Goal: Information Seeking & Learning: Learn about a topic

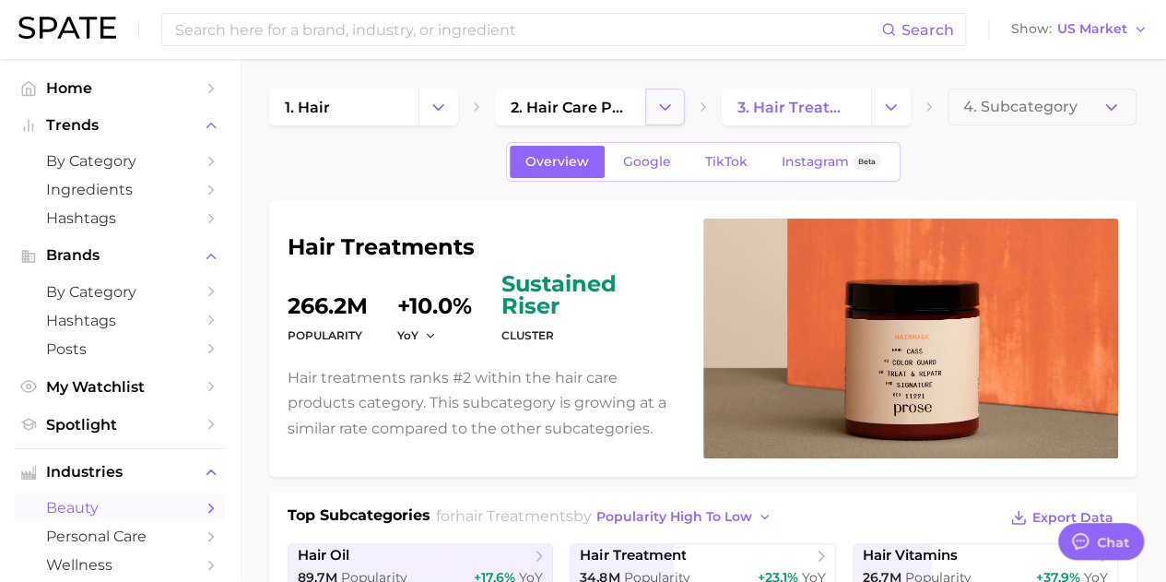
click at [667, 104] on icon "Change Category" at bounding box center [664, 107] width 19 height 19
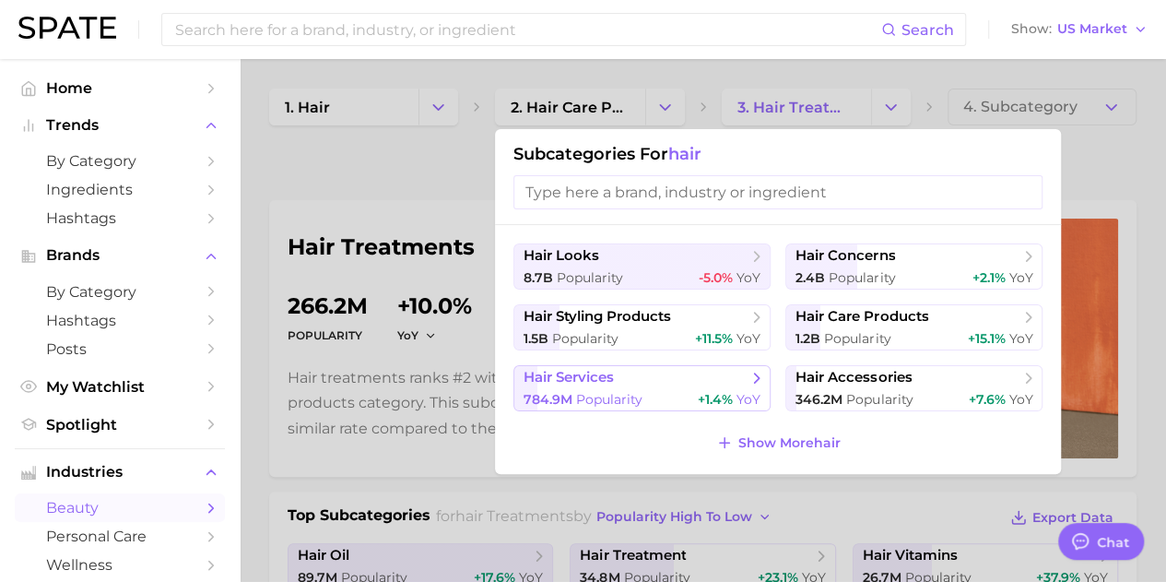
click at [678, 391] on div "784.9m Popularity +1.4% YoY" at bounding box center [642, 400] width 237 height 18
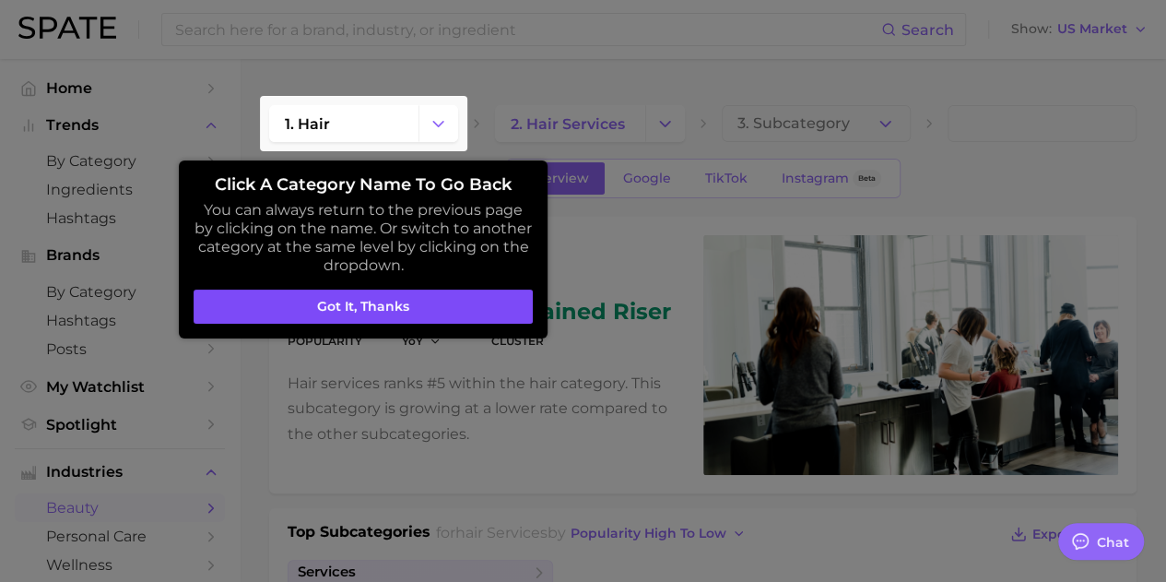
click at [442, 307] on button "Got it, thanks" at bounding box center [363, 306] width 339 height 35
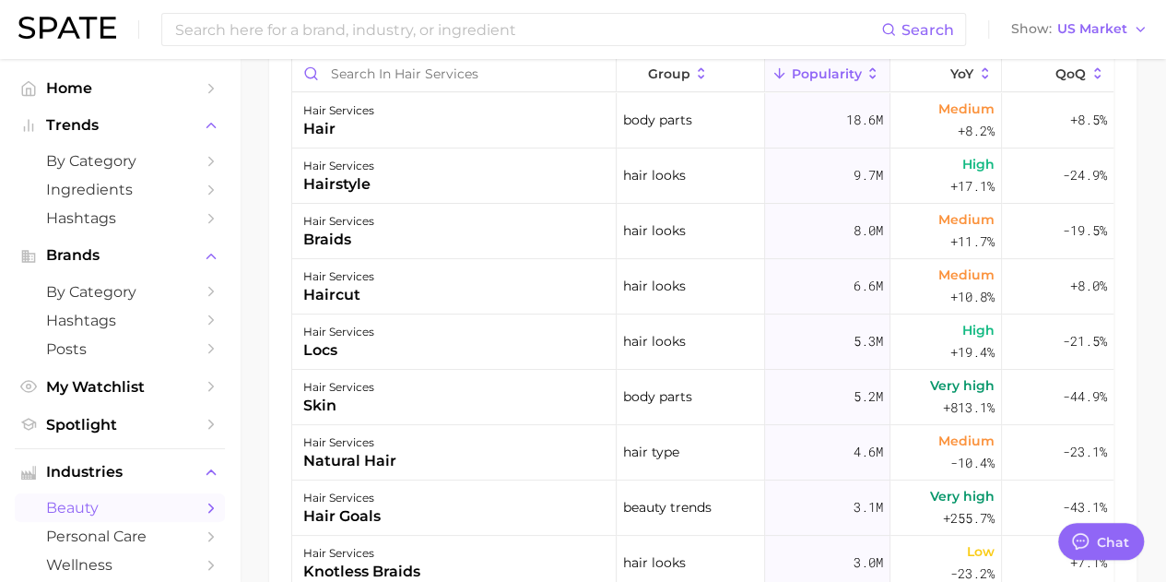
scroll to position [645, 0]
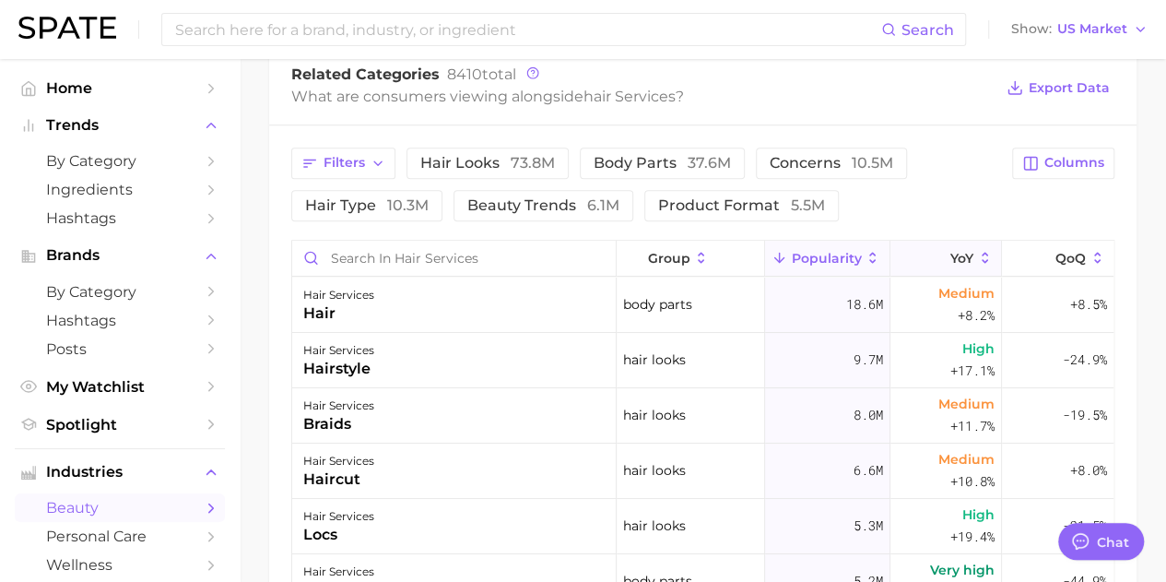
click at [959, 255] on span "YoY" at bounding box center [961, 258] width 23 height 15
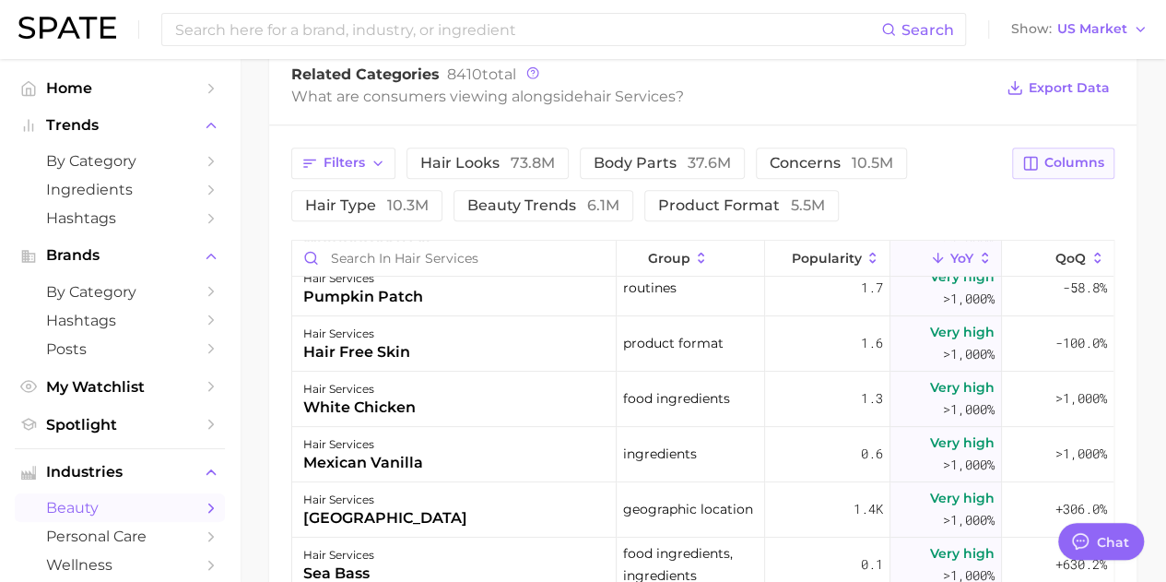
scroll to position [277, 0]
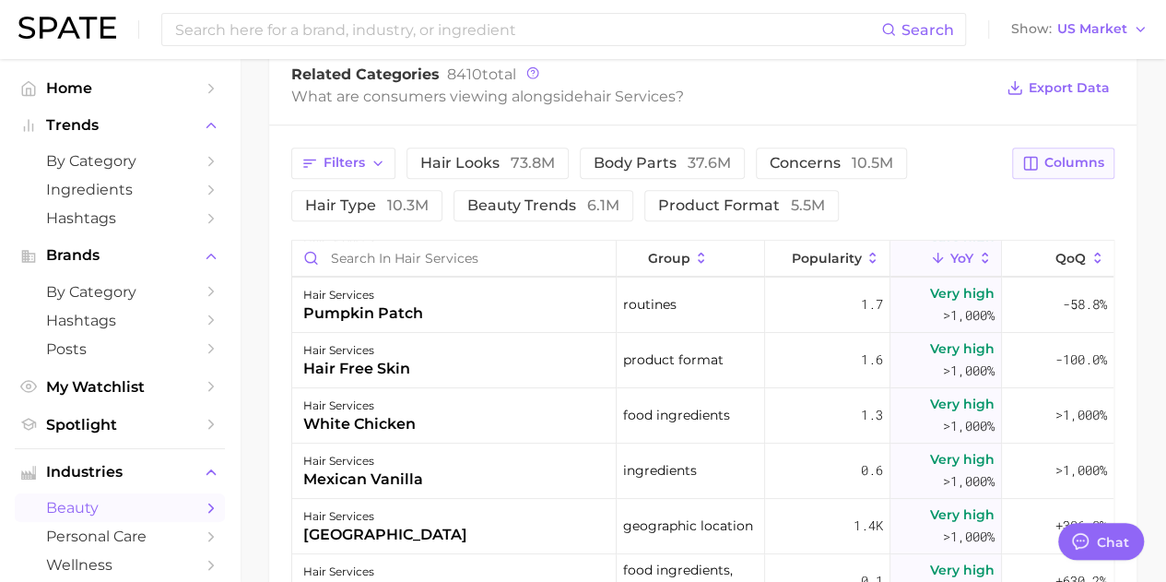
click at [1064, 166] on span "Columns" at bounding box center [1074, 163] width 60 height 16
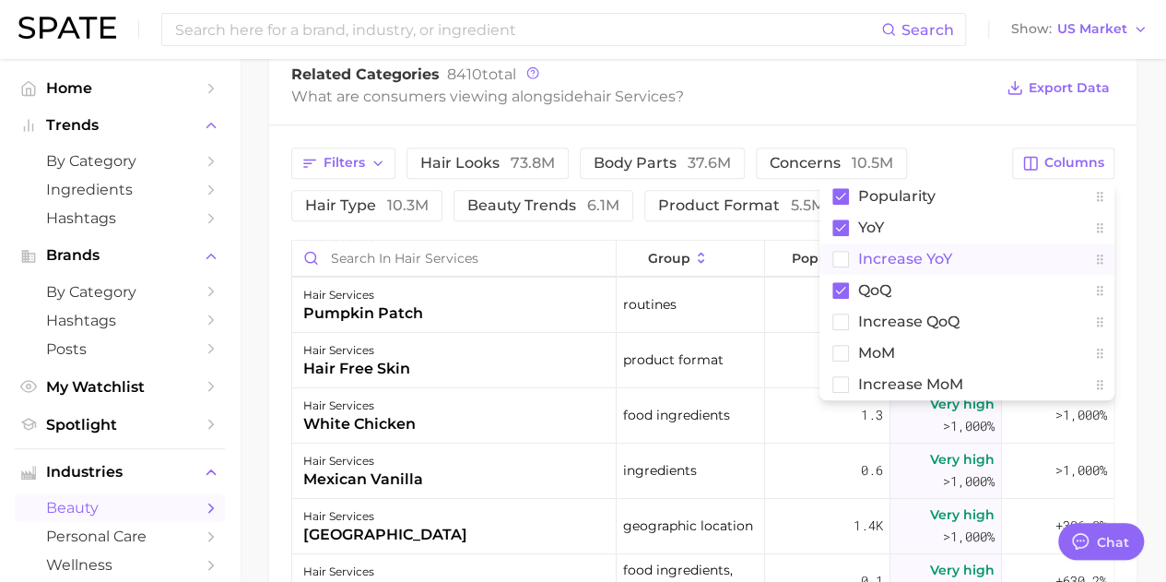
click at [839, 255] on rect at bounding box center [841, 259] width 16 height 16
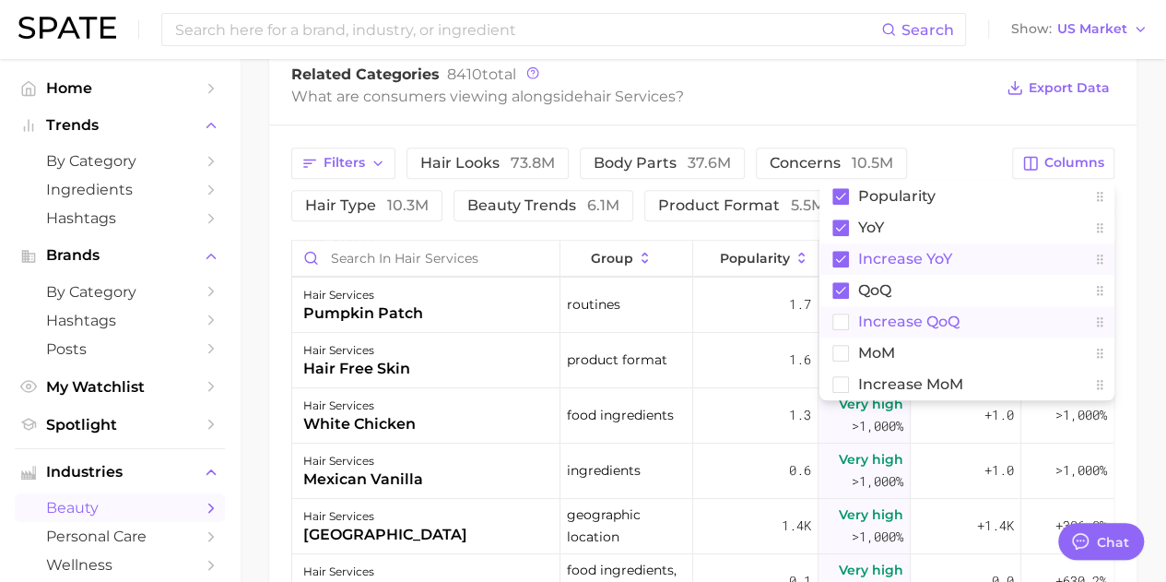
click at [842, 320] on rect at bounding box center [841, 321] width 16 height 16
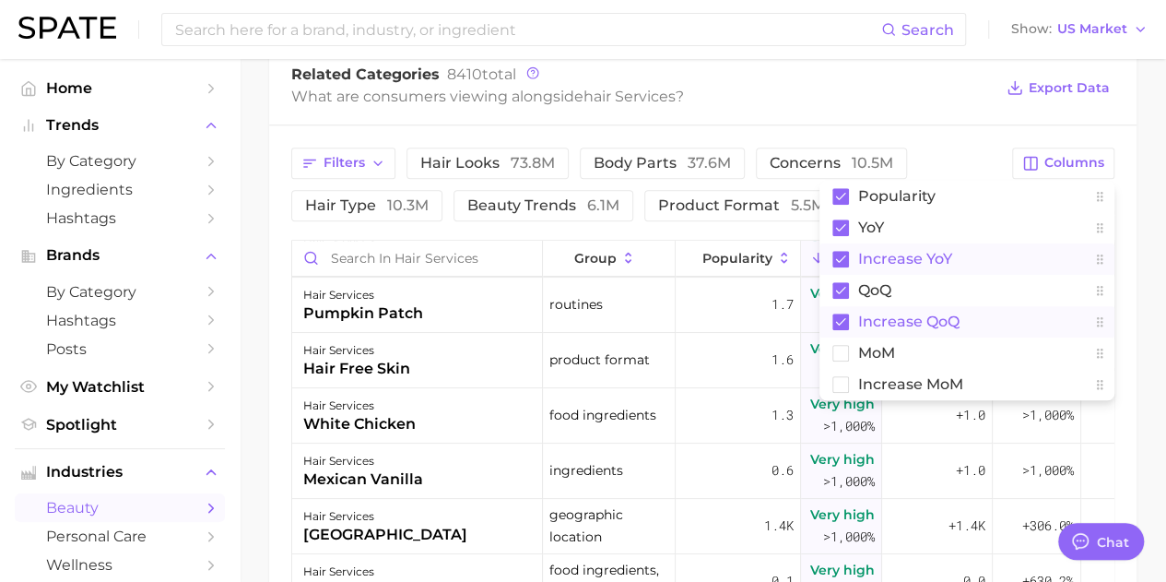
click at [1148, 203] on main "1. hair 2. hair services 3. Subcategory Overview Google TikTok Instagram Beta h…" at bounding box center [703, 175] width 926 height 1522
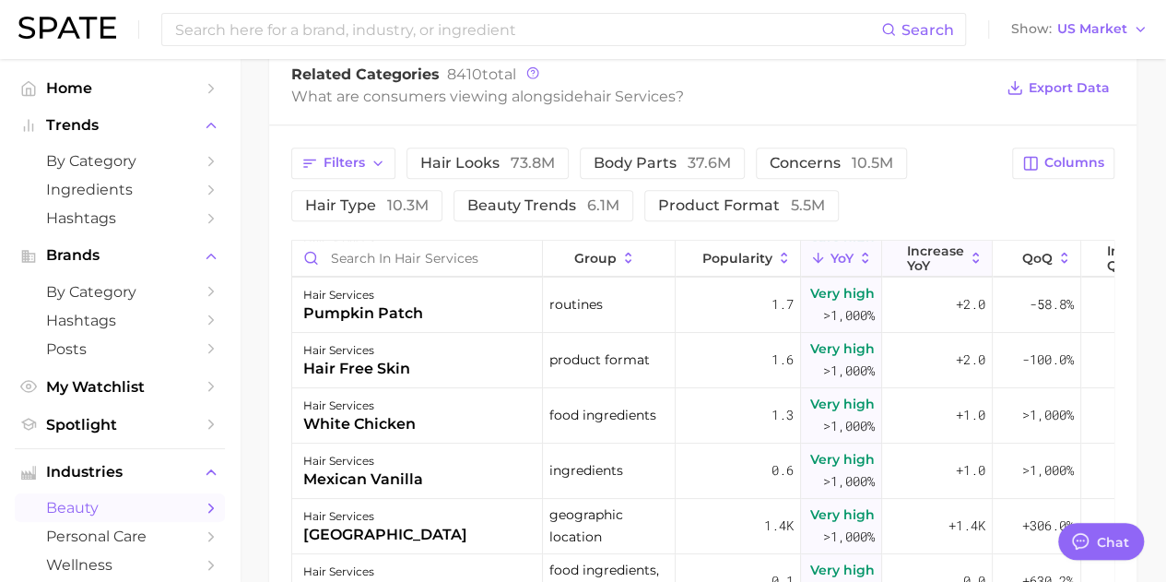
click at [983, 259] on icon at bounding box center [976, 258] width 17 height 17
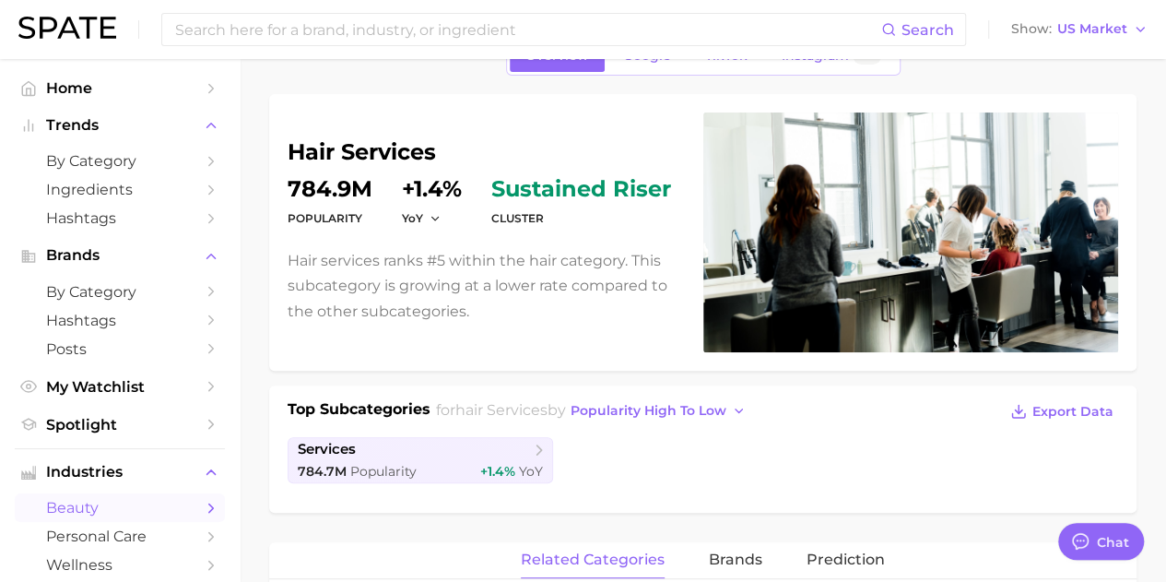
scroll to position [0, 0]
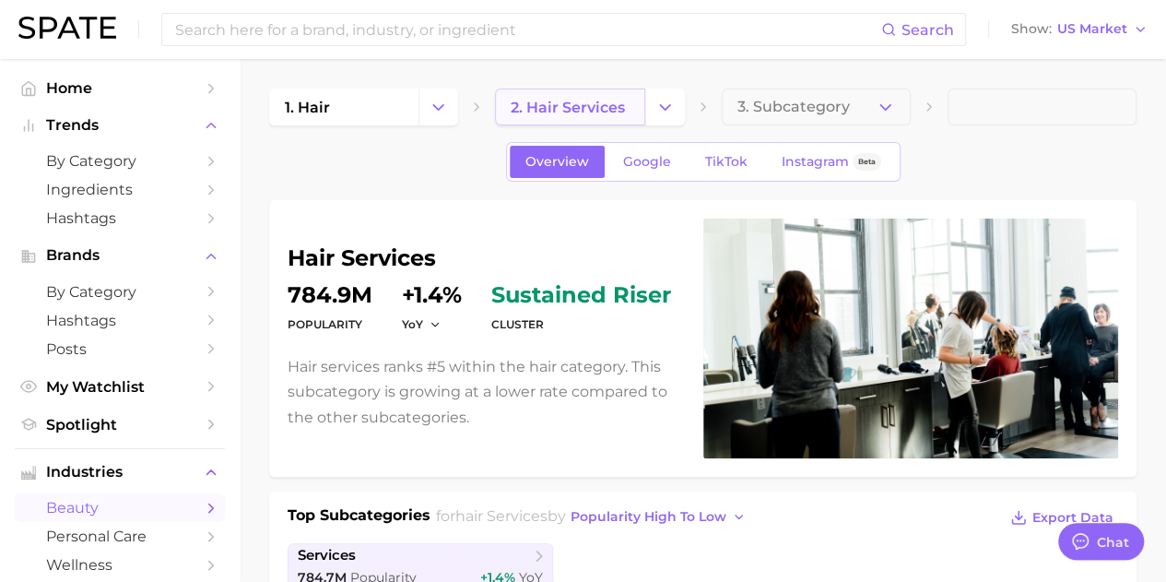
click at [559, 100] on span "2. hair services" at bounding box center [568, 108] width 114 height 18
click at [344, 108] on link "1. hair" at bounding box center [343, 106] width 149 height 37
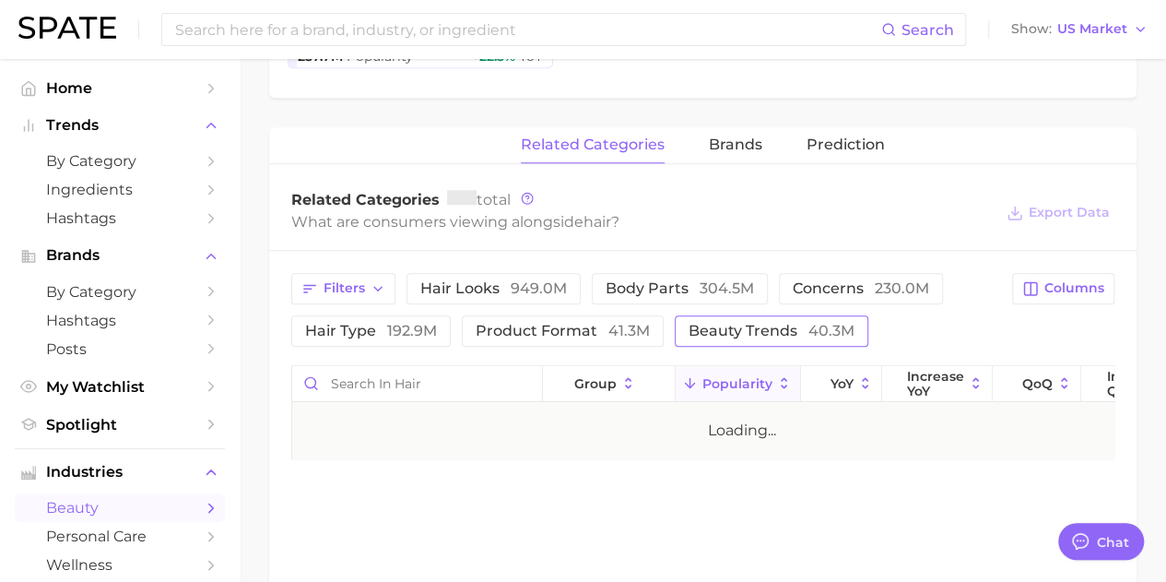
scroll to position [645, 0]
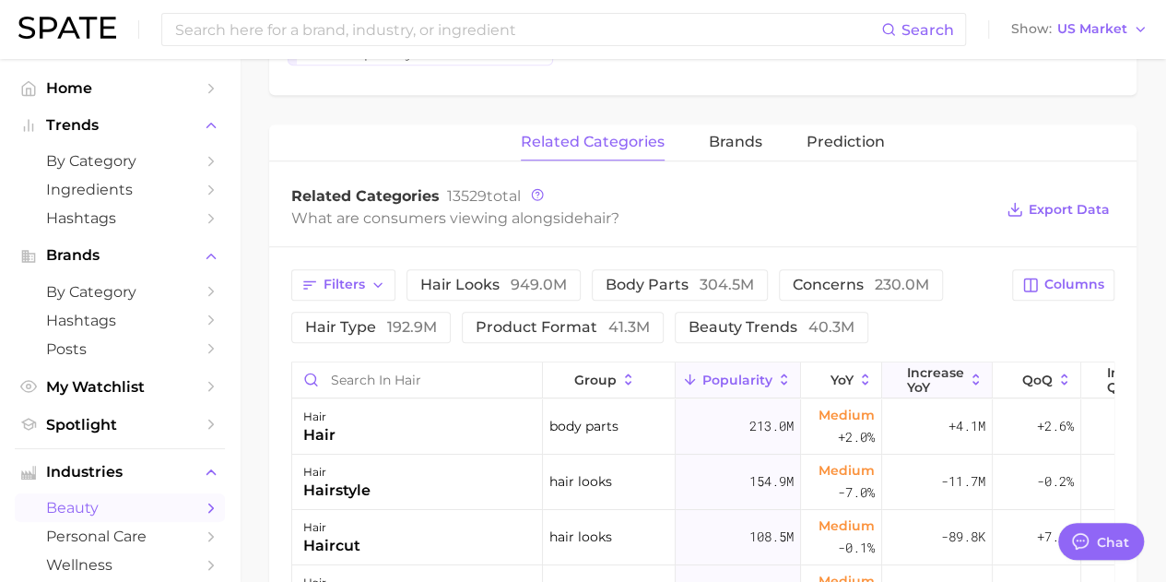
click at [973, 381] on icon at bounding box center [975, 379] width 6 height 11
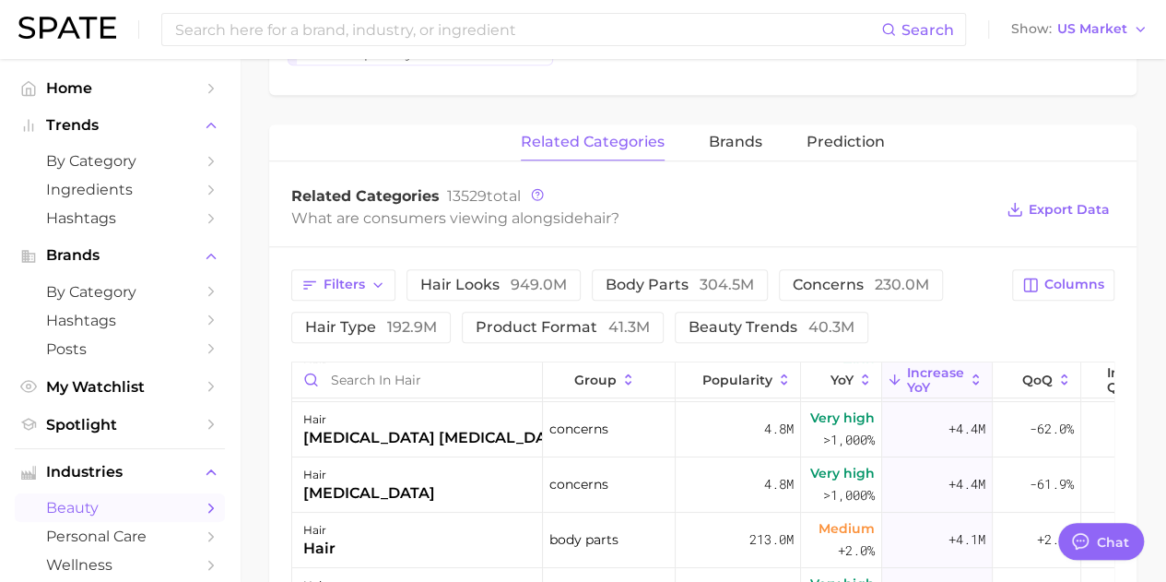
scroll to position [277, 0]
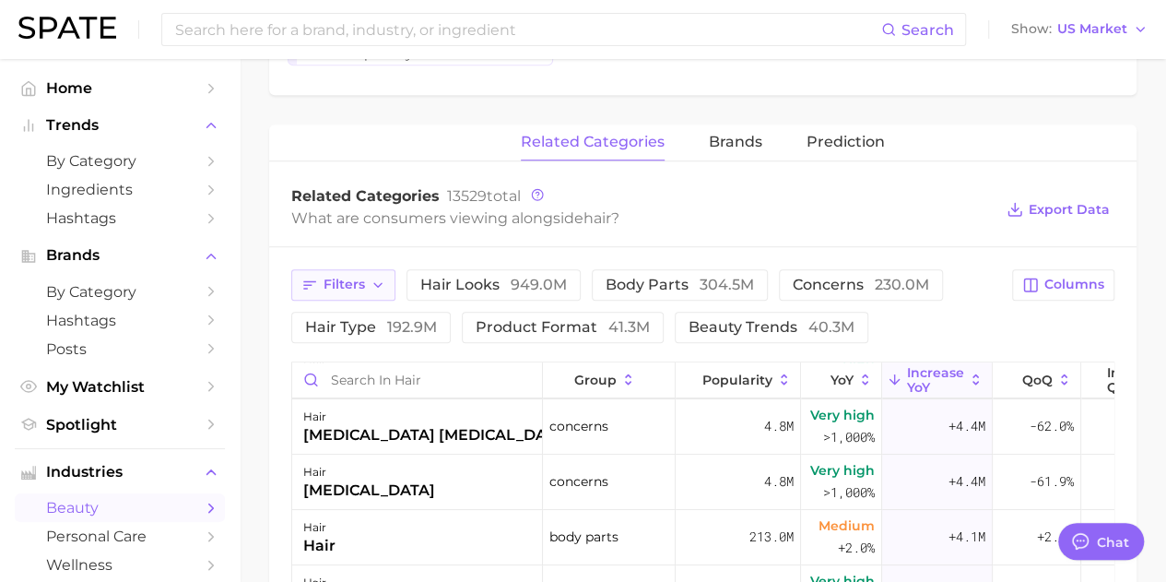
click at [345, 283] on span "Filters" at bounding box center [344, 285] width 41 height 16
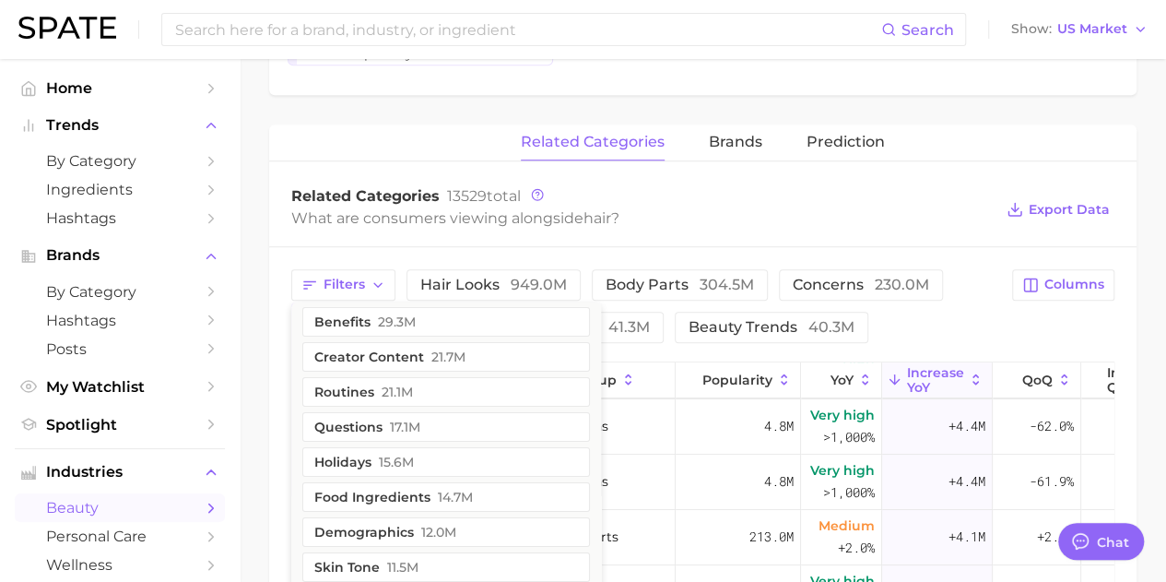
scroll to position [0, 0]
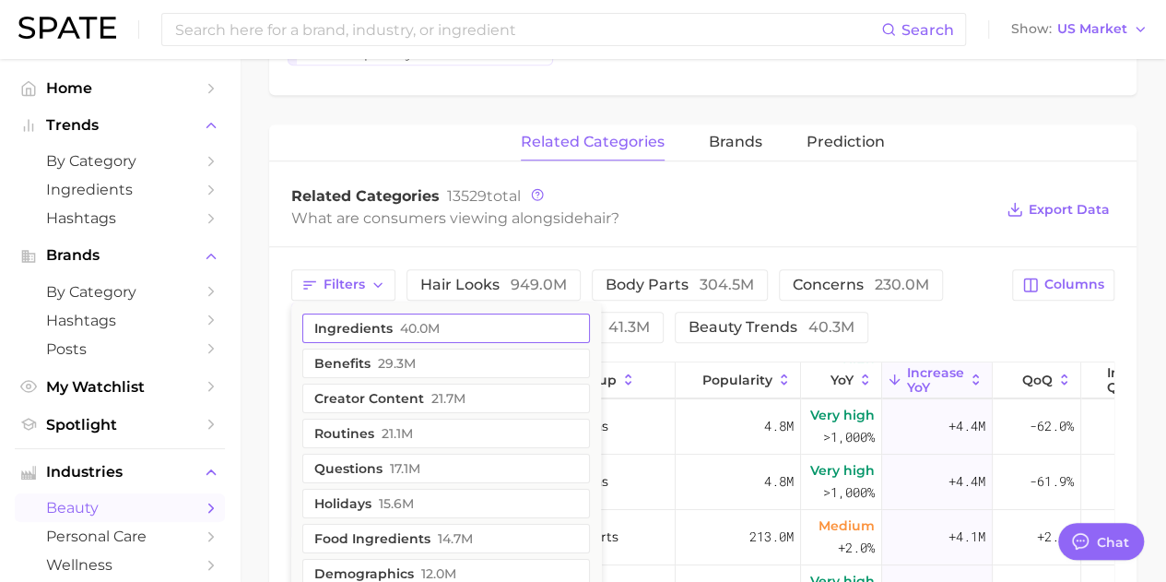
click at [406, 325] on span "40.0m" at bounding box center [420, 328] width 40 height 15
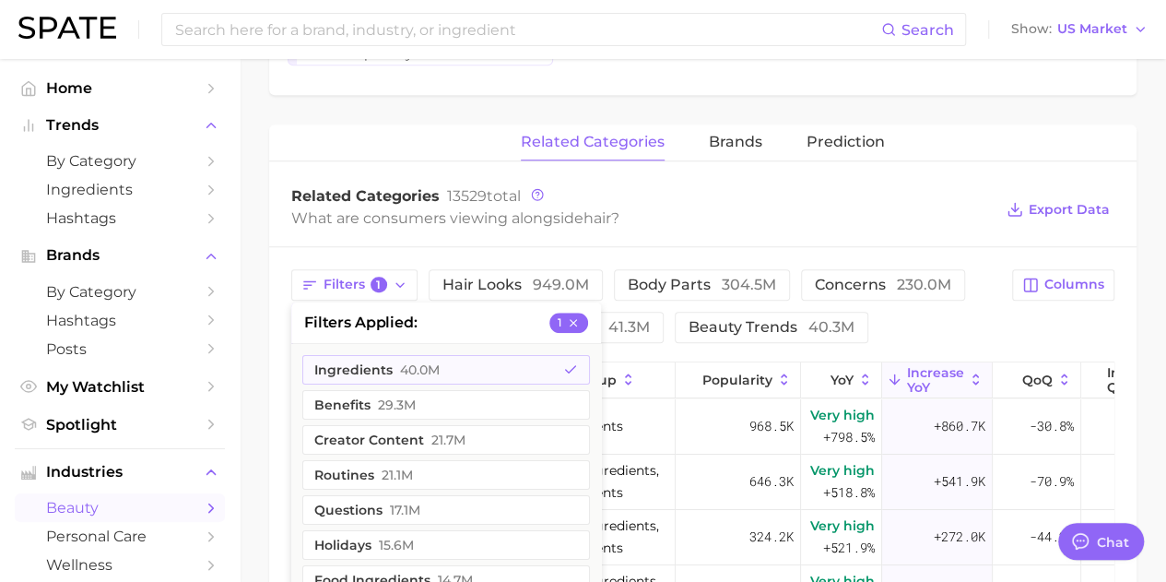
click at [966, 331] on div "Filters 1 filters applied 1 ingredients 40.0m benefits 29.3m creator content 21…" at bounding box center [646, 306] width 710 height 74
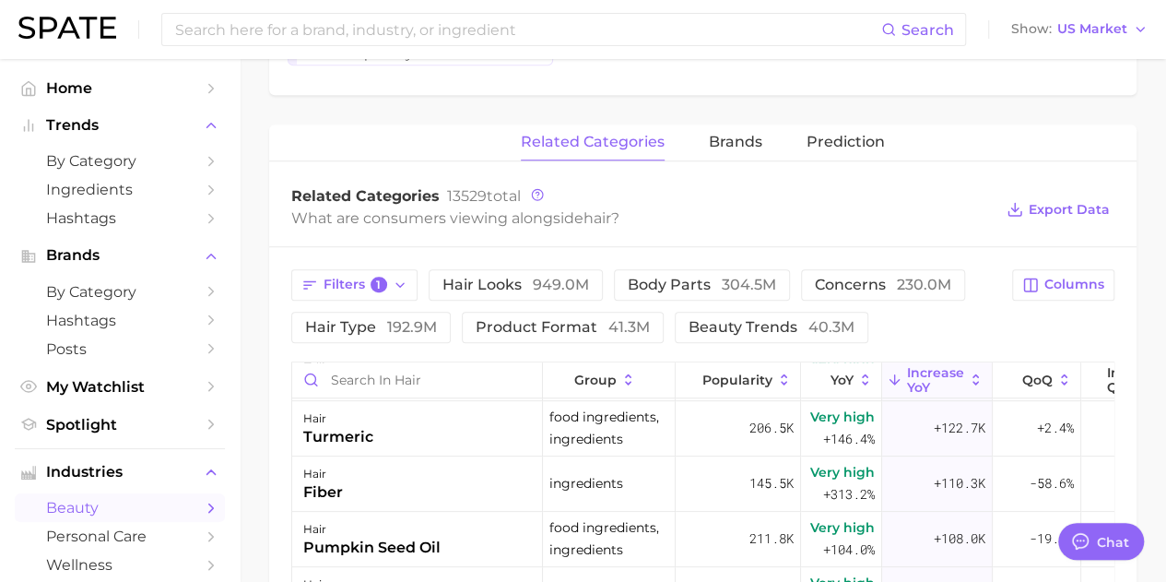
scroll to position [553, 0]
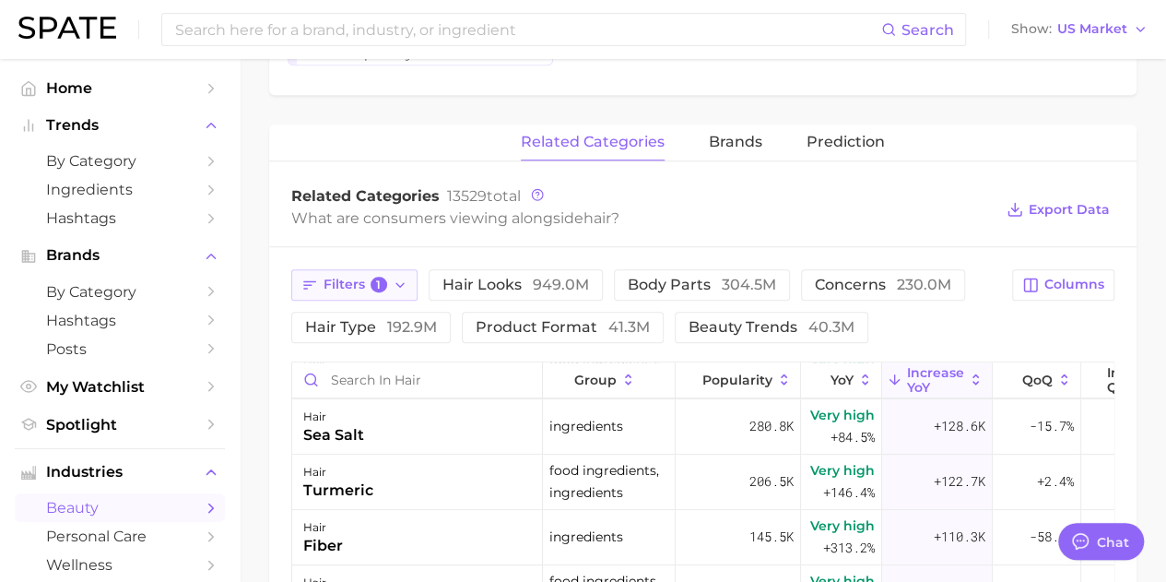
click at [376, 282] on span "1" at bounding box center [379, 285] width 17 height 17
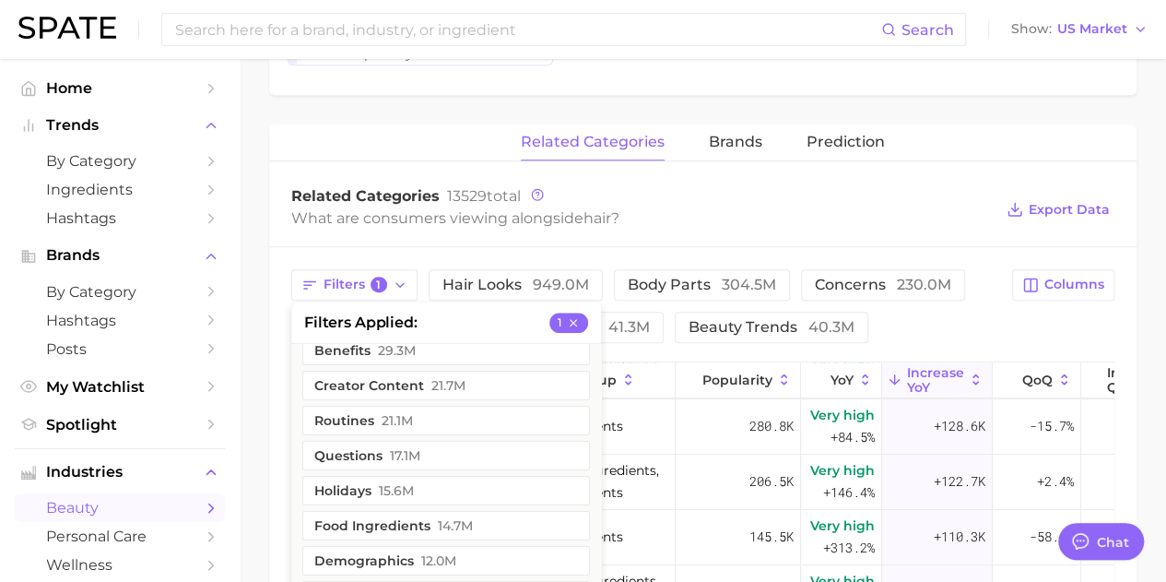
scroll to position [0, 0]
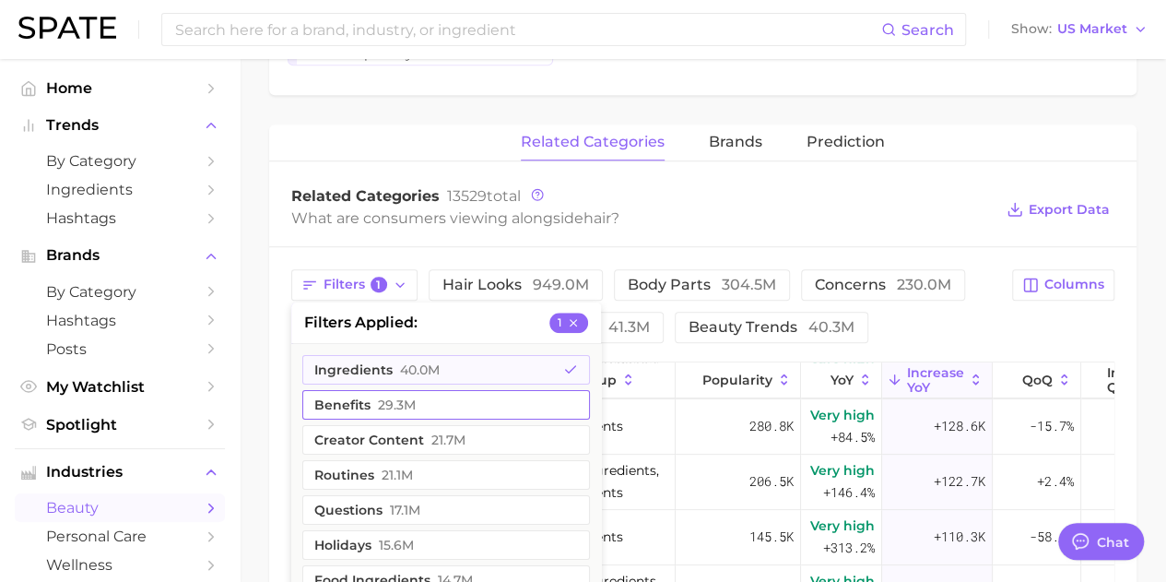
click at [495, 405] on button "benefits 29.3m" at bounding box center [446, 404] width 288 height 29
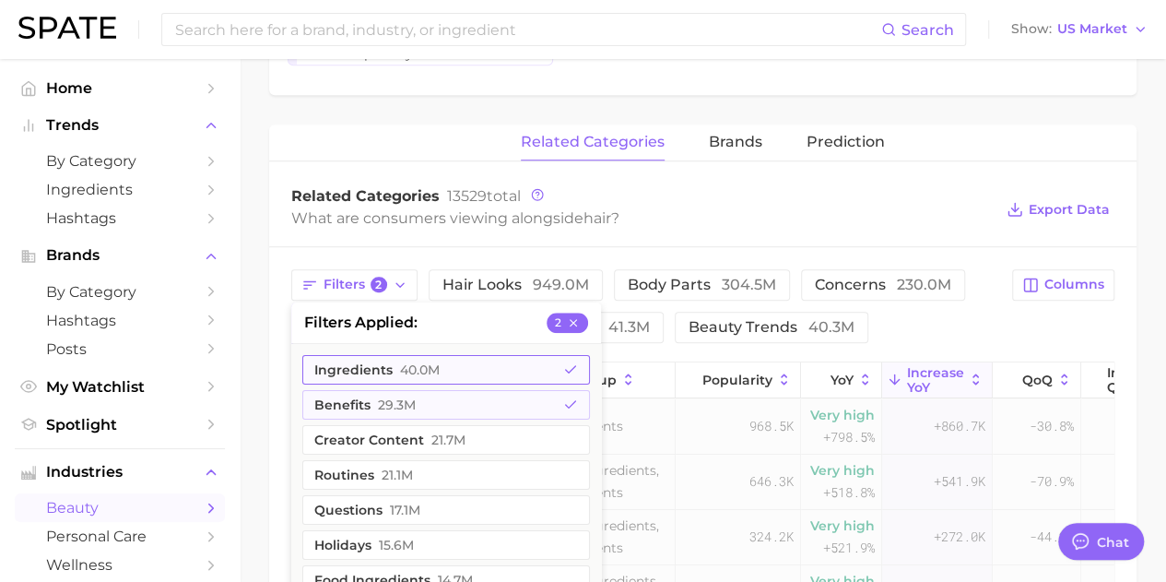
click at [522, 366] on button "ingredients 40.0m" at bounding box center [446, 369] width 288 height 29
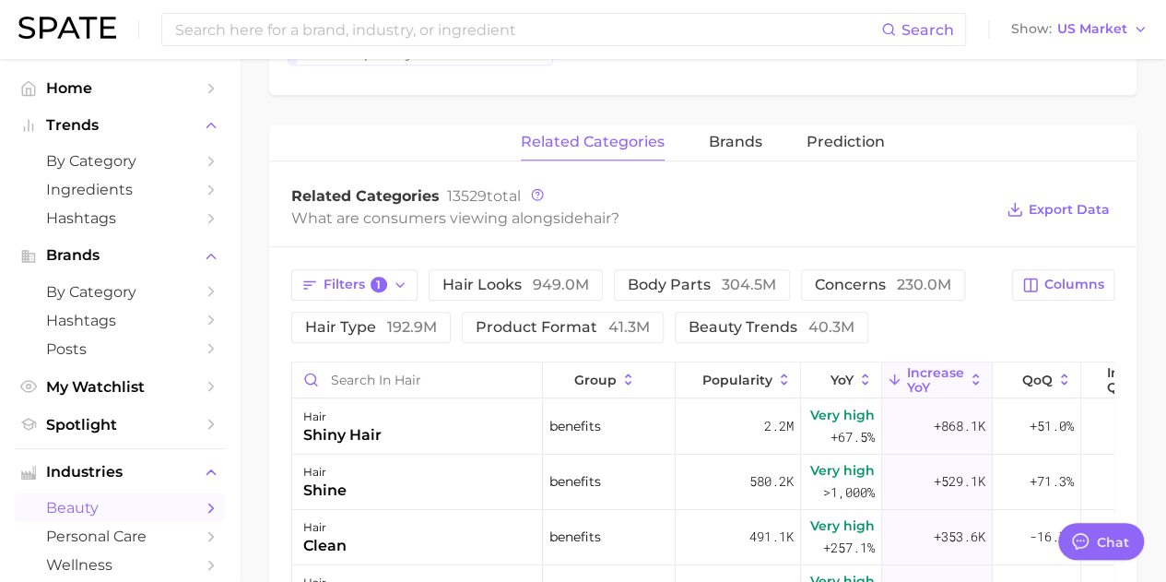
click at [979, 309] on div "Filters 1 hair looks 949.0m body parts 304.5m concerns 230.0m hair type 192.9m …" at bounding box center [646, 306] width 710 height 74
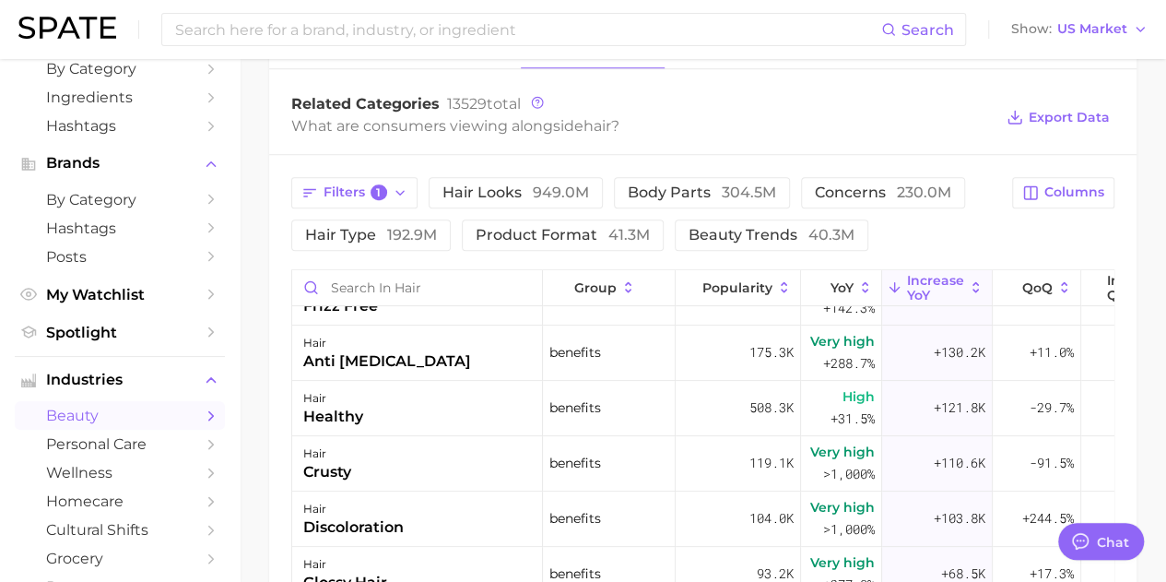
scroll to position [184, 0]
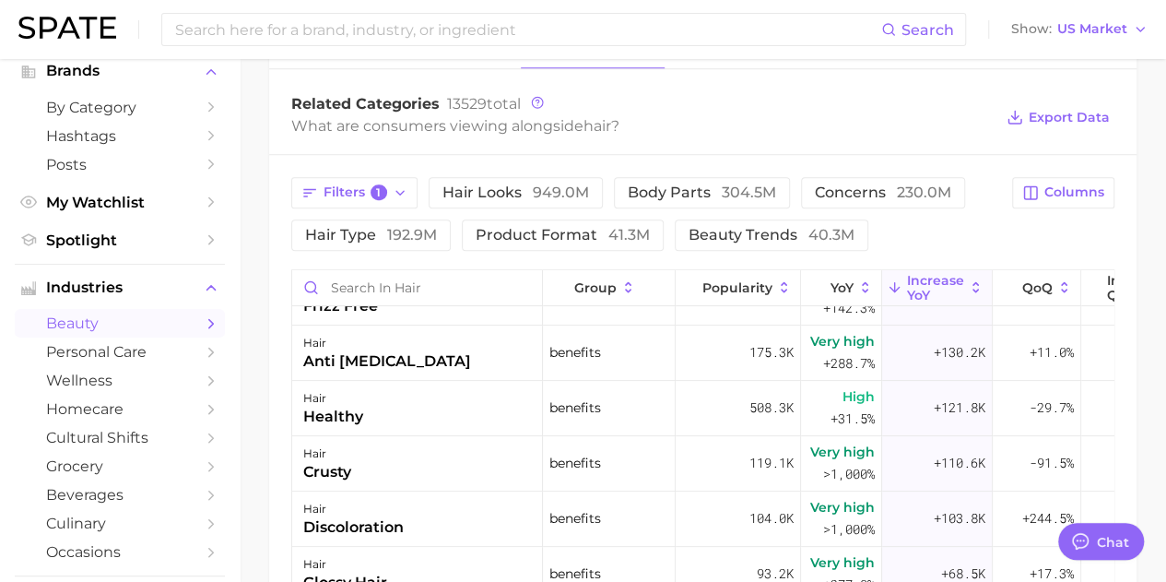
click at [203, 321] on icon "Sidebar" at bounding box center [211, 323] width 17 height 17
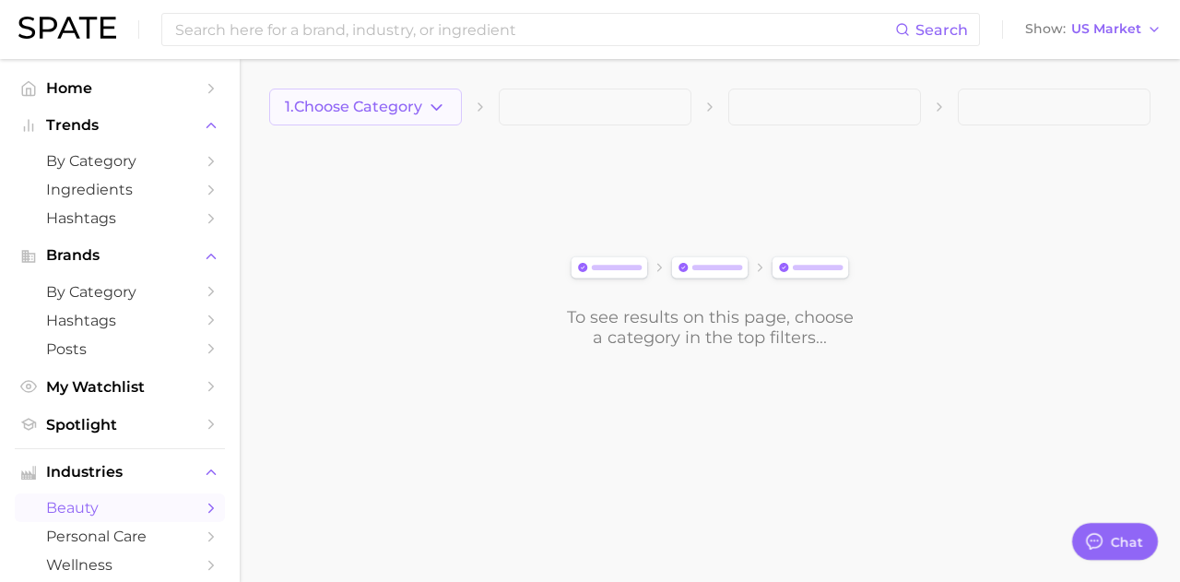
click at [428, 106] on icon "button" at bounding box center [436, 107] width 19 height 19
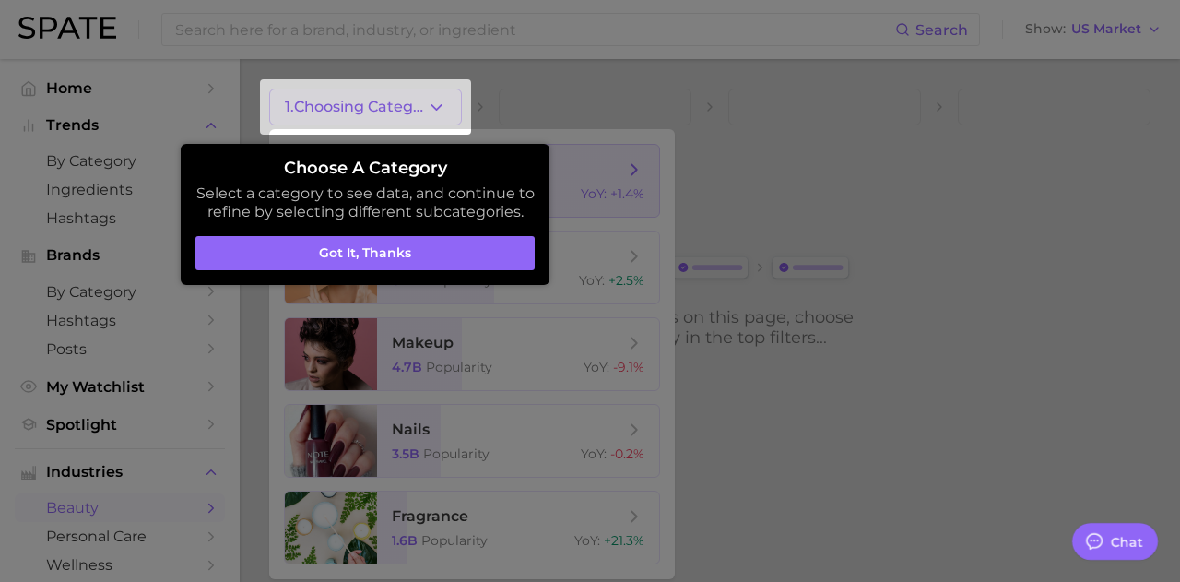
click at [434, 208] on div at bounding box center [590, 291] width 1180 height 582
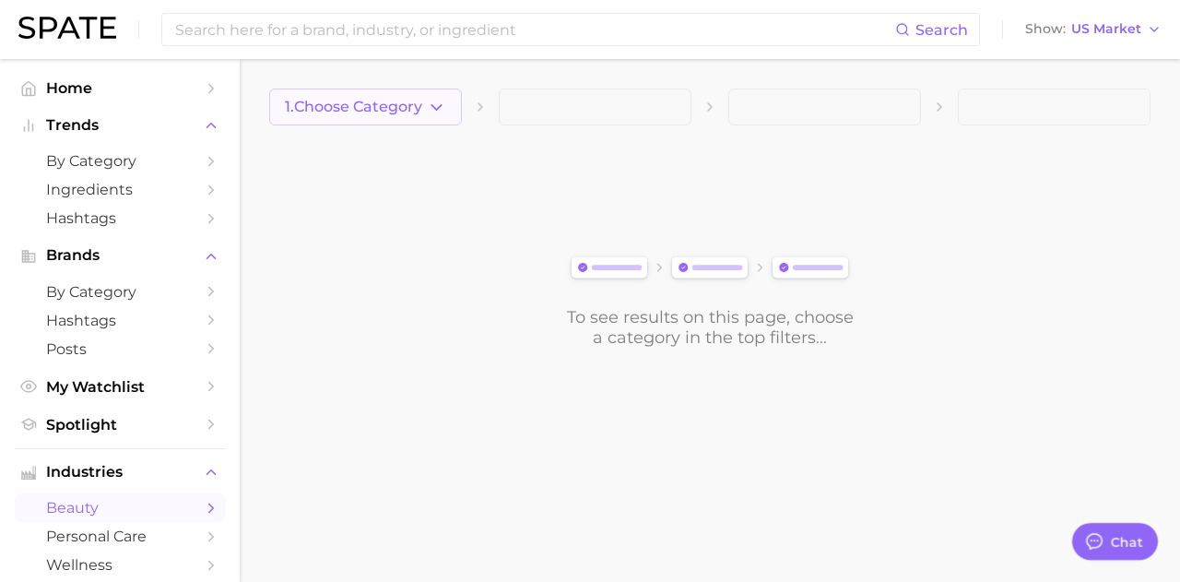
click at [440, 110] on icon "button" at bounding box center [436, 107] width 19 height 19
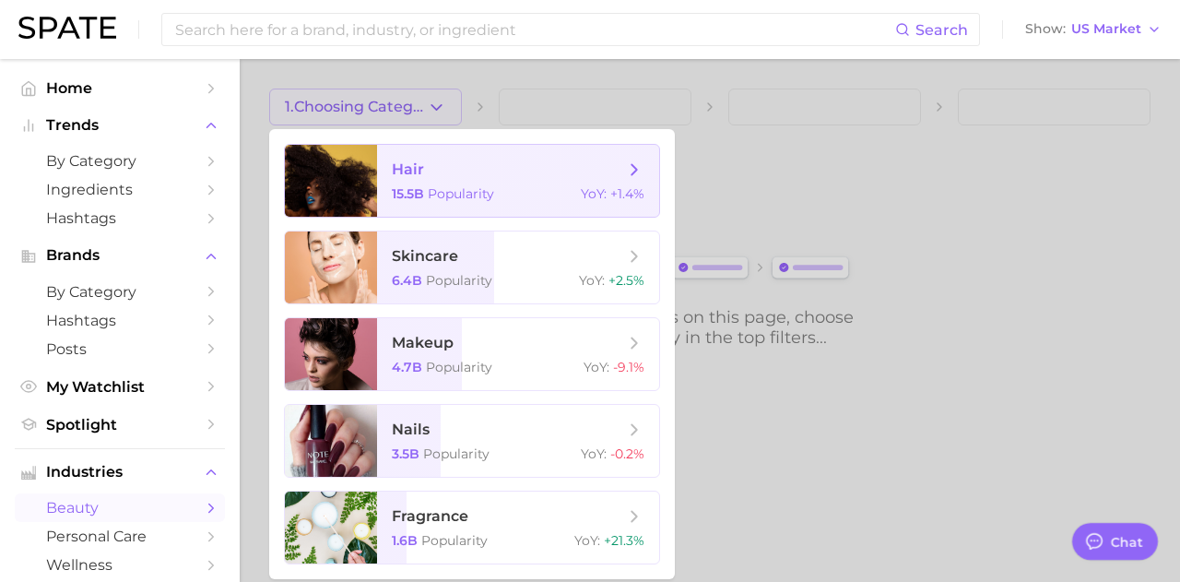
click at [341, 182] on div at bounding box center [331, 181] width 92 height 72
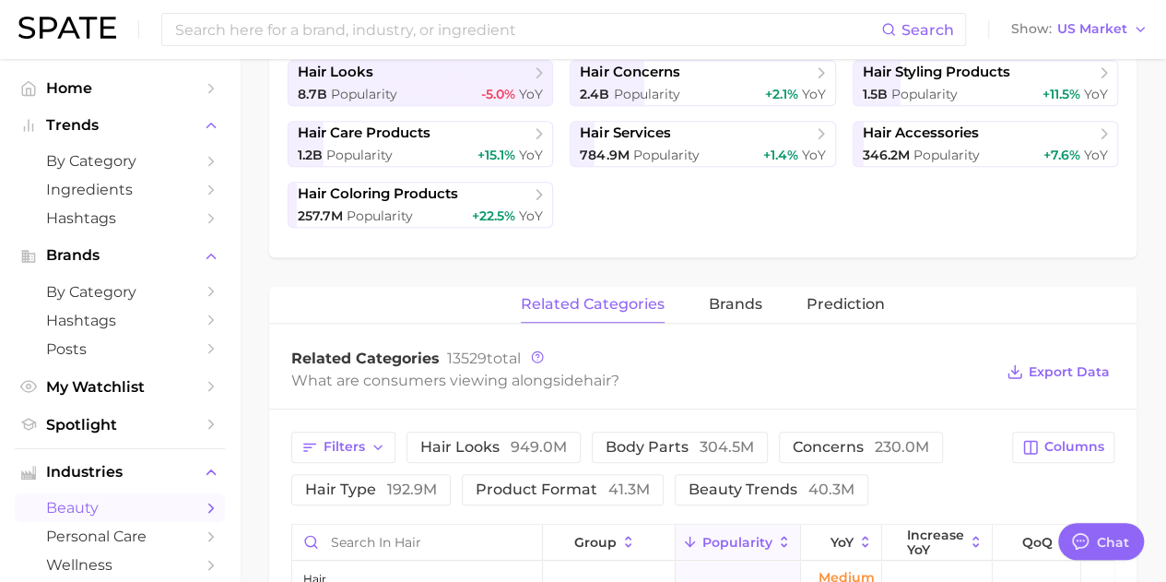
scroll to position [461, 0]
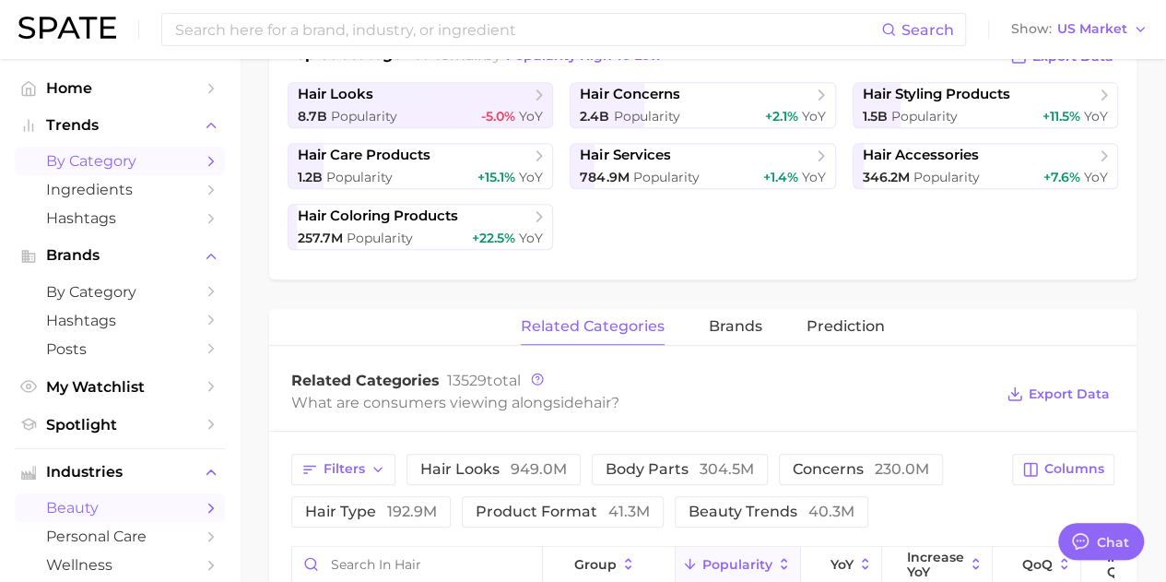
click at [140, 161] on span "by Category" at bounding box center [119, 161] width 147 height 18
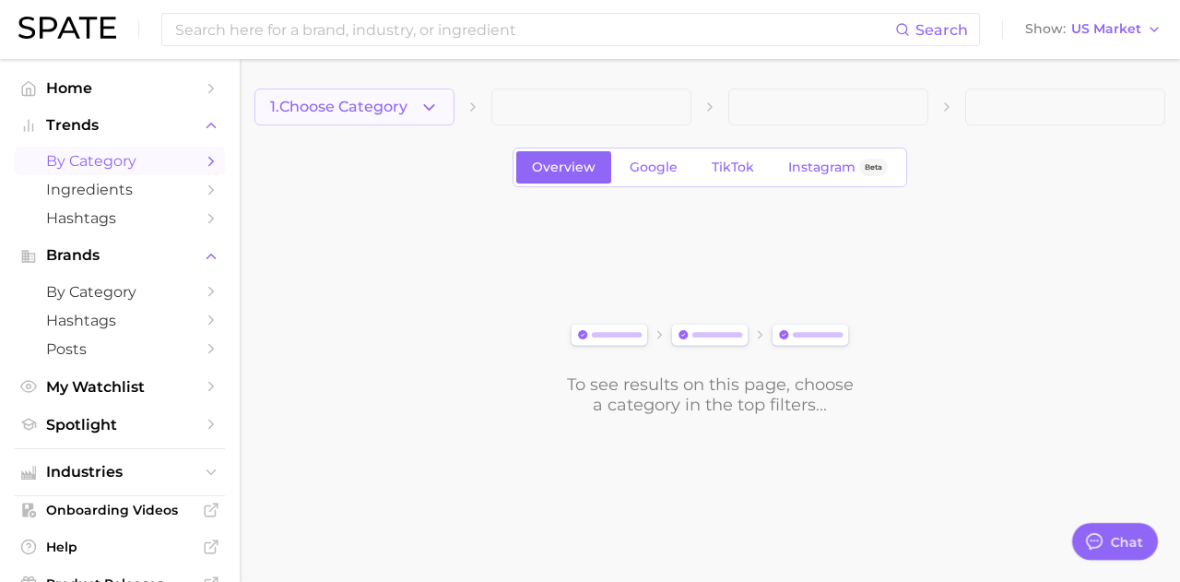
click at [428, 114] on icon "button" at bounding box center [428, 107] width 19 height 19
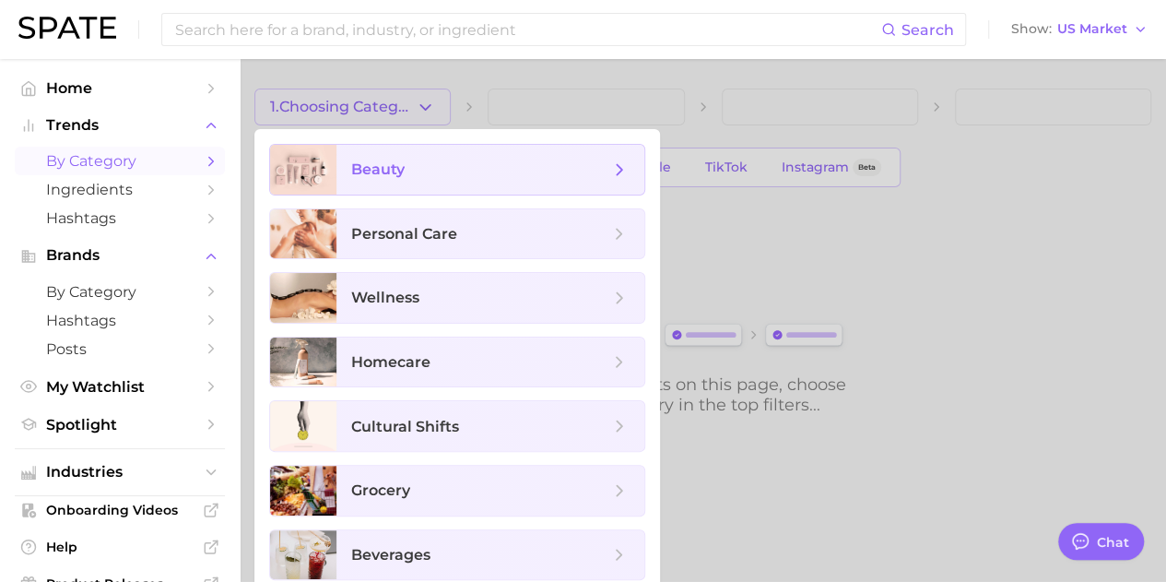
click at [387, 172] on span "beauty" at bounding box center [377, 169] width 53 height 18
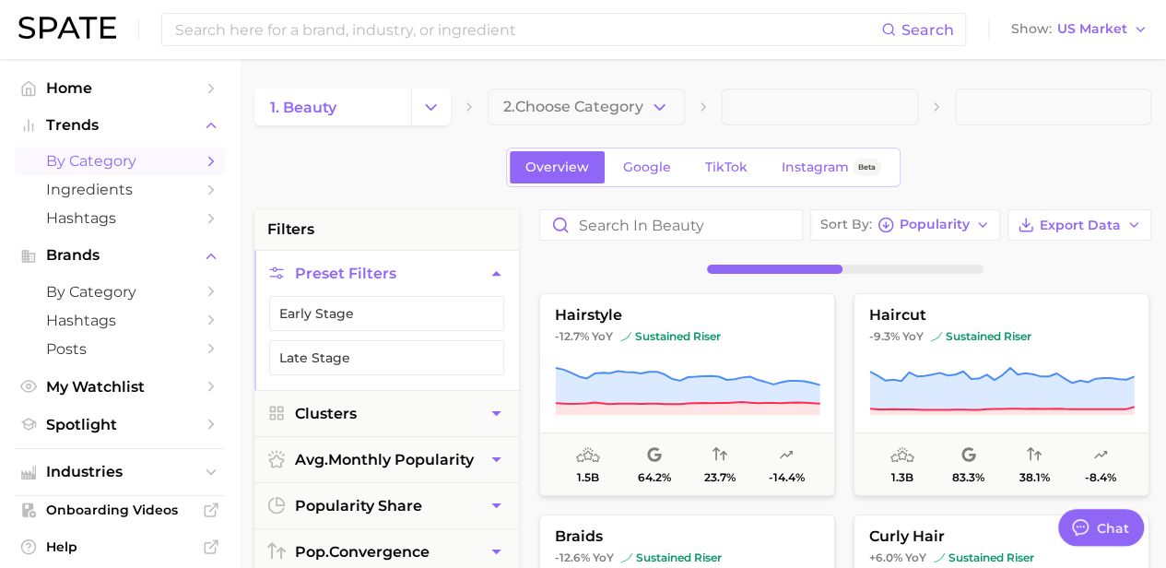
click at [660, 110] on icon "button" at bounding box center [659, 107] width 19 height 19
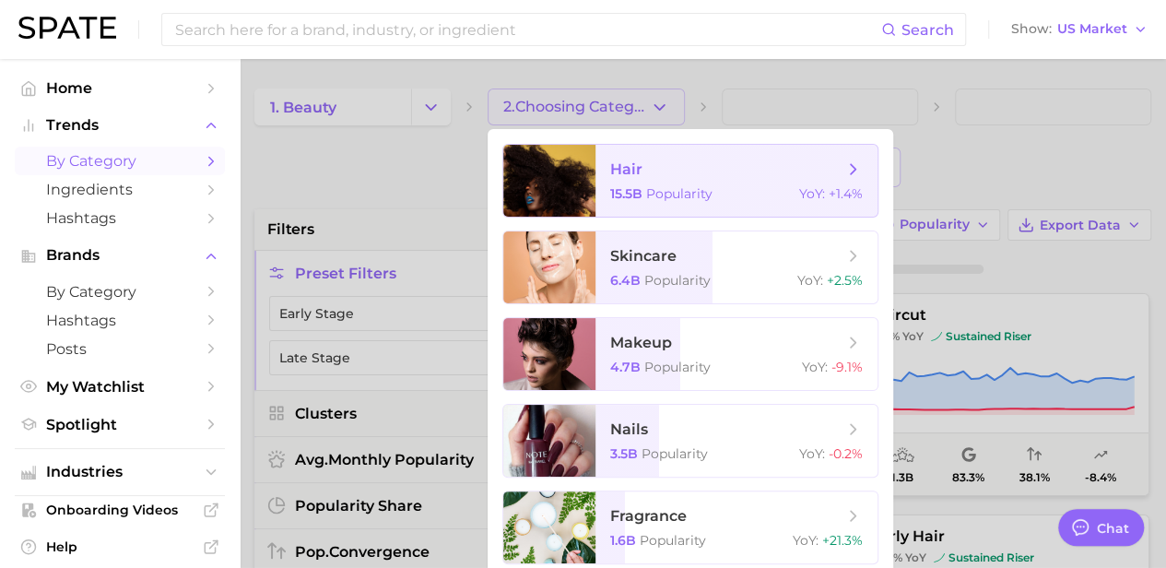
click at [638, 171] on span "hair" at bounding box center [626, 169] width 32 height 18
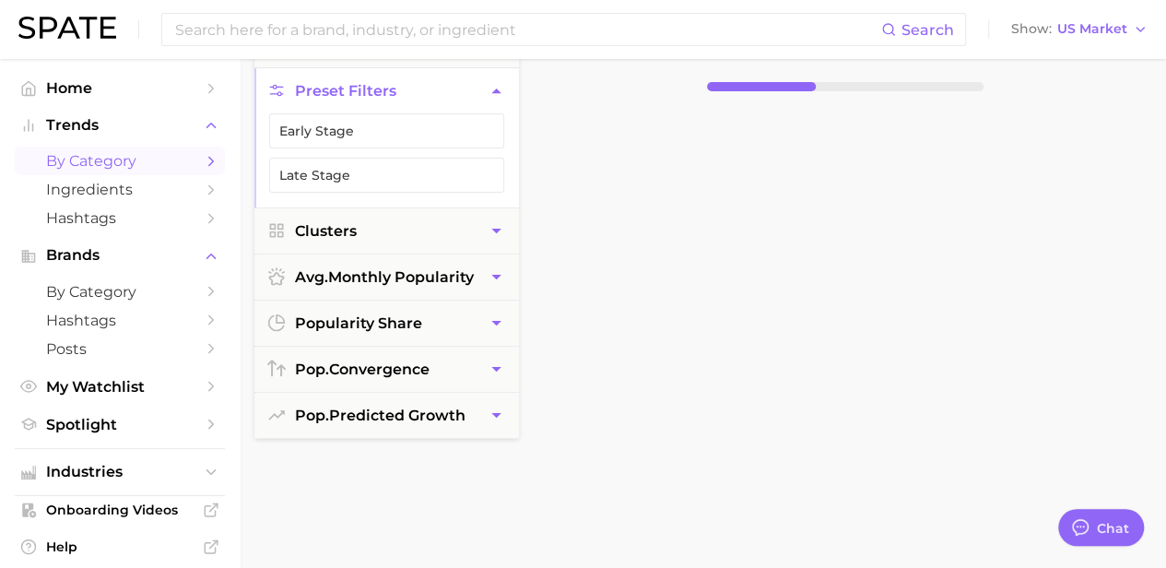
scroll to position [184, 0]
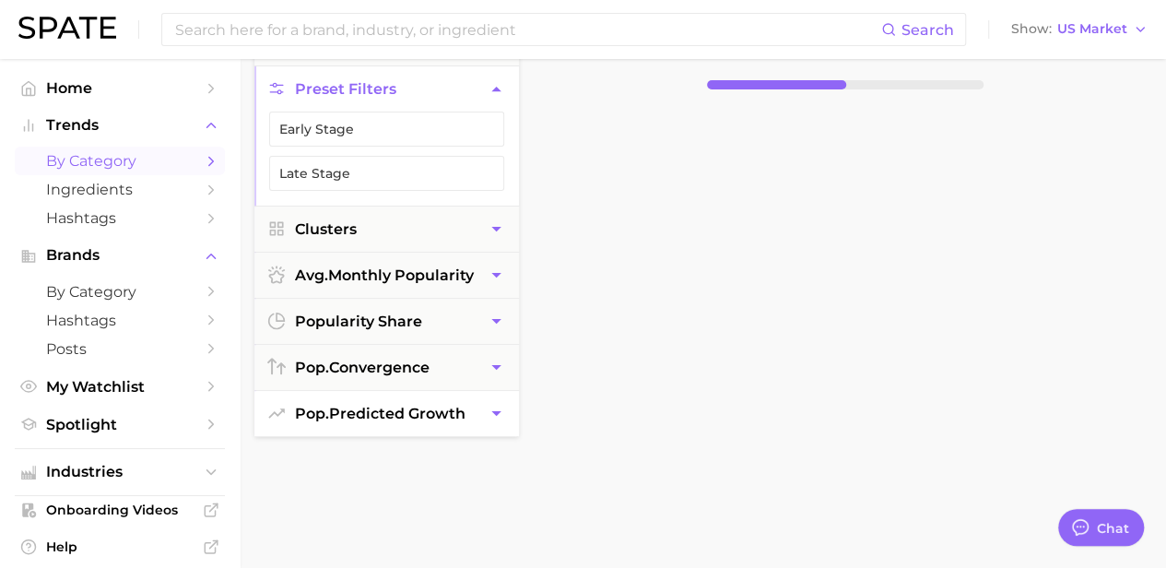
click at [451, 414] on span "pop. predicted growth" at bounding box center [380, 414] width 171 height 18
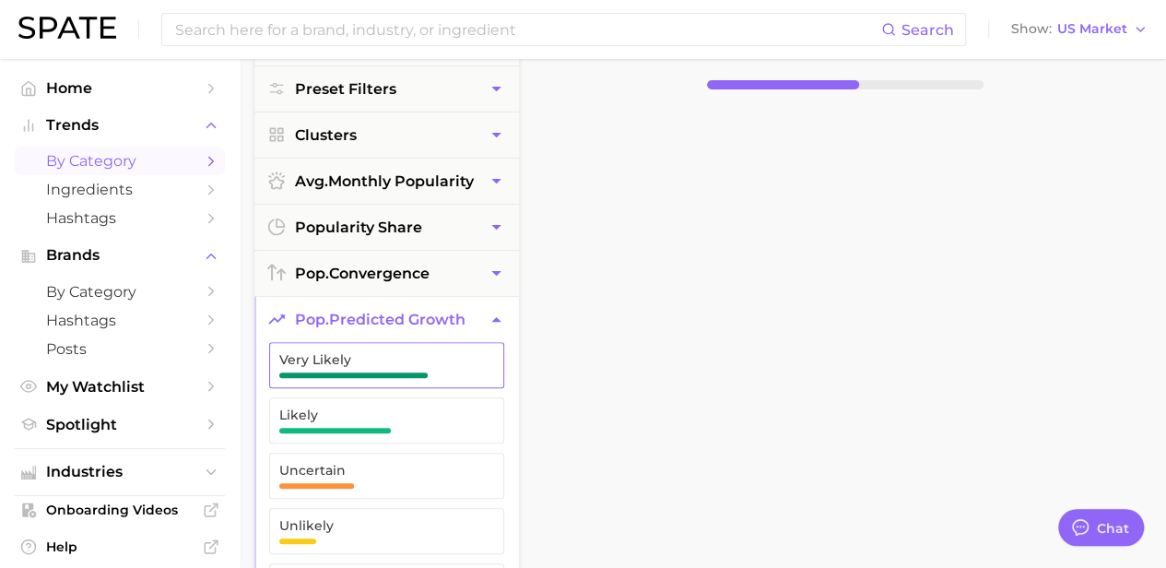
click at [408, 356] on span "Very Likely" at bounding box center [371, 359] width 185 height 15
click at [398, 407] on span "Likely" at bounding box center [371, 414] width 185 height 15
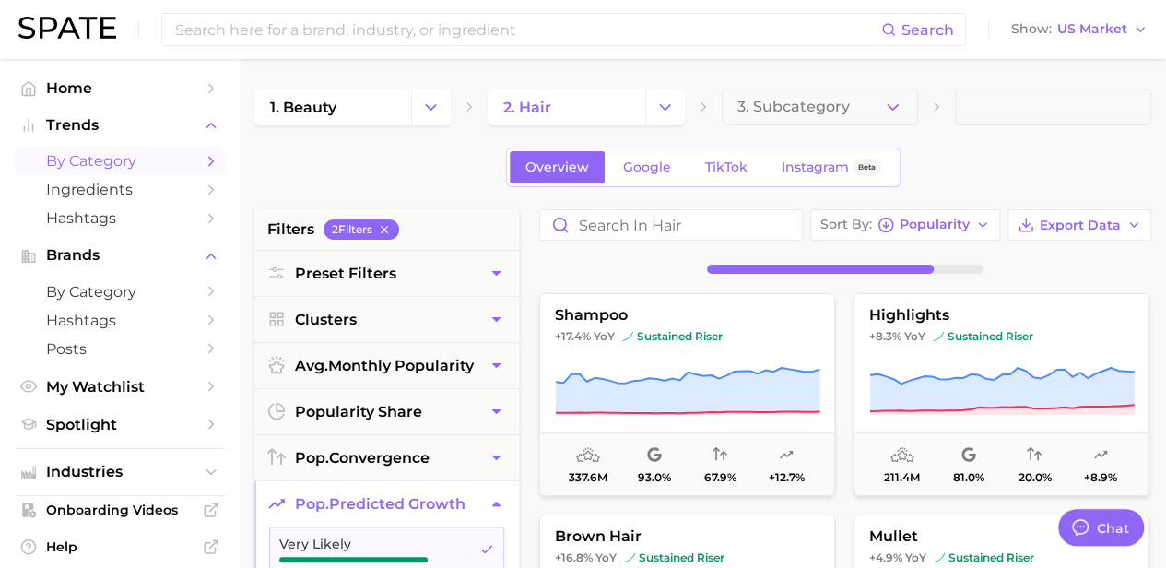
click at [470, 229] on li "filters 2 Filter s" at bounding box center [386, 229] width 265 height 41
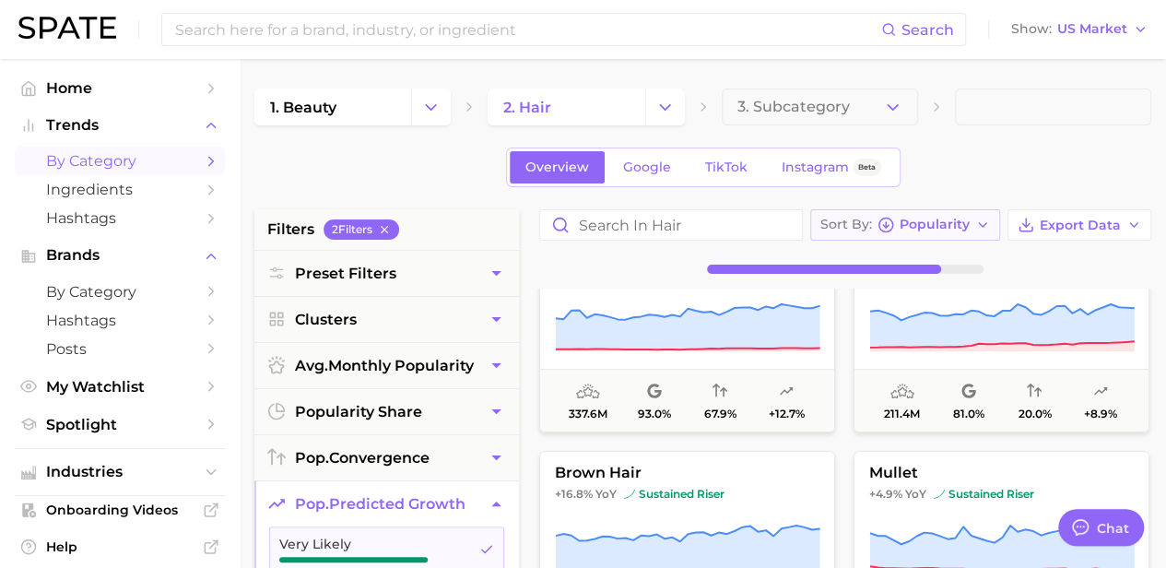
scroll to position [92, 0]
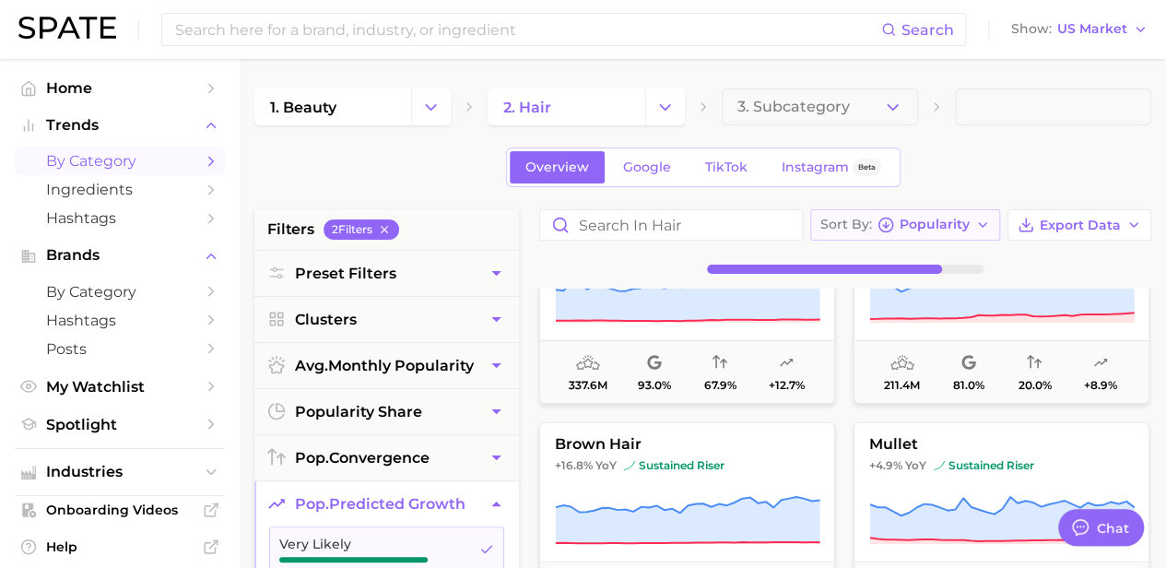
click at [985, 218] on icon "button" at bounding box center [982, 225] width 15 height 15
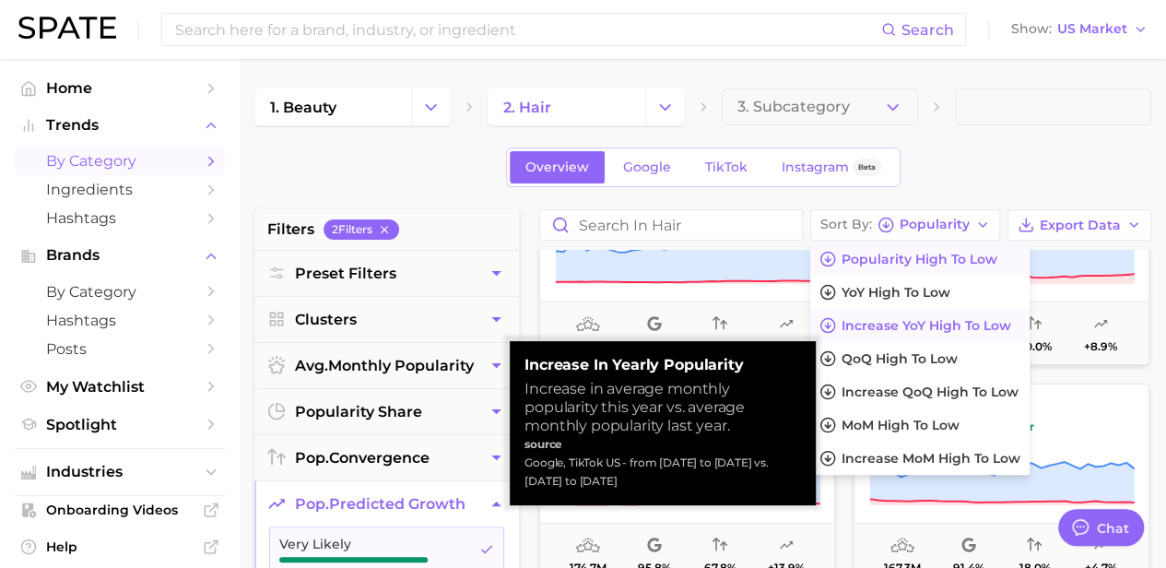
click at [915, 322] on span "Increase YoY high to low" at bounding box center [927, 326] width 170 height 16
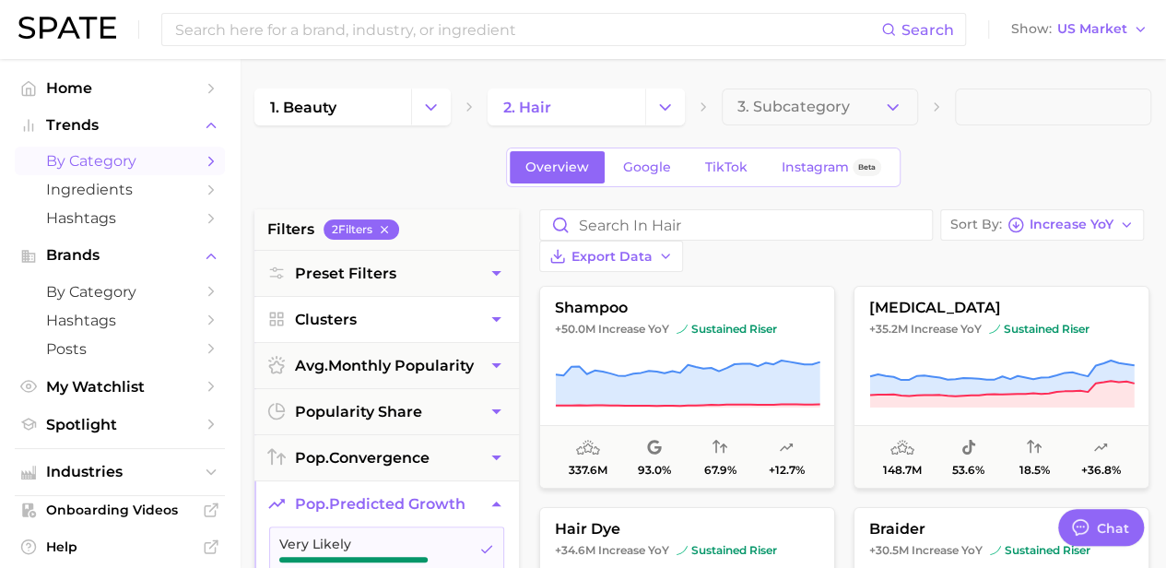
click at [501, 321] on icon "button" at bounding box center [496, 319] width 19 height 19
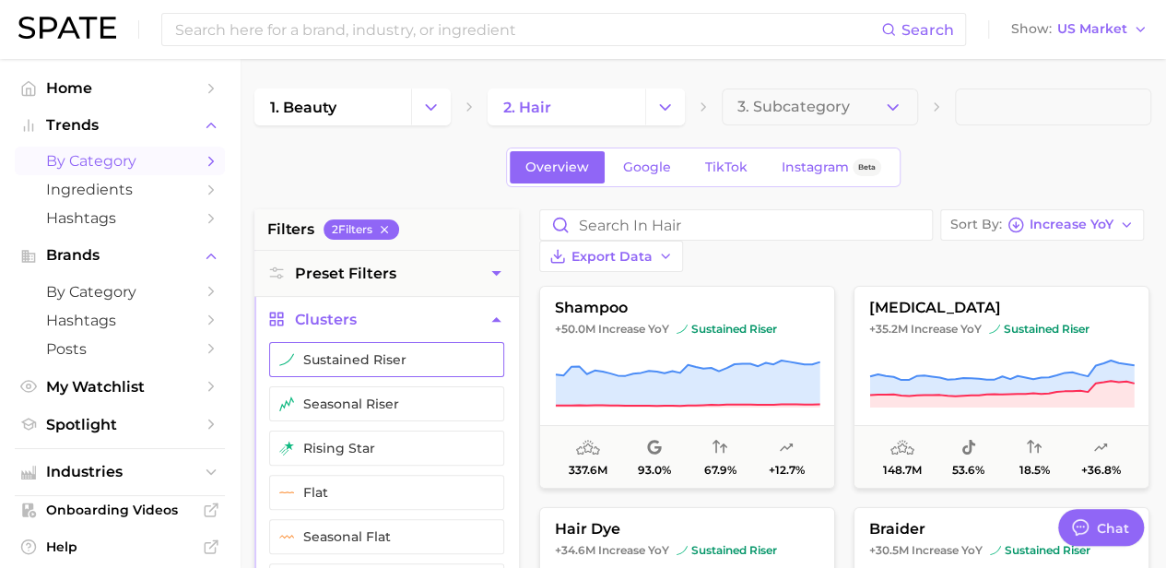
click at [470, 355] on button "sustained riser" at bounding box center [386, 359] width 235 height 35
click at [443, 396] on button "seasonal riser" at bounding box center [386, 403] width 235 height 35
click at [415, 438] on button "rising star" at bounding box center [386, 447] width 235 height 35
click at [465, 279] on button "Preset Filters" at bounding box center [386, 273] width 265 height 45
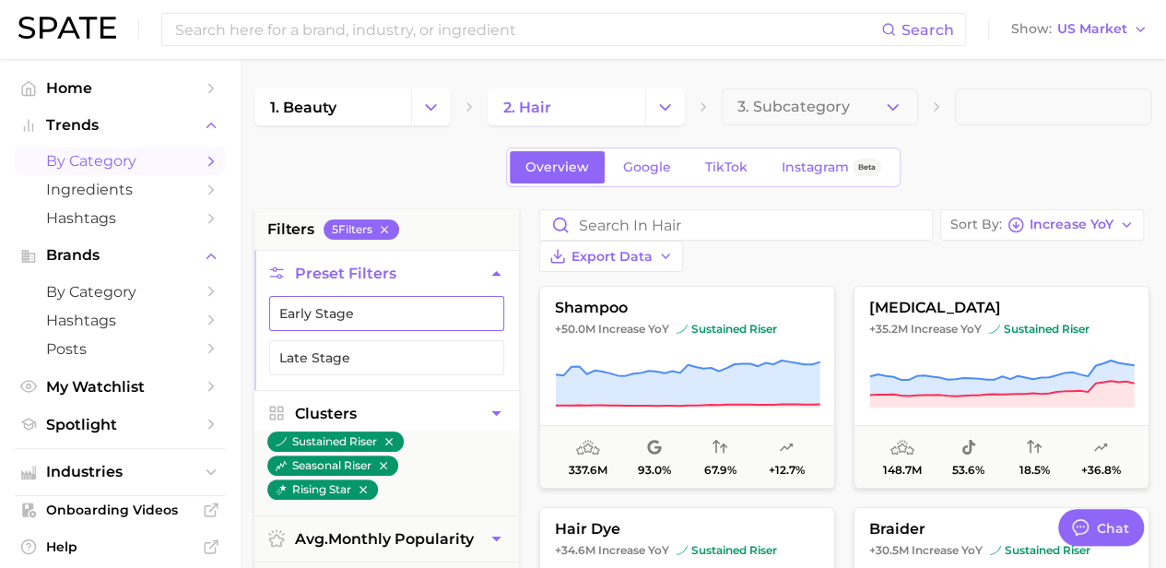
click at [350, 311] on button "Early Stage" at bounding box center [386, 313] width 235 height 35
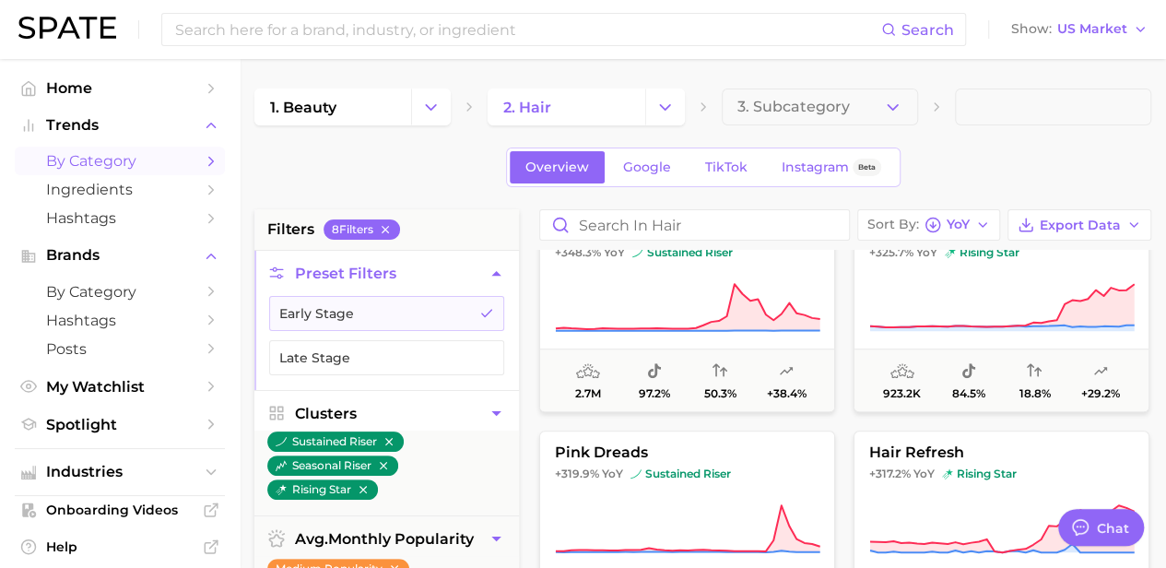
scroll to position [737, 0]
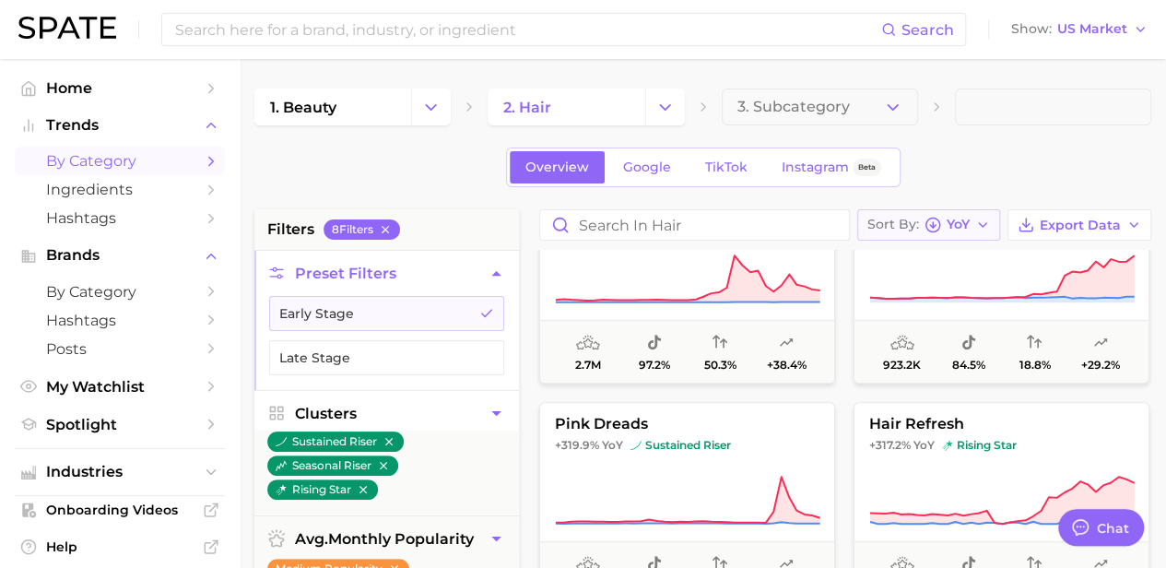
click at [970, 220] on span "YoY" at bounding box center [958, 224] width 23 height 10
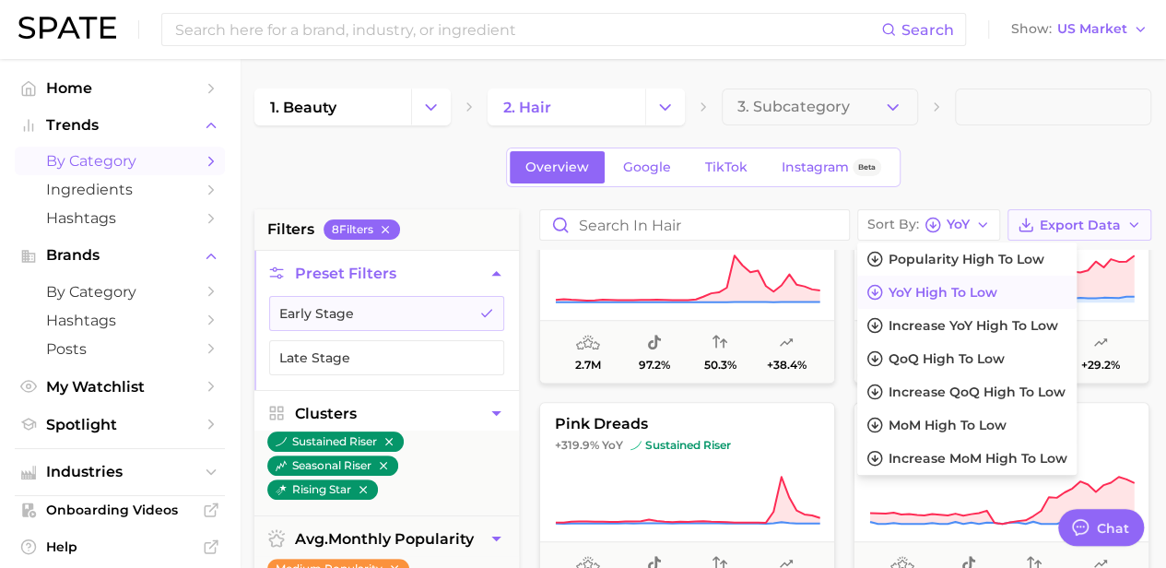
click at [1052, 237] on button "Export Data" at bounding box center [1079, 224] width 144 height 31
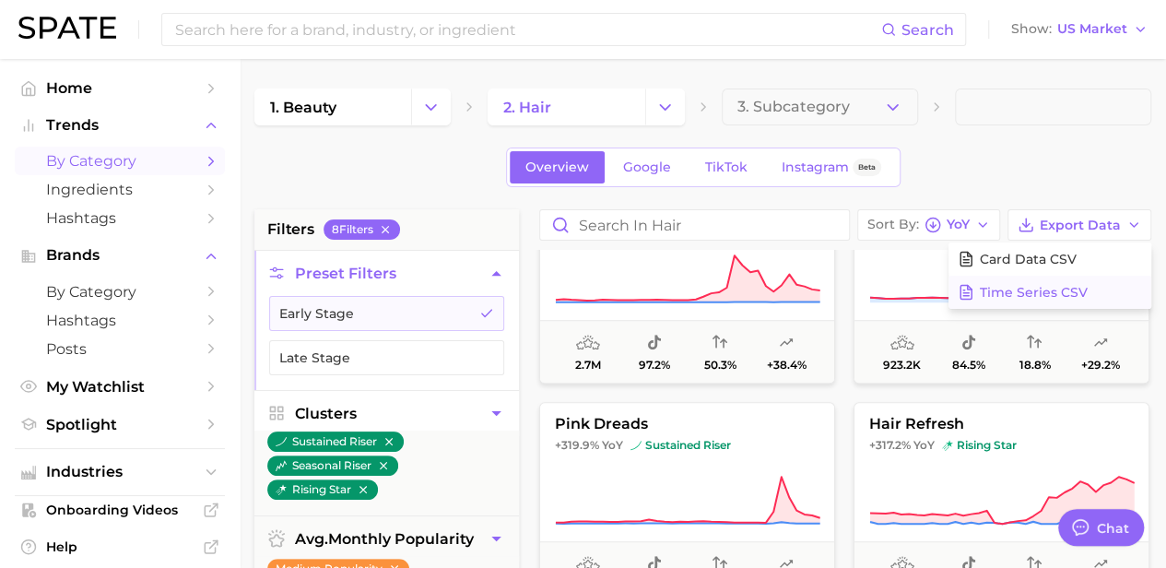
click at [999, 296] on span "Time Series CSV" at bounding box center [1034, 293] width 108 height 16
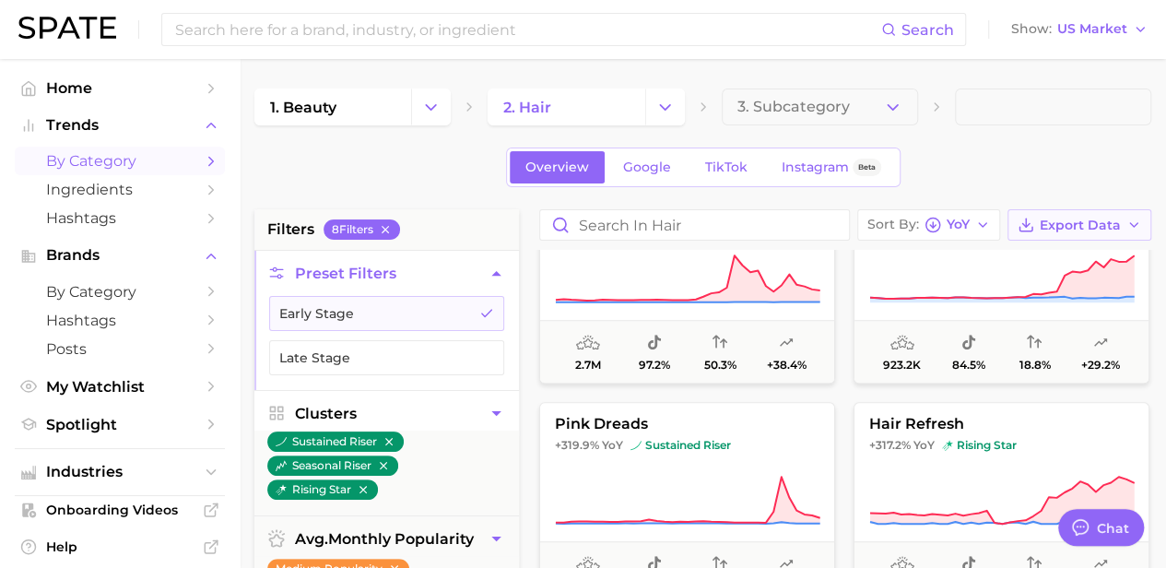
click at [1118, 220] on span "Export Data" at bounding box center [1080, 226] width 81 height 16
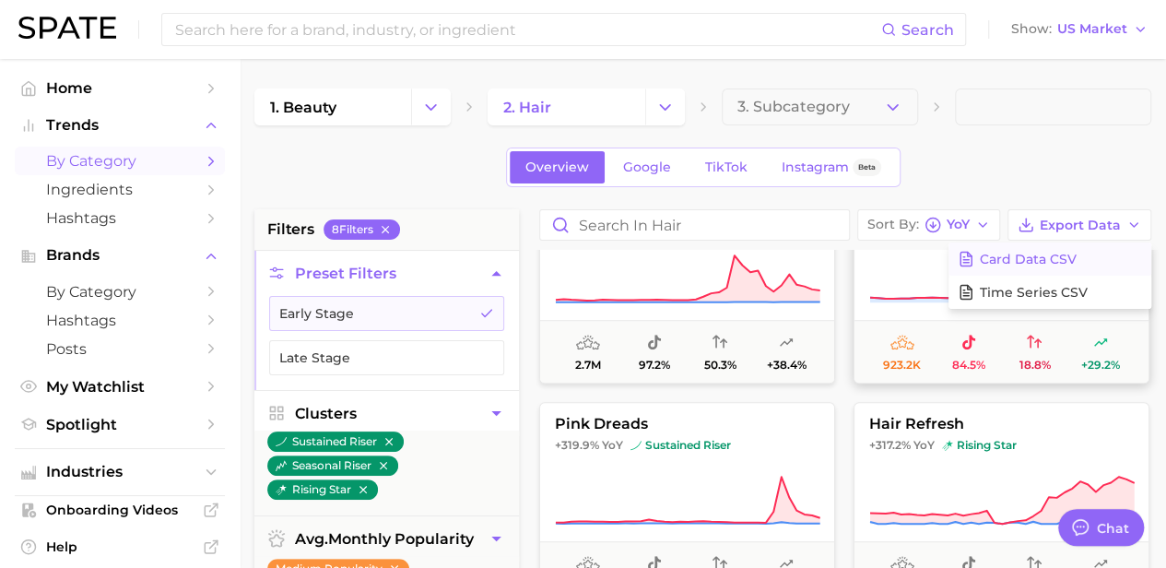
click at [1031, 261] on span "Card Data CSV" at bounding box center [1028, 260] width 97 height 16
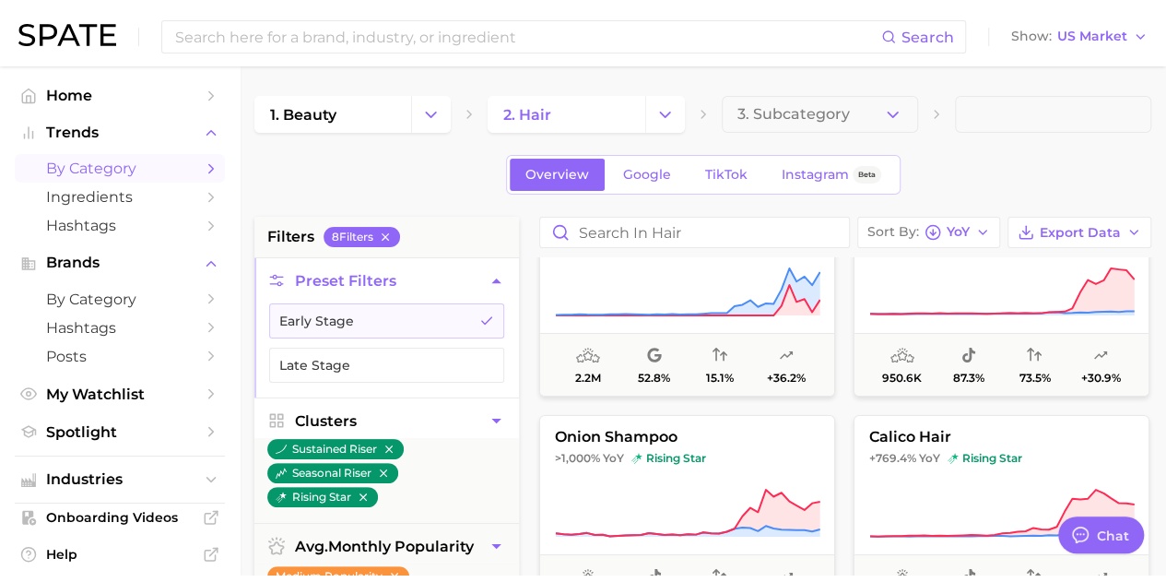
scroll to position [92, 0]
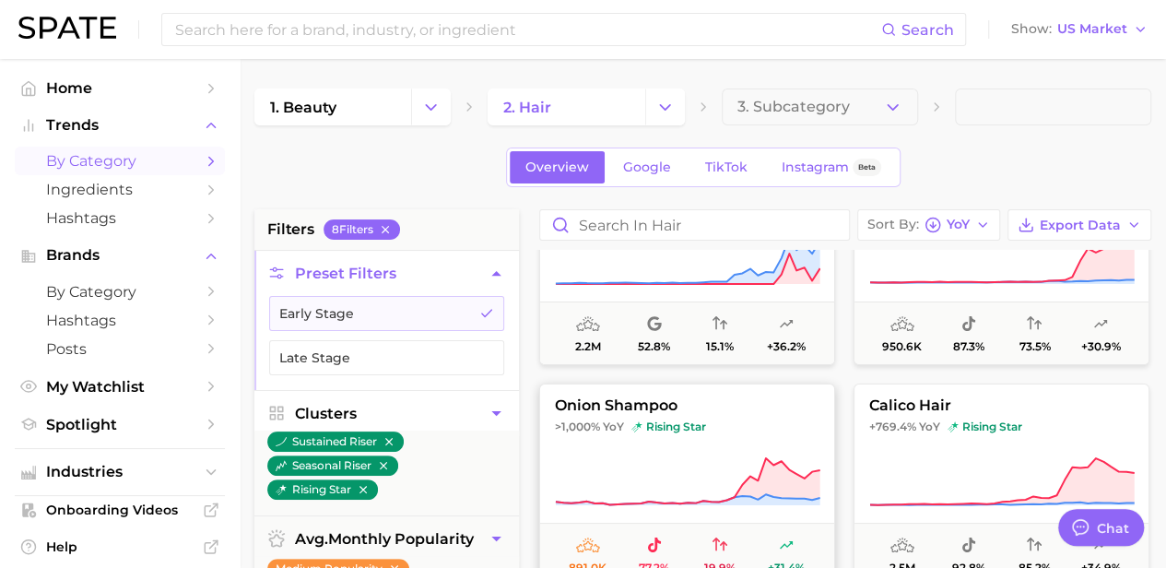
click at [695, 487] on icon at bounding box center [687, 482] width 265 height 52
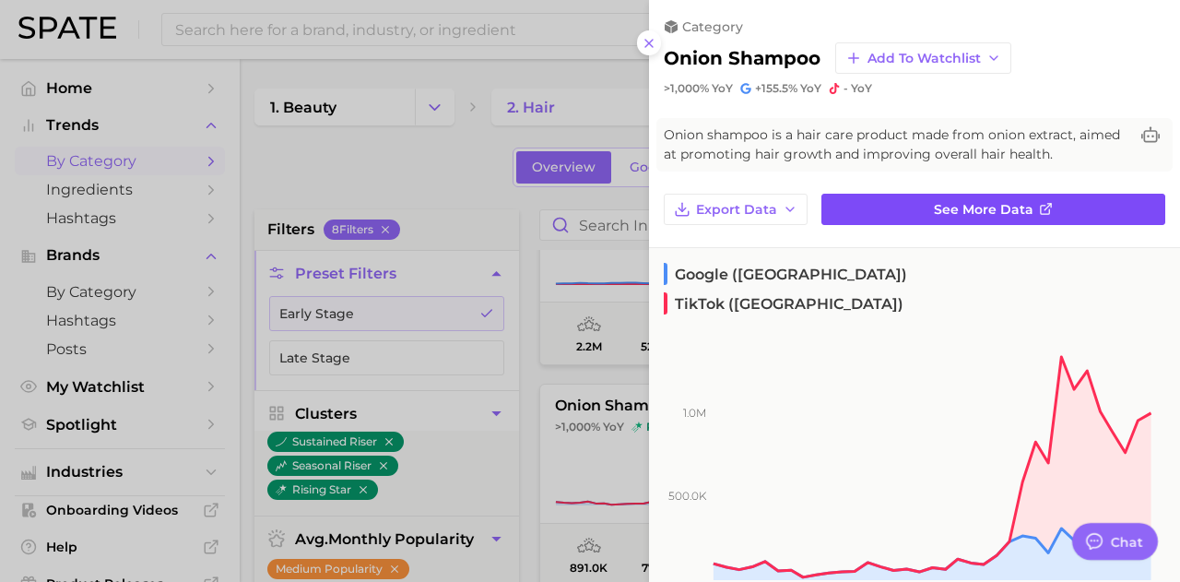
click at [977, 209] on span "See more data" at bounding box center [984, 210] width 100 height 16
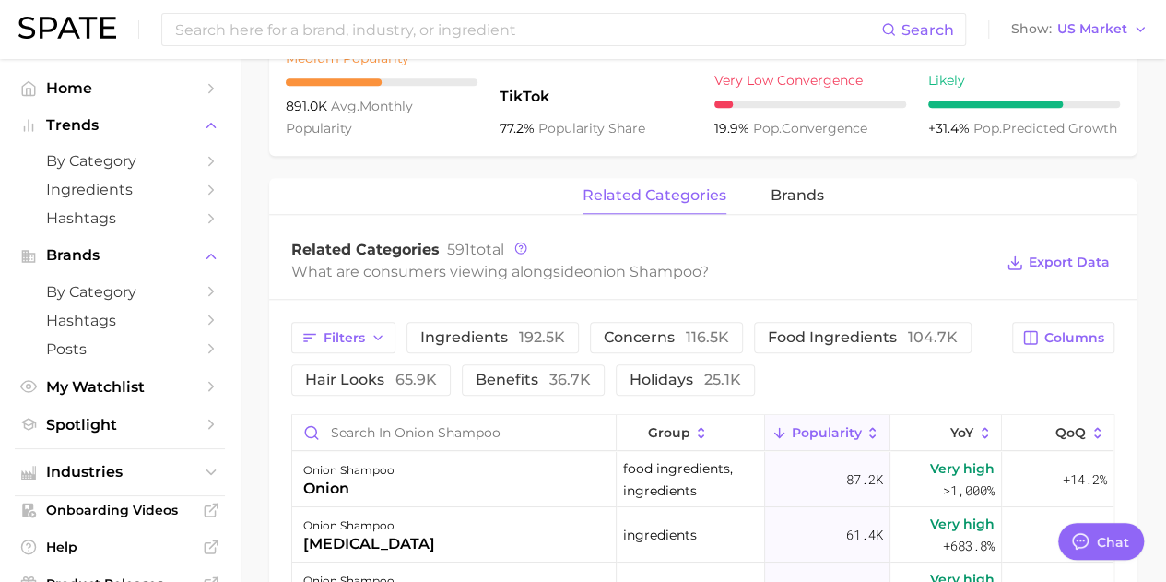
scroll to position [184, 0]
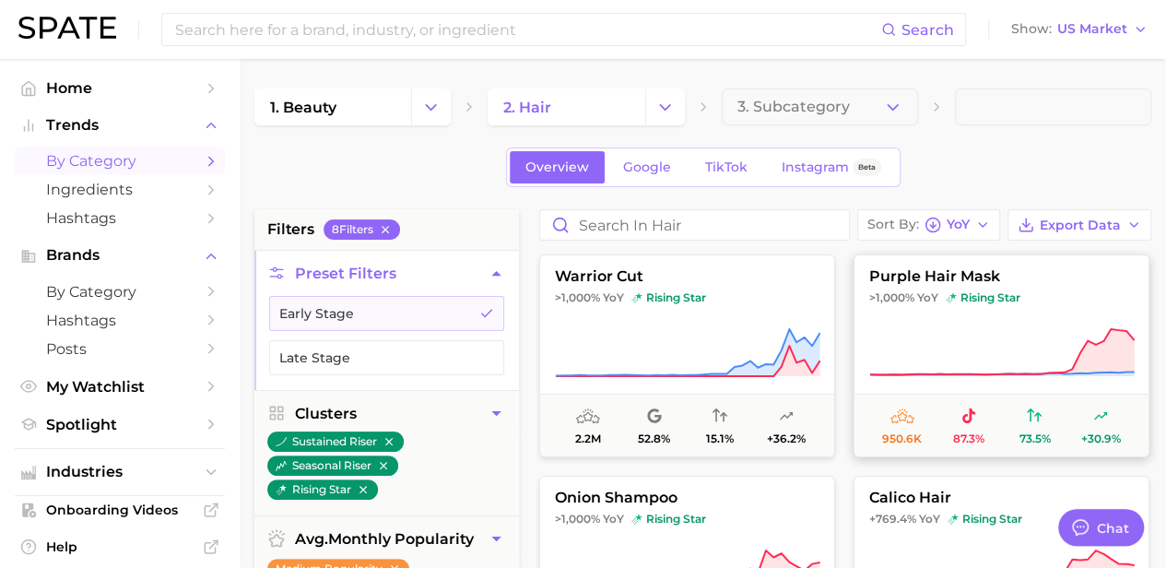
click at [968, 284] on button "purple hair mask >1,000% YoY rising star 950.6k 87.3% 73.5% +30.9%" at bounding box center [1002, 355] width 296 height 203
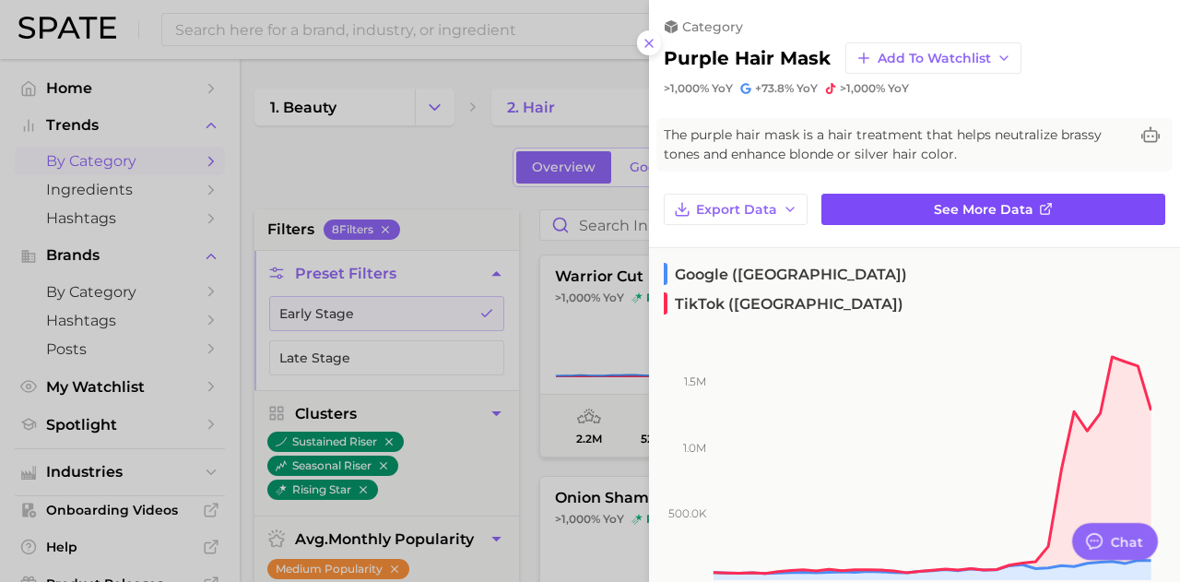
click at [950, 207] on span "See more data" at bounding box center [984, 210] width 100 height 16
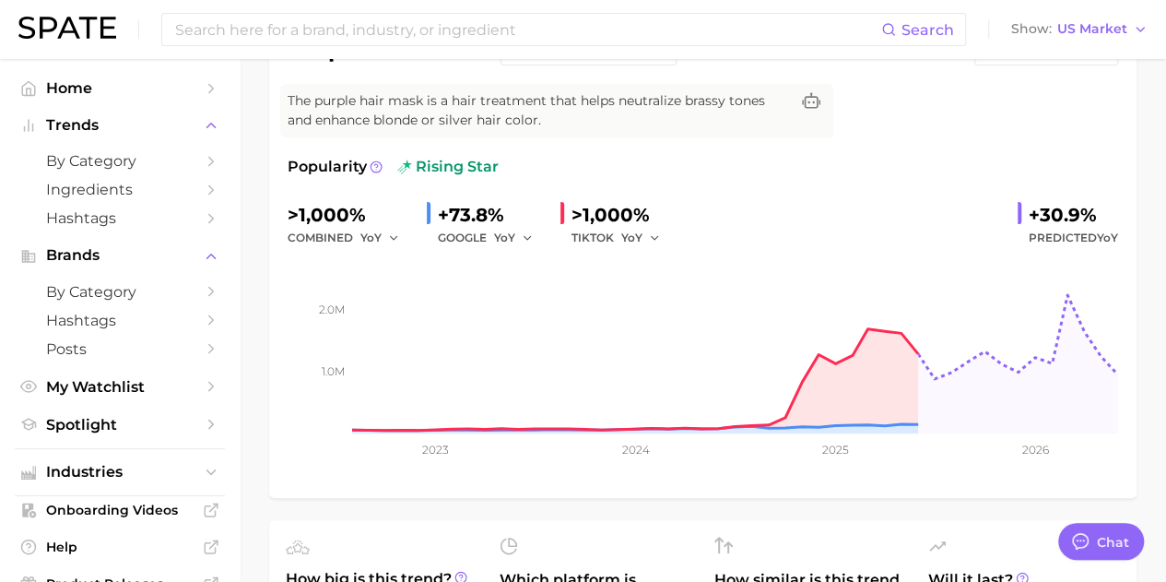
scroll to position [92, 0]
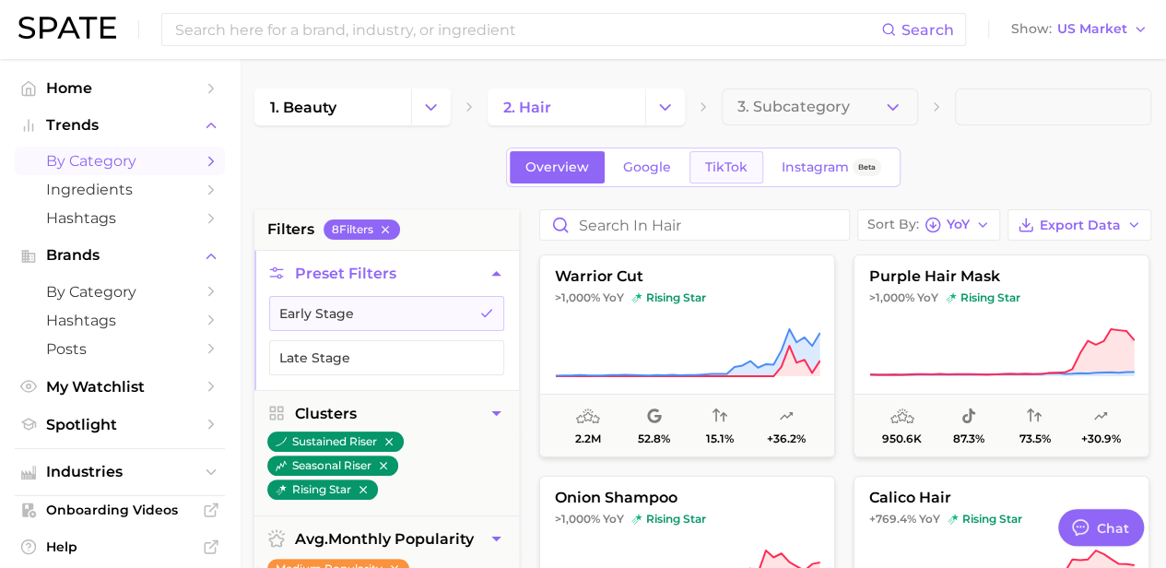
click at [745, 171] on link "TikTok" at bounding box center [726, 167] width 74 height 32
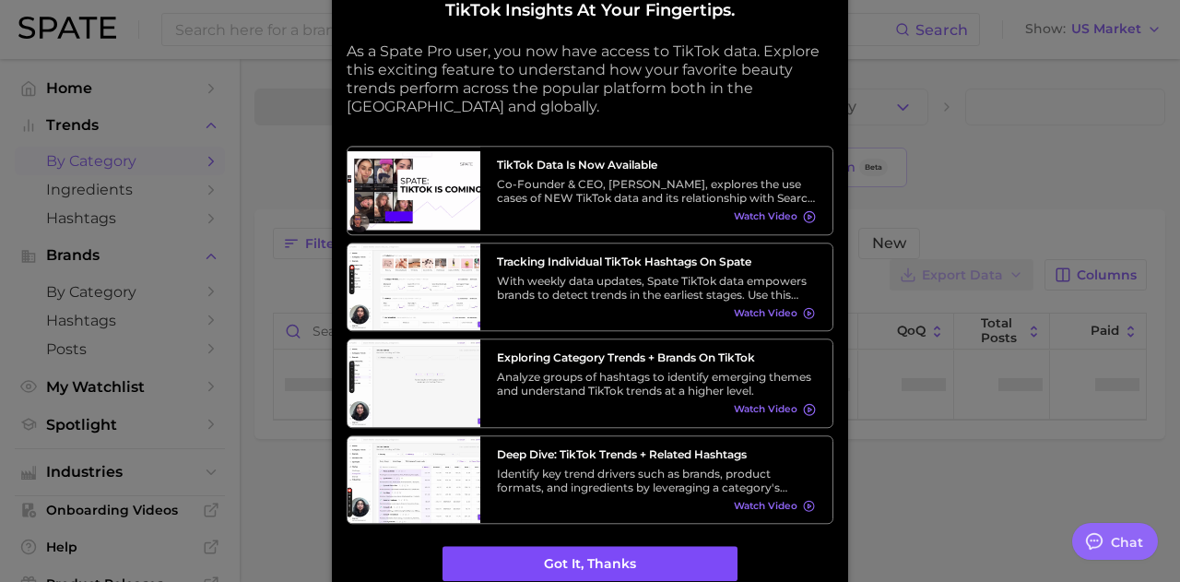
click at [637, 571] on button "Got it, thanks" at bounding box center [589, 564] width 295 height 35
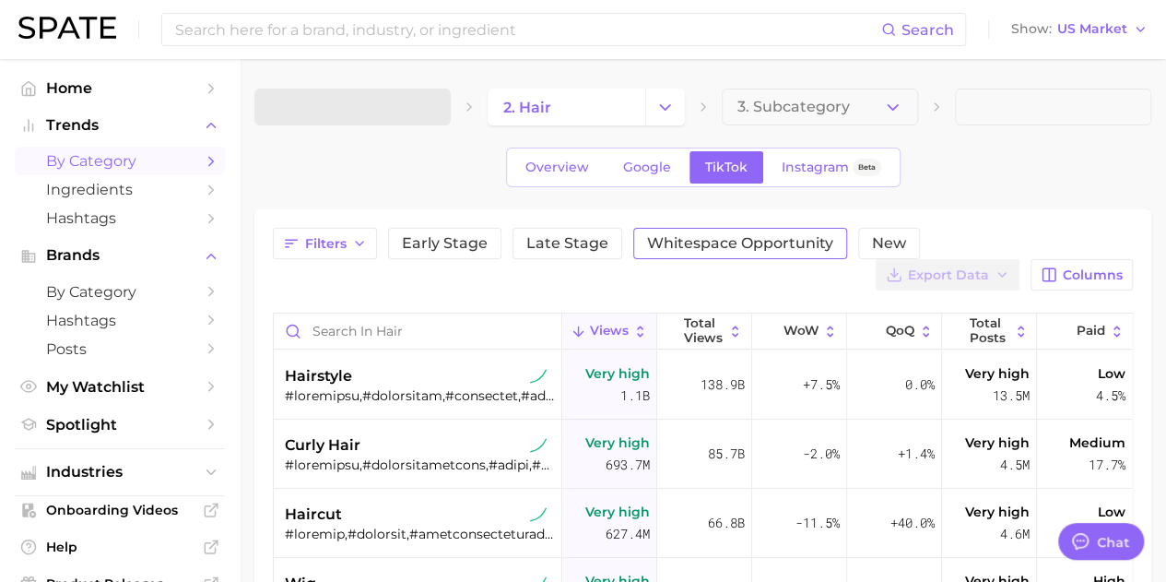
type textarea "x"
click at [1062, 275] on button "Columns" at bounding box center [1082, 274] width 102 height 31
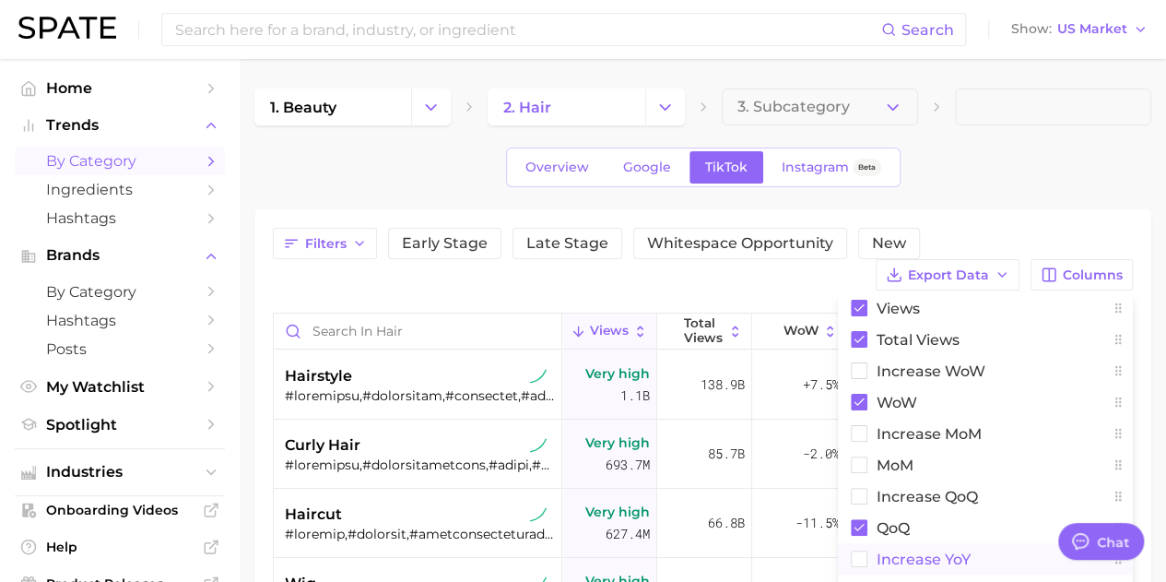
click at [866, 562] on rect at bounding box center [860, 559] width 16 height 16
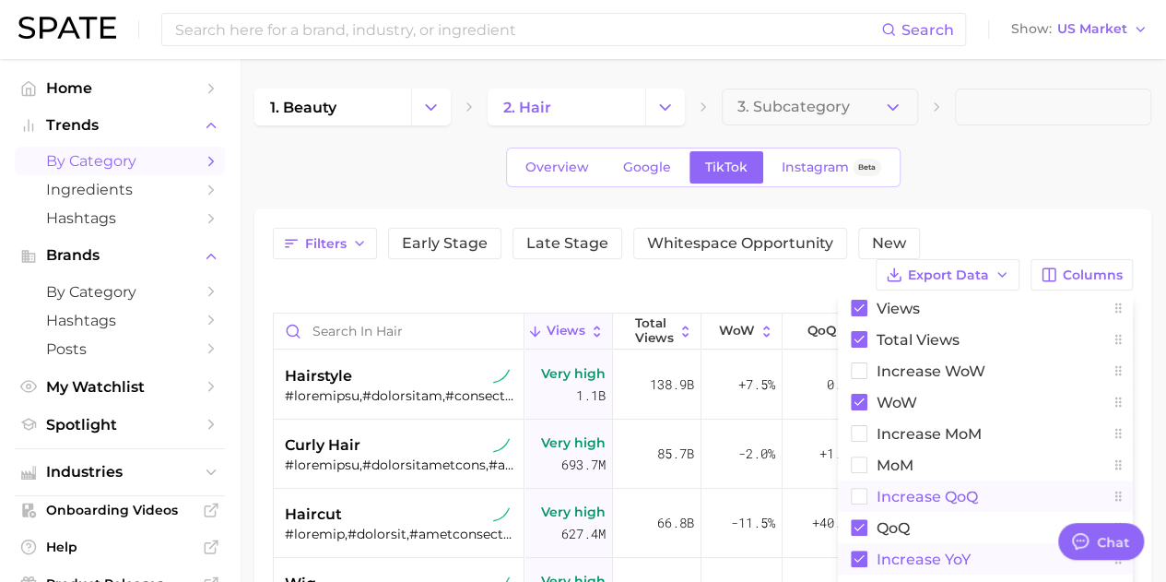
click at [860, 491] on rect at bounding box center [860, 497] width 16 height 16
click at [654, 283] on div "Filters Early Stage Late Stage Whitespace Opportunity New Export Data Columns V…" at bounding box center [703, 259] width 860 height 63
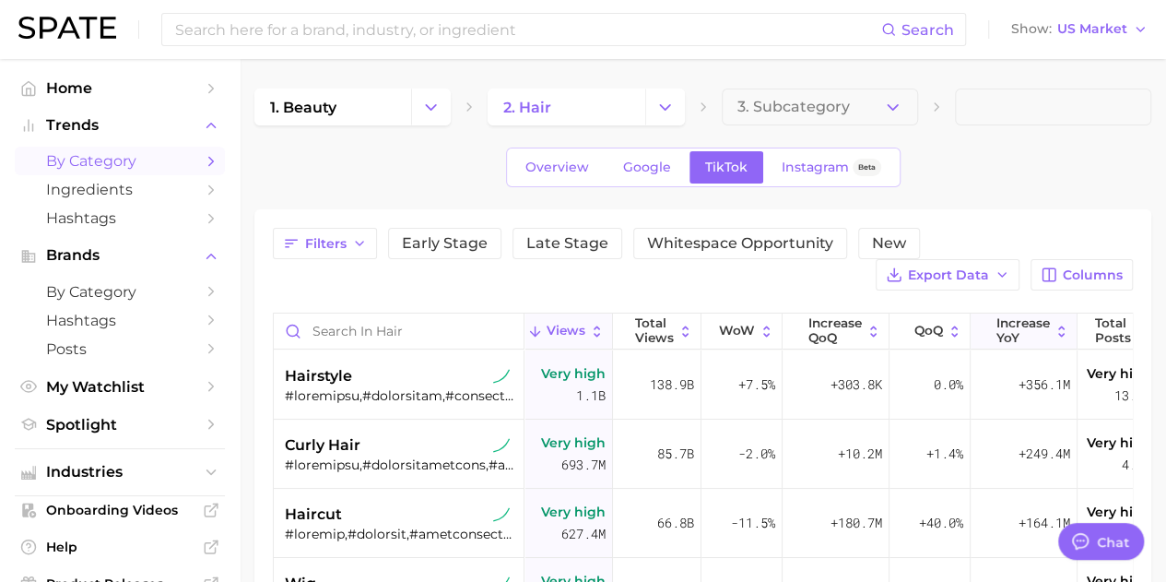
click at [1060, 327] on icon at bounding box center [1062, 332] width 16 height 16
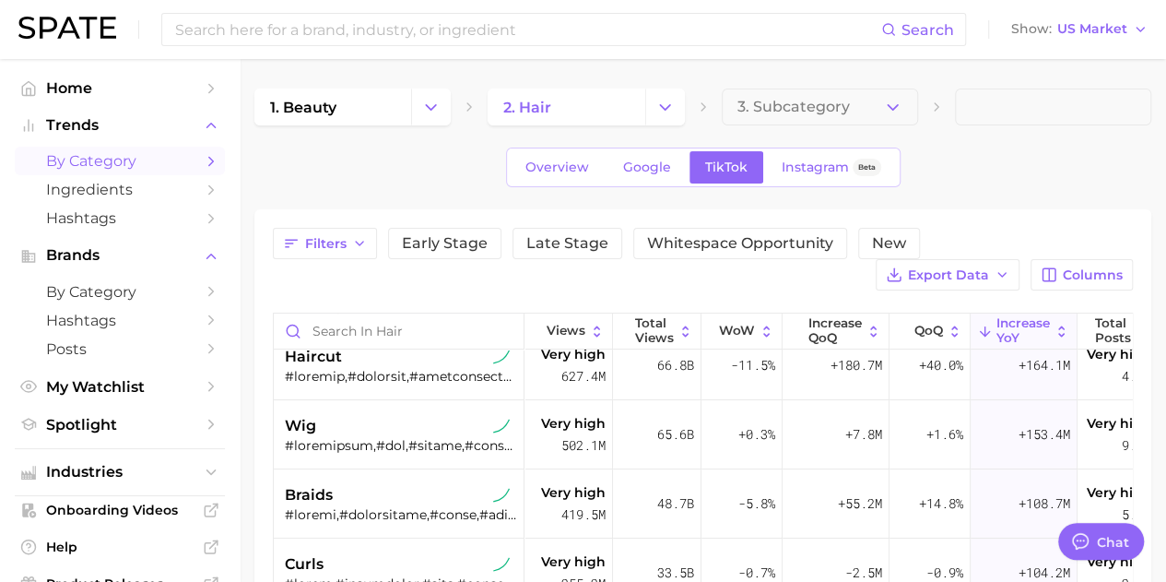
scroll to position [184, 0]
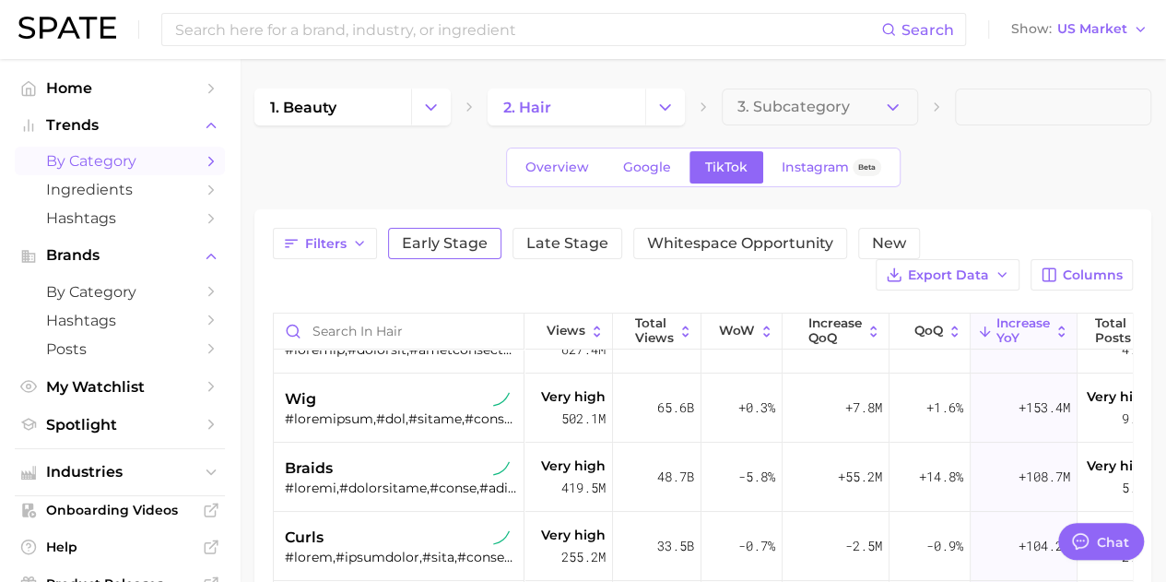
click at [439, 236] on span "Early Stage" at bounding box center [445, 243] width 86 height 15
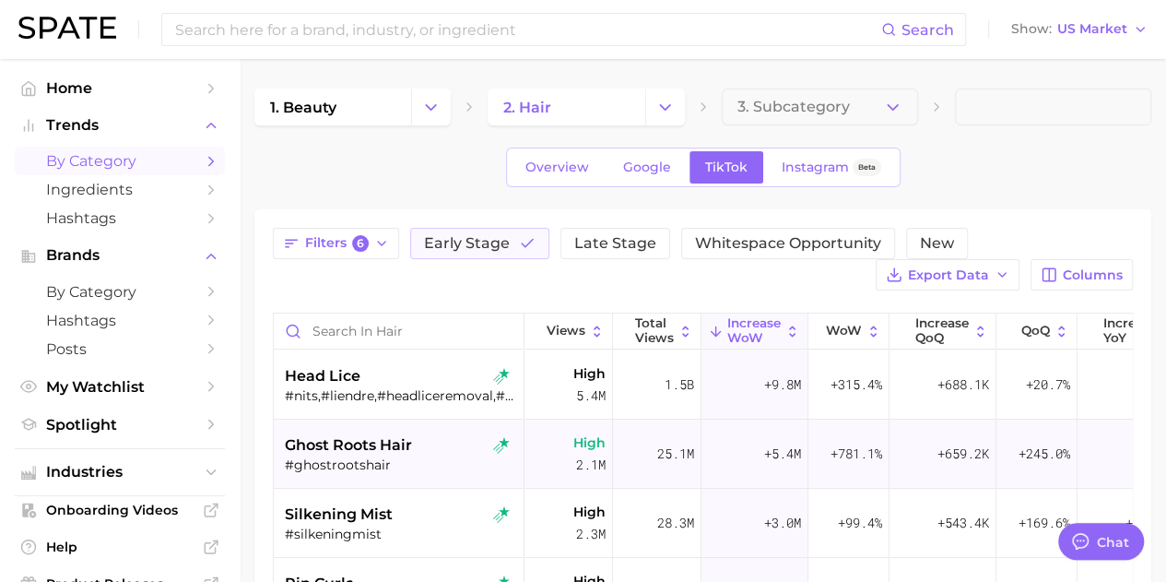
drag, startPoint x: 332, startPoint y: 446, endPoint x: 299, endPoint y: 443, distance: 33.3
click at [299, 443] on span "ghost roots hair" at bounding box center [348, 445] width 127 height 22
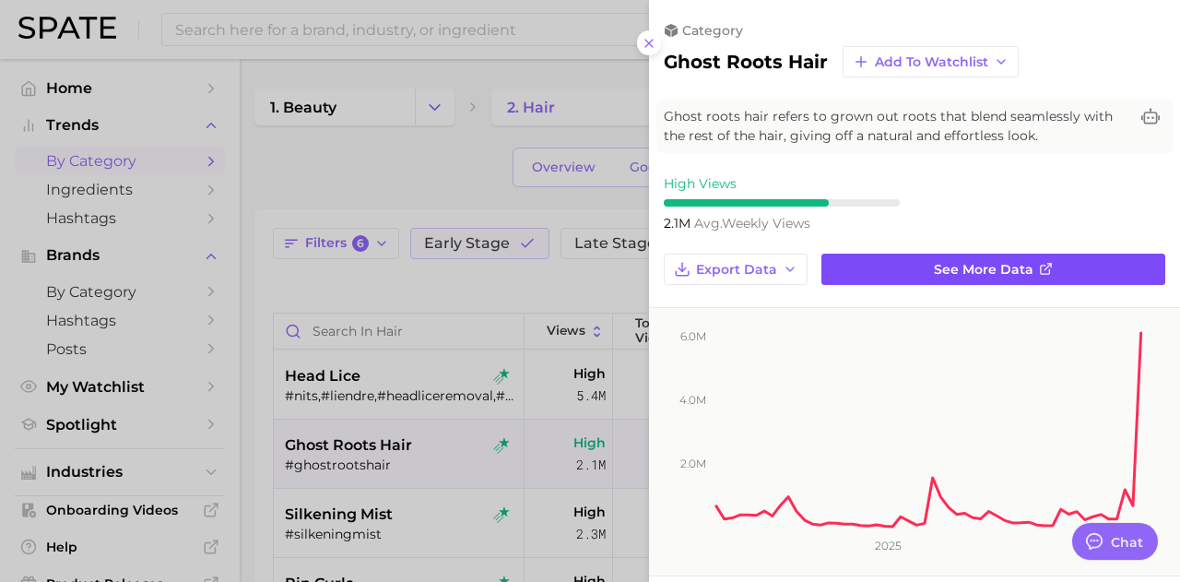
click at [1102, 263] on link "See more data" at bounding box center [993, 268] width 344 height 31
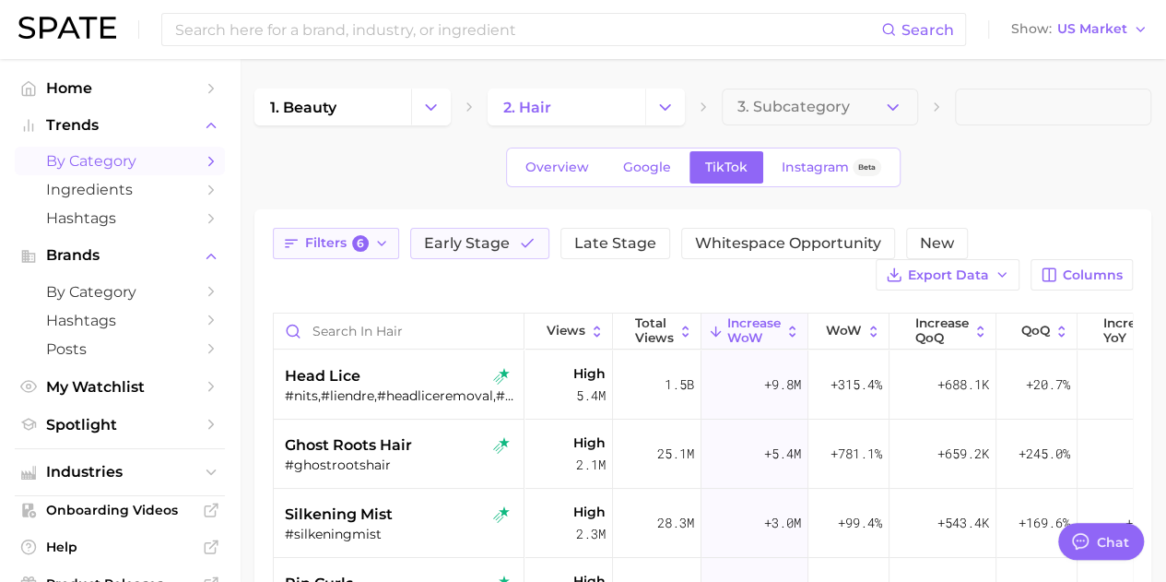
click at [312, 246] on span "Filters 6" at bounding box center [337, 243] width 64 height 17
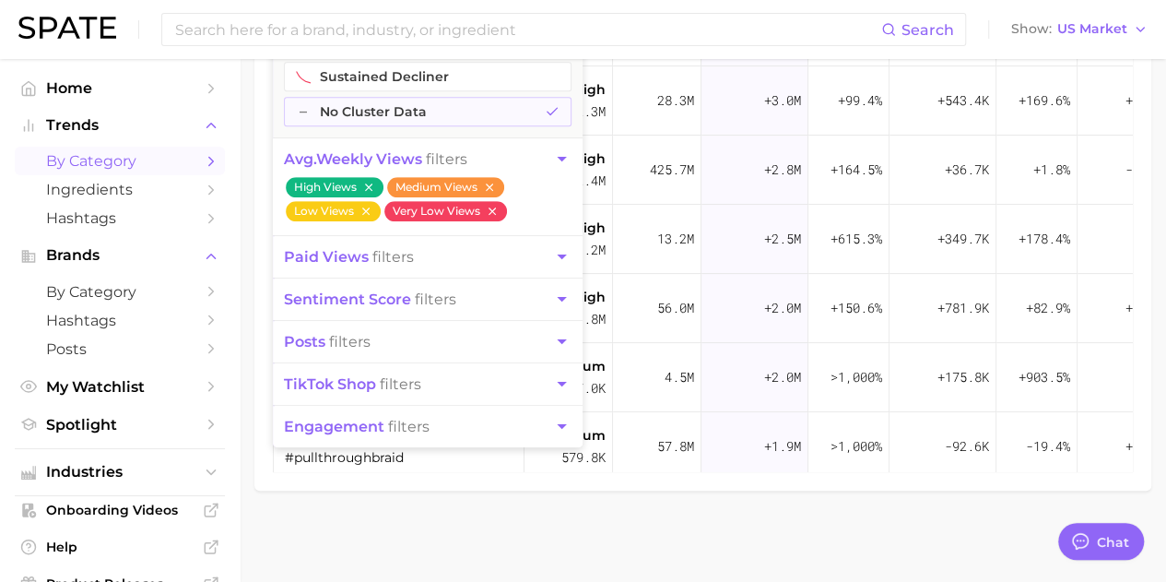
scroll to position [330, 0]
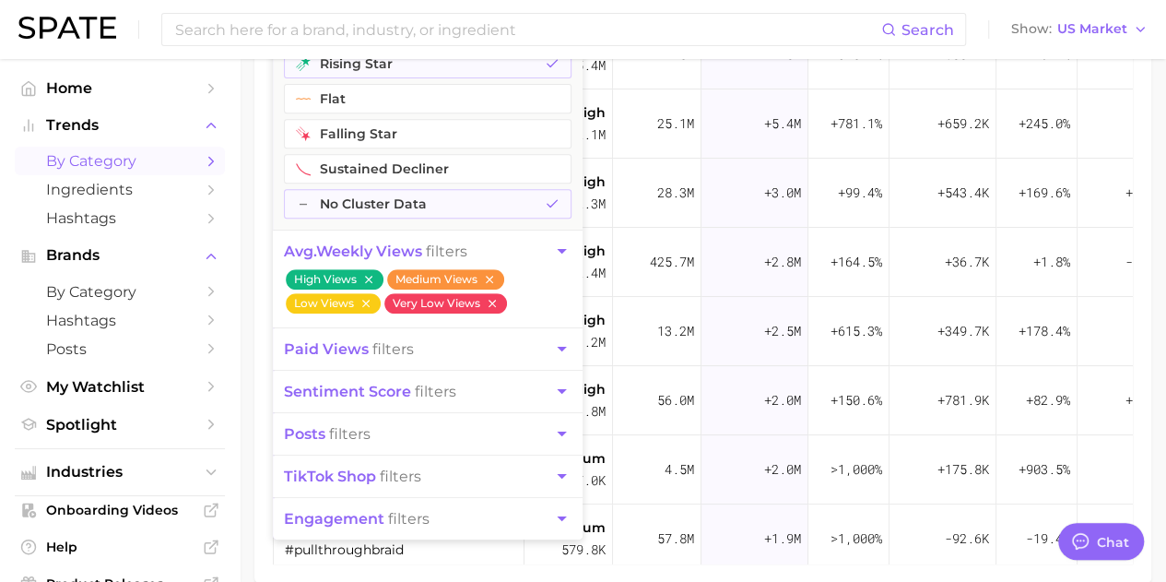
click at [517, 512] on button "engagement filters" at bounding box center [428, 518] width 310 height 41
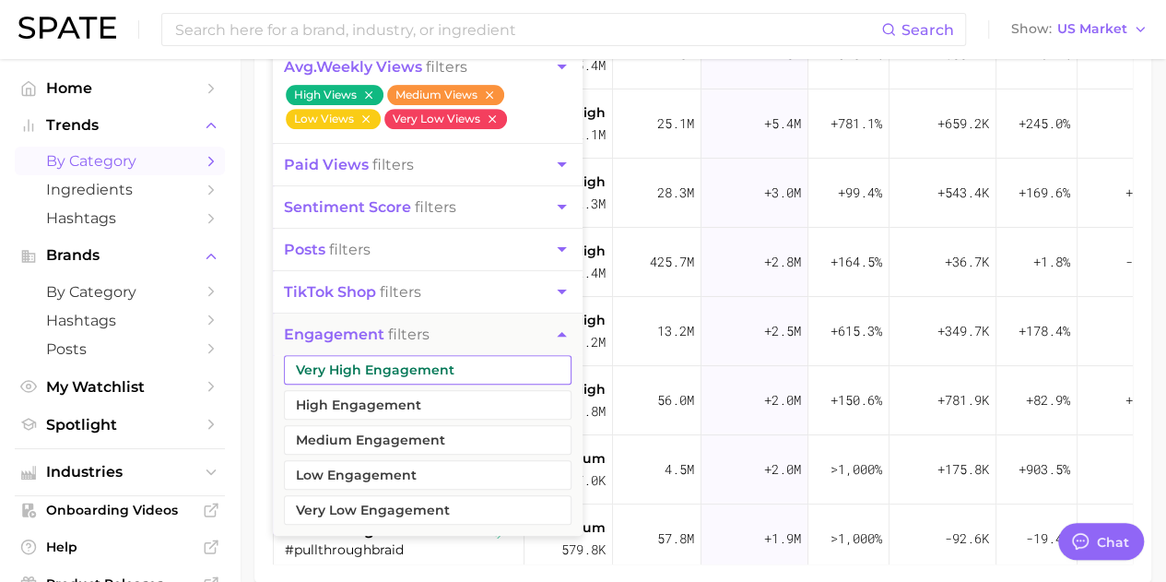
click at [501, 366] on button "Very High Engagement" at bounding box center [428, 369] width 288 height 29
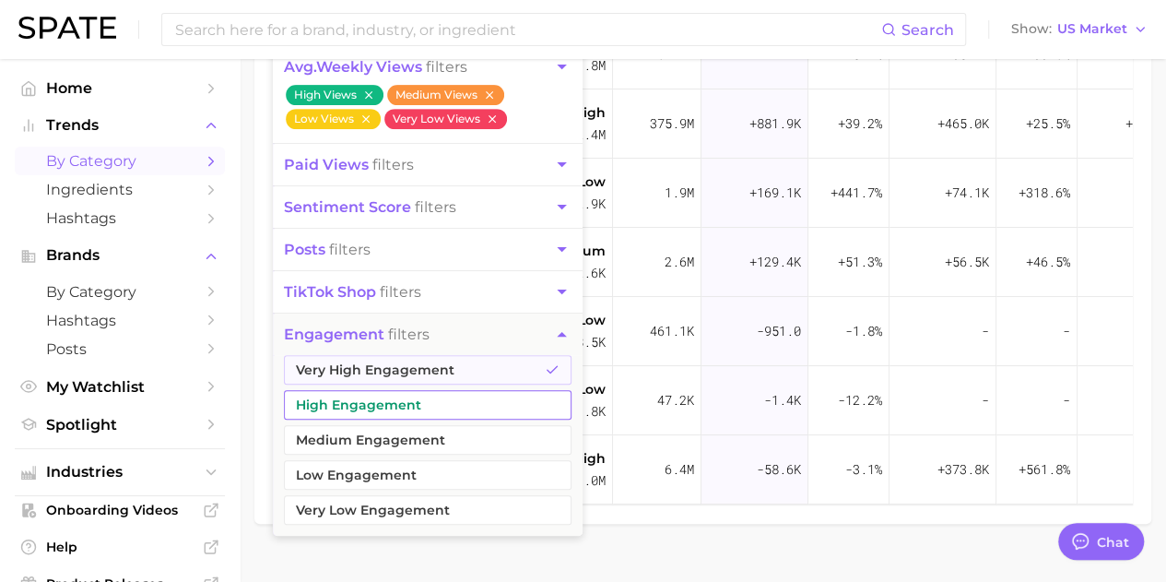
click at [463, 399] on button "High Engagement" at bounding box center [428, 404] width 288 height 29
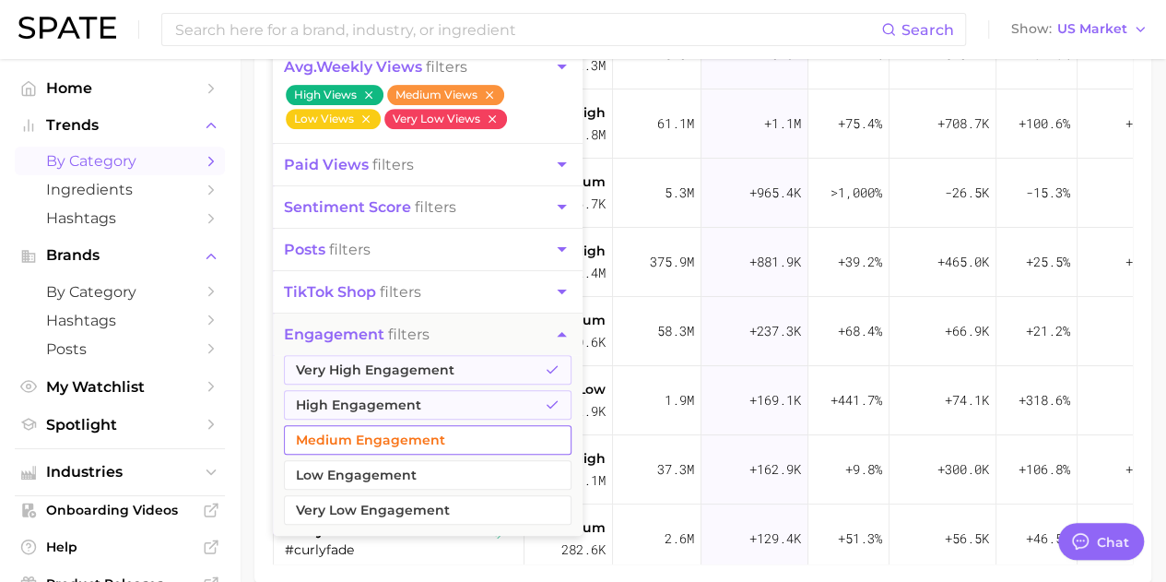
click at [467, 436] on button "Medium Engagement" at bounding box center [428, 439] width 288 height 29
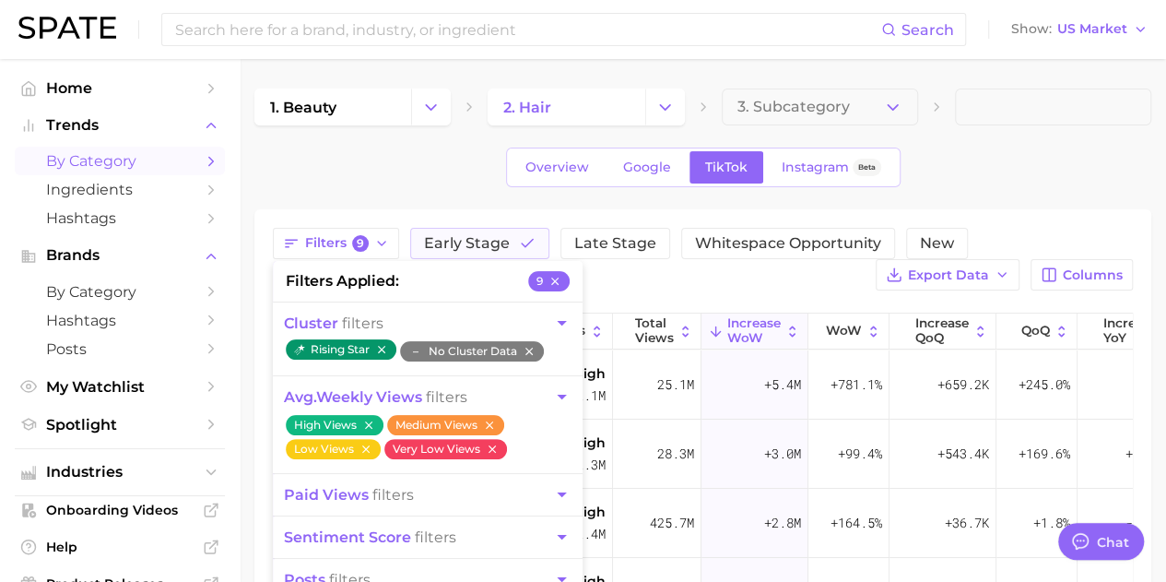
click at [656, 276] on div "Filters 9 filters applied 9 cluster filters rising star – No Cluster Data avg. …" at bounding box center [703, 259] width 860 height 63
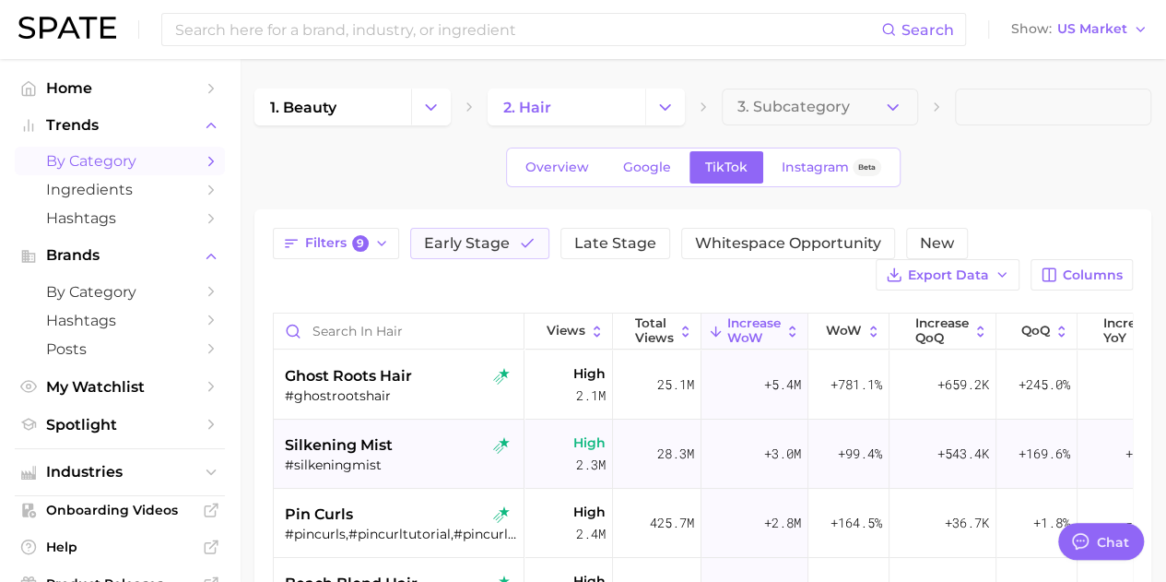
click at [354, 437] on span "silkening mist" at bounding box center [339, 445] width 108 height 22
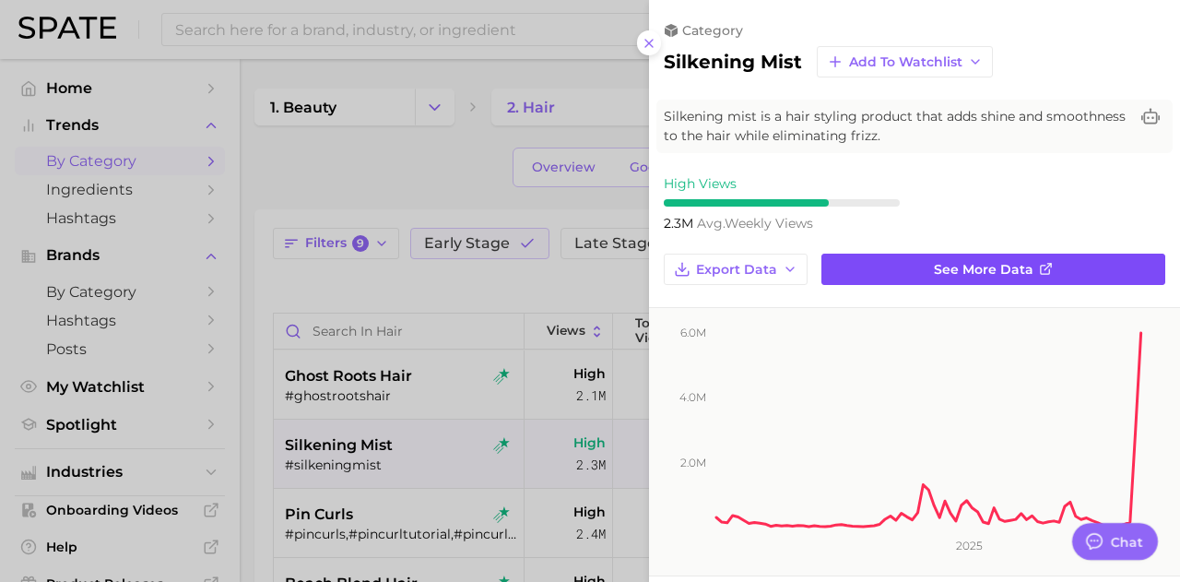
click at [947, 262] on span "See more data" at bounding box center [984, 270] width 100 height 16
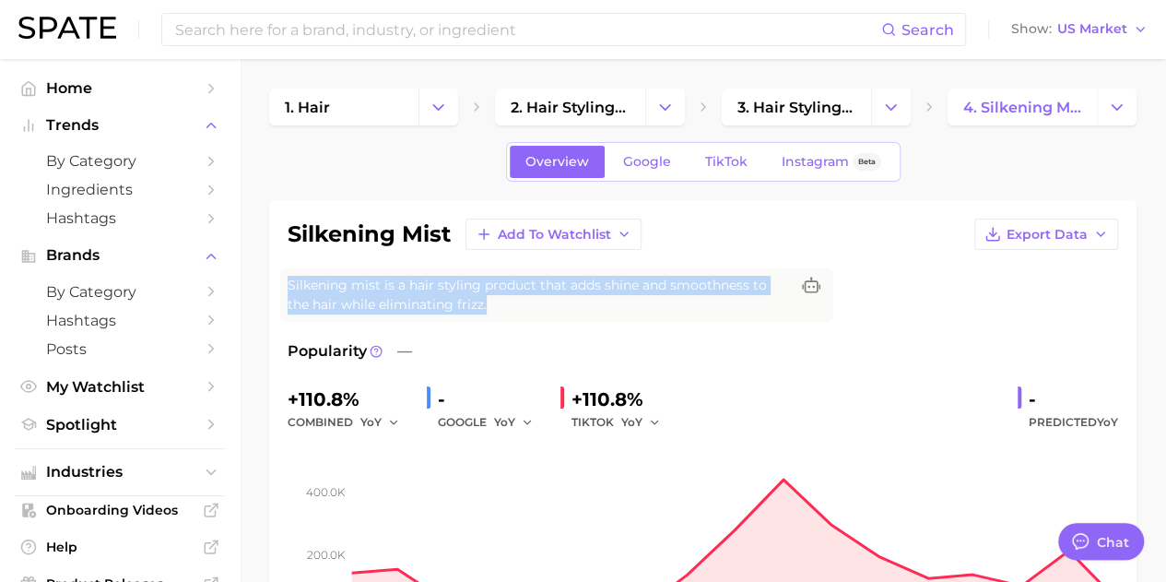
drag, startPoint x: 402, startPoint y: 274, endPoint x: 566, endPoint y: 312, distance: 168.6
click at [566, 312] on div "Silkening mist is a hair styling product that adds shine and smoothness to the …" at bounding box center [556, 294] width 553 height 53
click at [506, 301] on span "Silkening mist is a hair styling product that adds shine and smoothness to the …" at bounding box center [538, 295] width 501 height 39
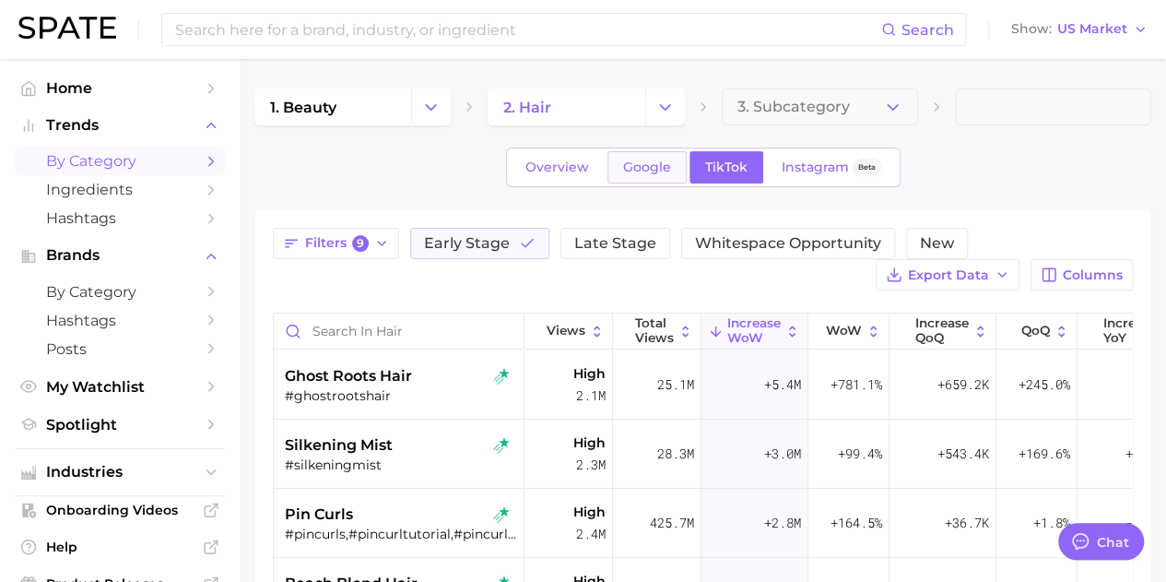
click at [639, 171] on span "Google" at bounding box center [647, 167] width 48 height 16
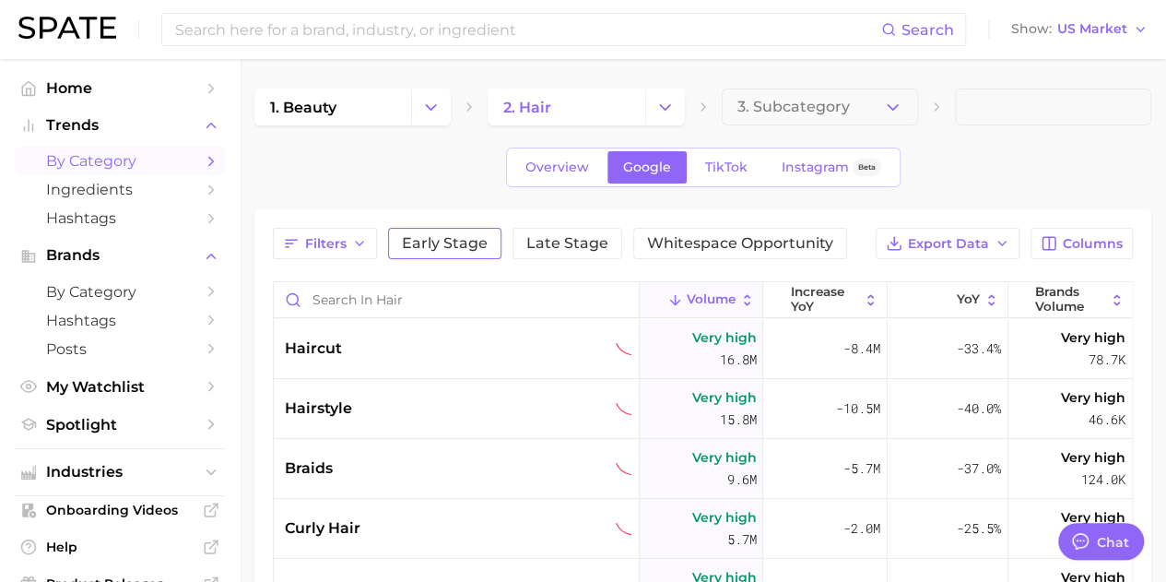
click at [429, 242] on span "Early Stage" at bounding box center [445, 243] width 86 height 15
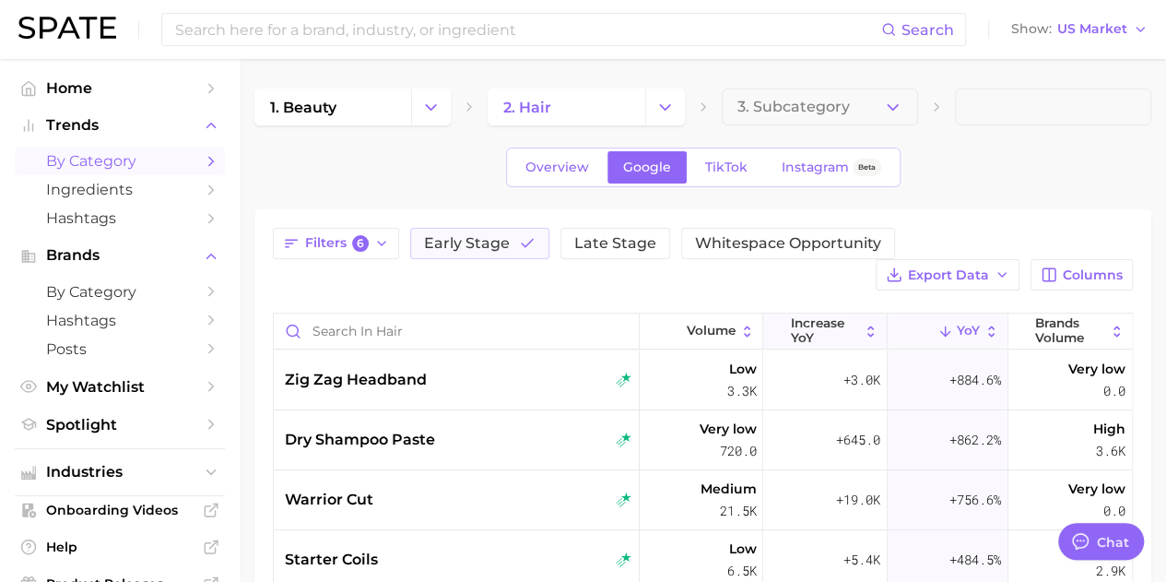
click at [861, 340] on button "increase YoY" at bounding box center [825, 331] width 124 height 36
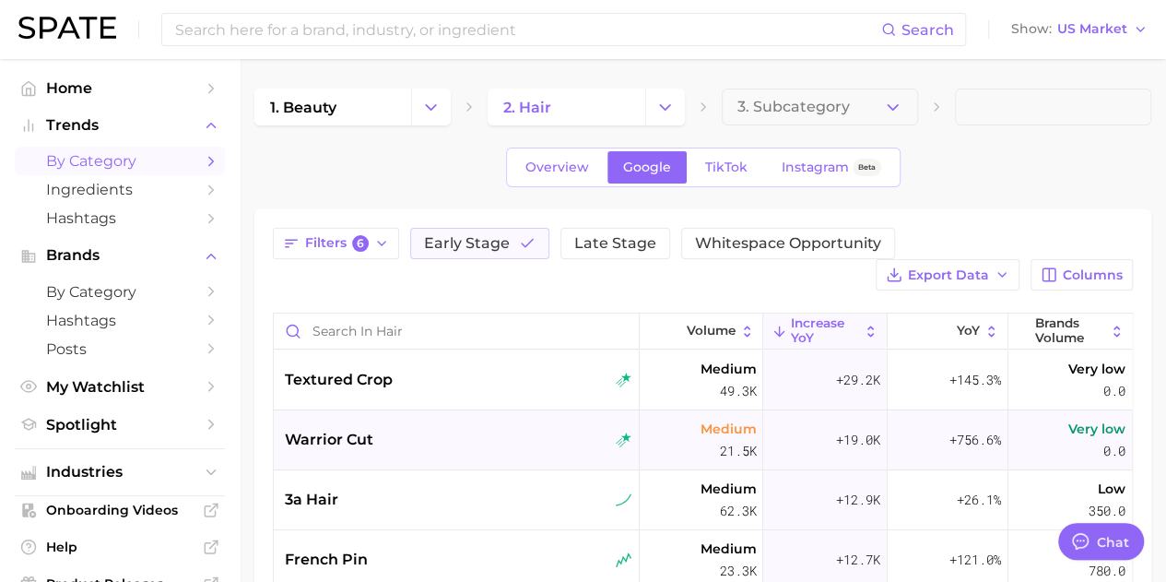
click at [343, 438] on span "warrior cut" at bounding box center [329, 440] width 88 height 22
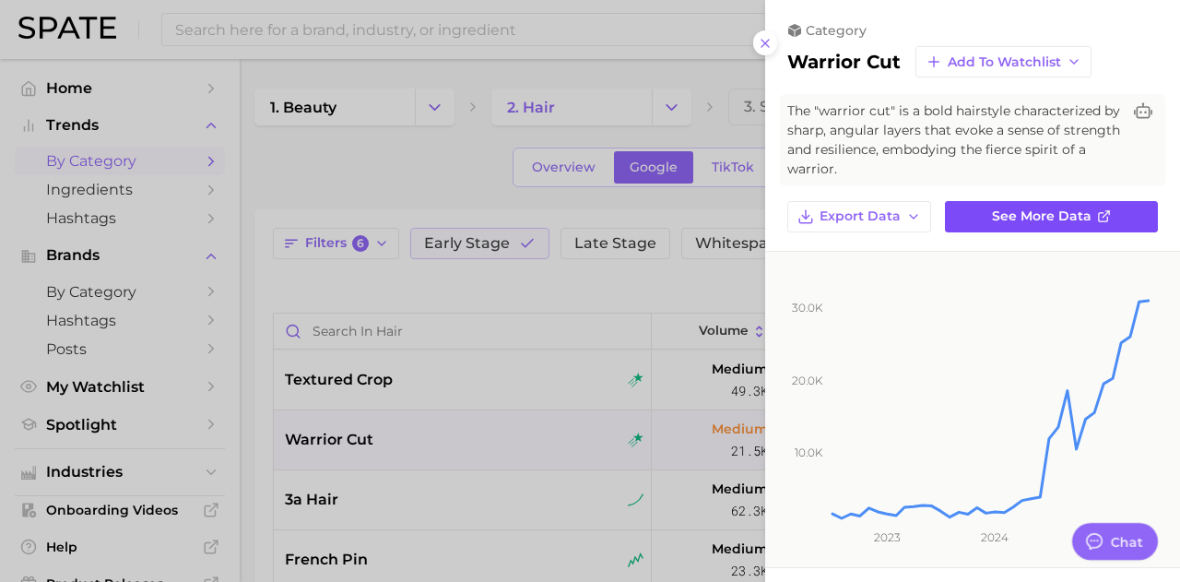
click at [1064, 217] on span "See more data" at bounding box center [1042, 216] width 100 height 16
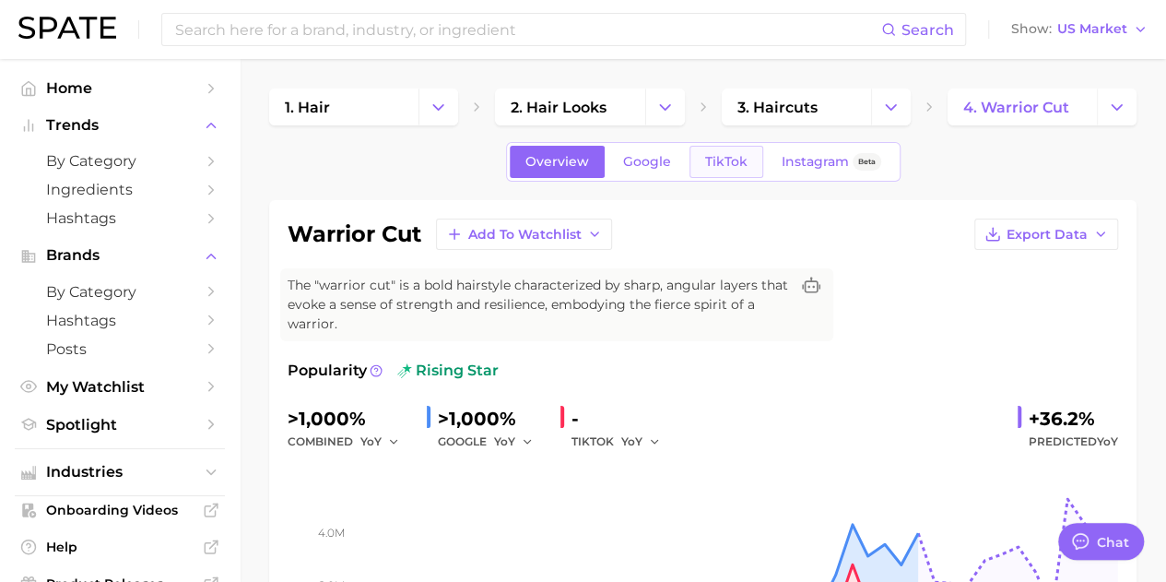
click at [723, 162] on span "TikTok" at bounding box center [726, 162] width 42 height 16
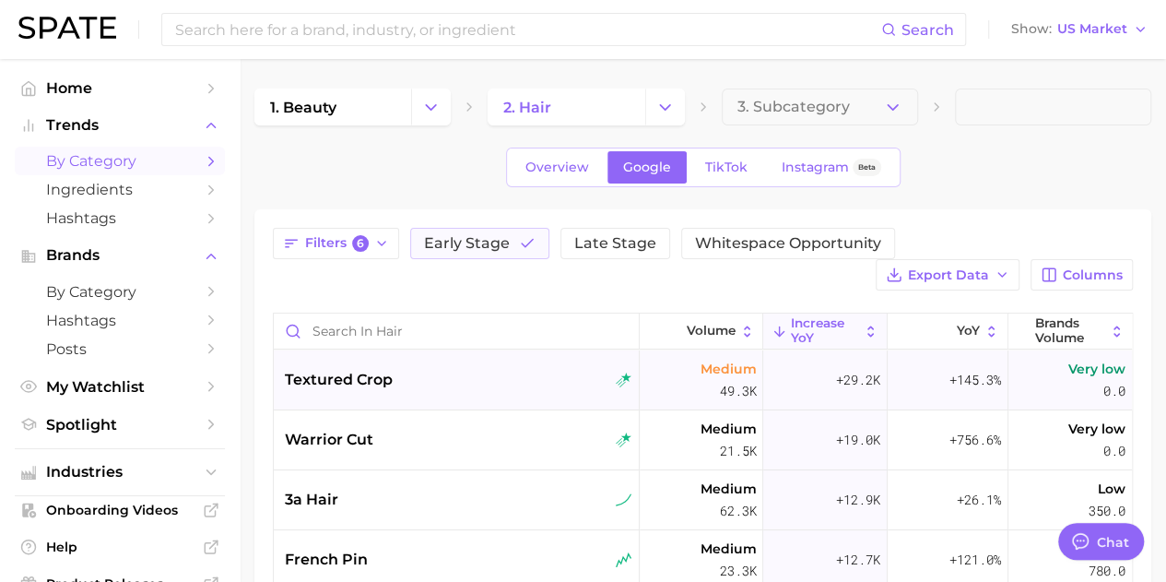
click at [343, 388] on span "textured crop" at bounding box center [339, 380] width 108 height 22
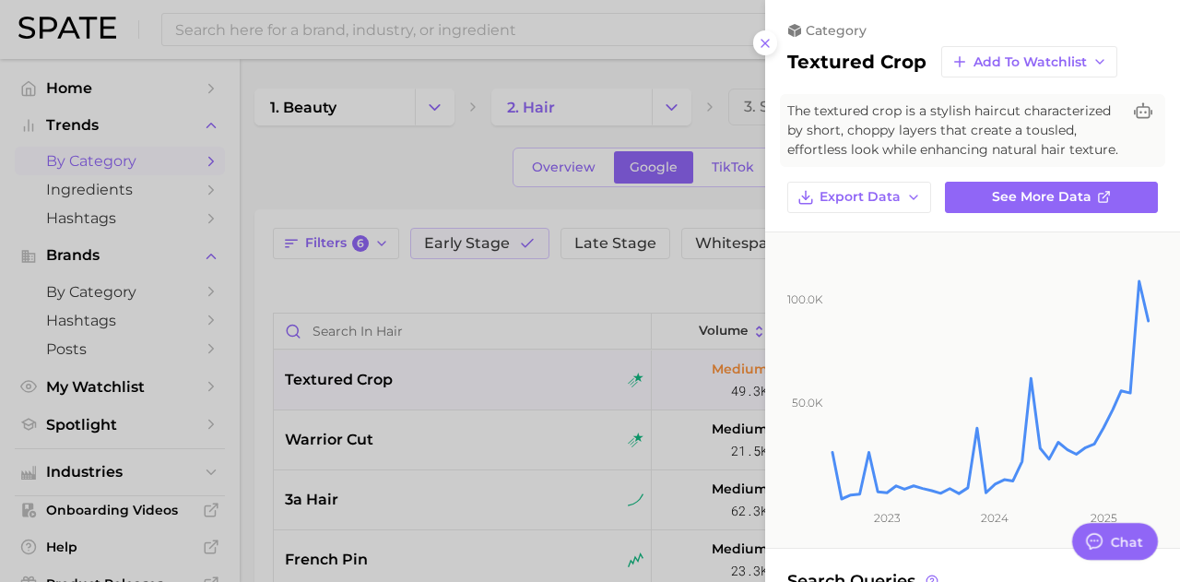
click at [511, 287] on div at bounding box center [590, 291] width 1180 height 582
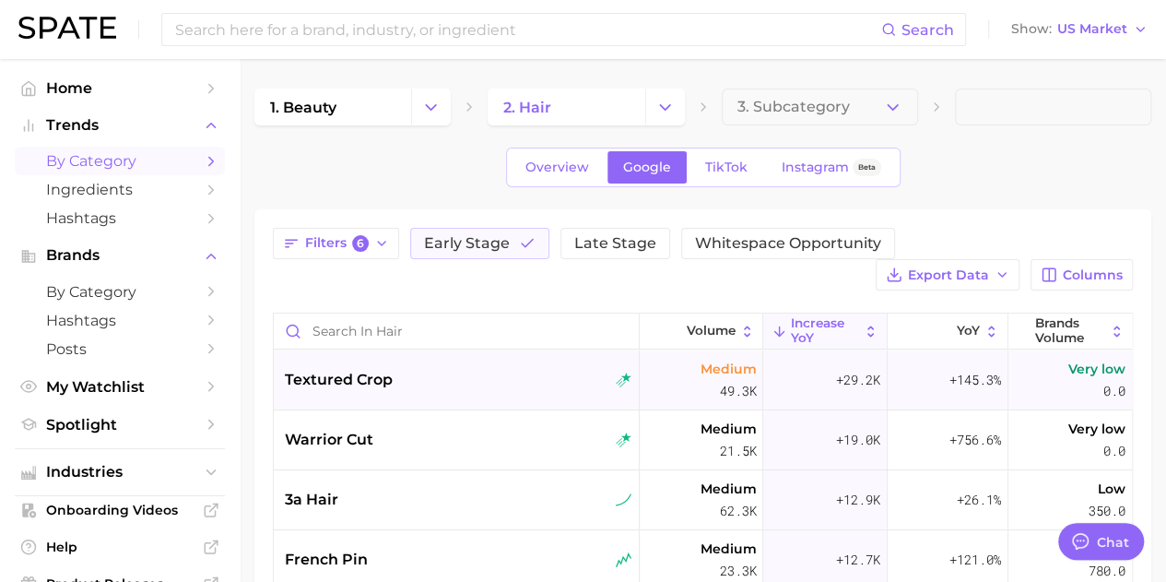
click at [358, 373] on span "textured crop" at bounding box center [339, 380] width 108 height 22
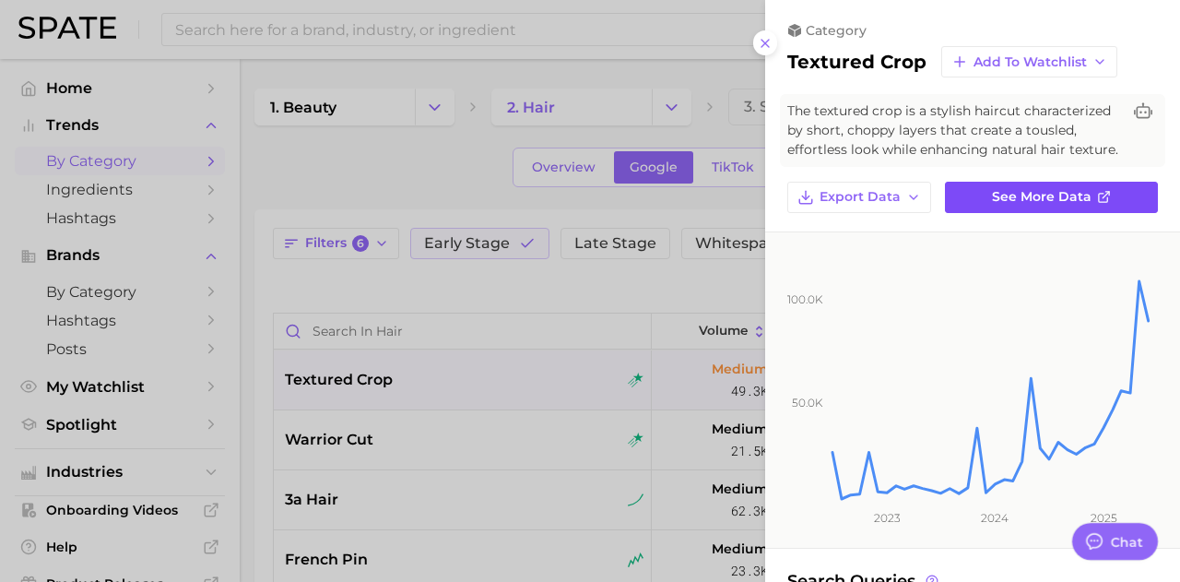
click at [997, 205] on span "See more data" at bounding box center [1042, 197] width 100 height 16
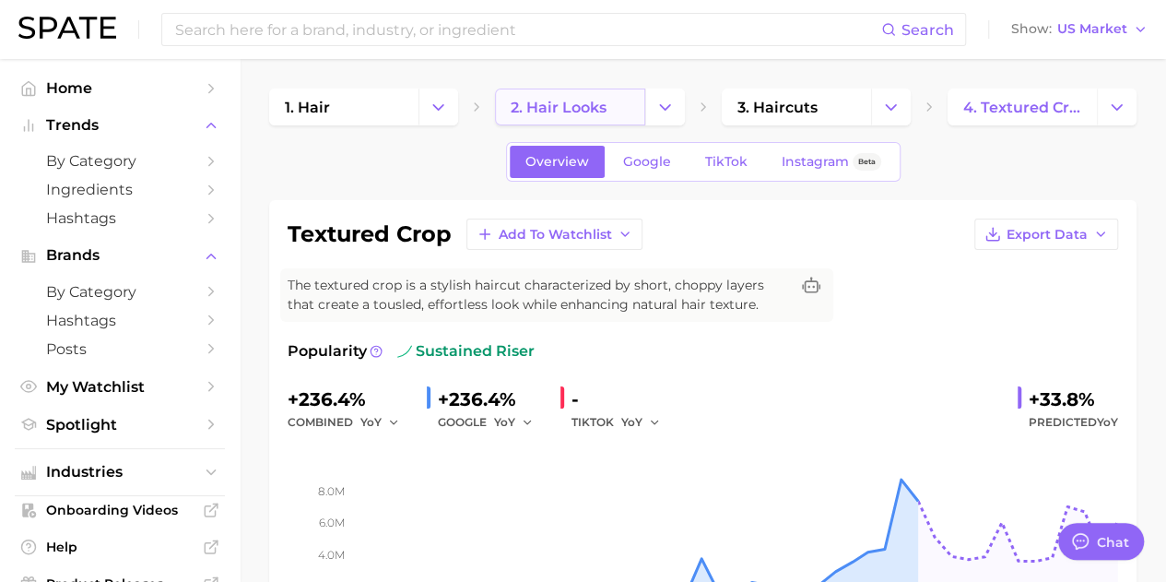
click at [520, 103] on span "2. hair looks" at bounding box center [559, 108] width 96 height 18
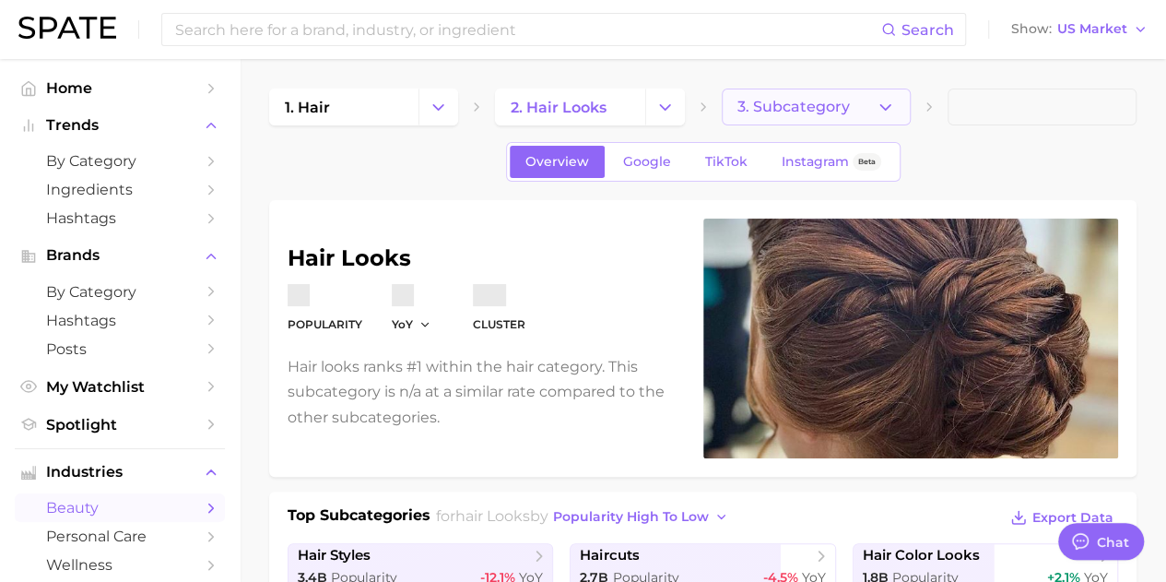
click at [894, 100] on button "3. Subcategory" at bounding box center [816, 106] width 189 height 37
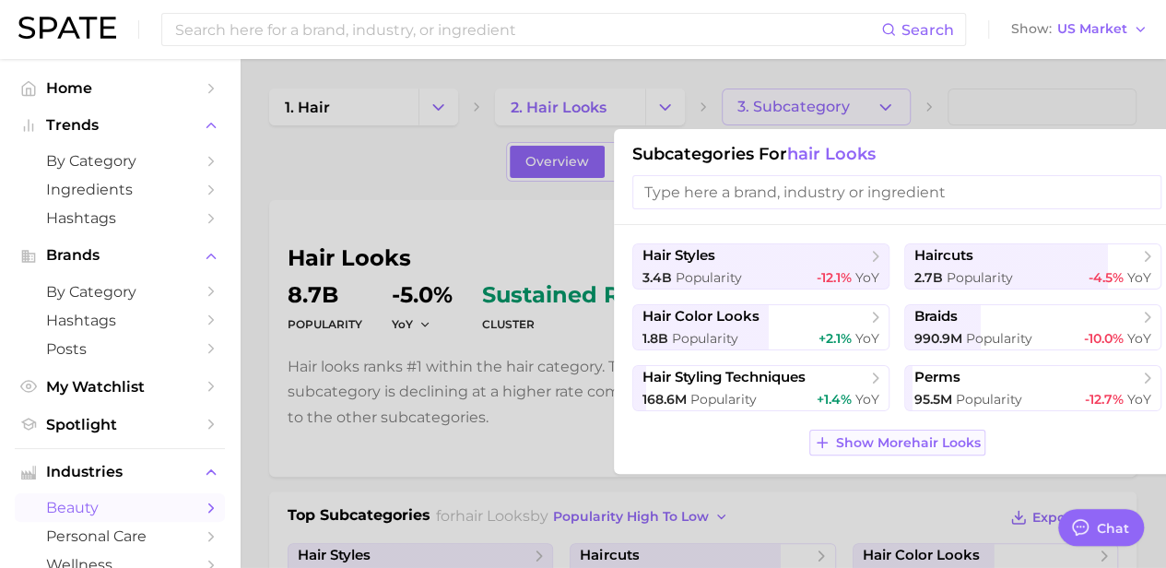
click at [944, 442] on span "Show More hair looks" at bounding box center [908, 443] width 145 height 16
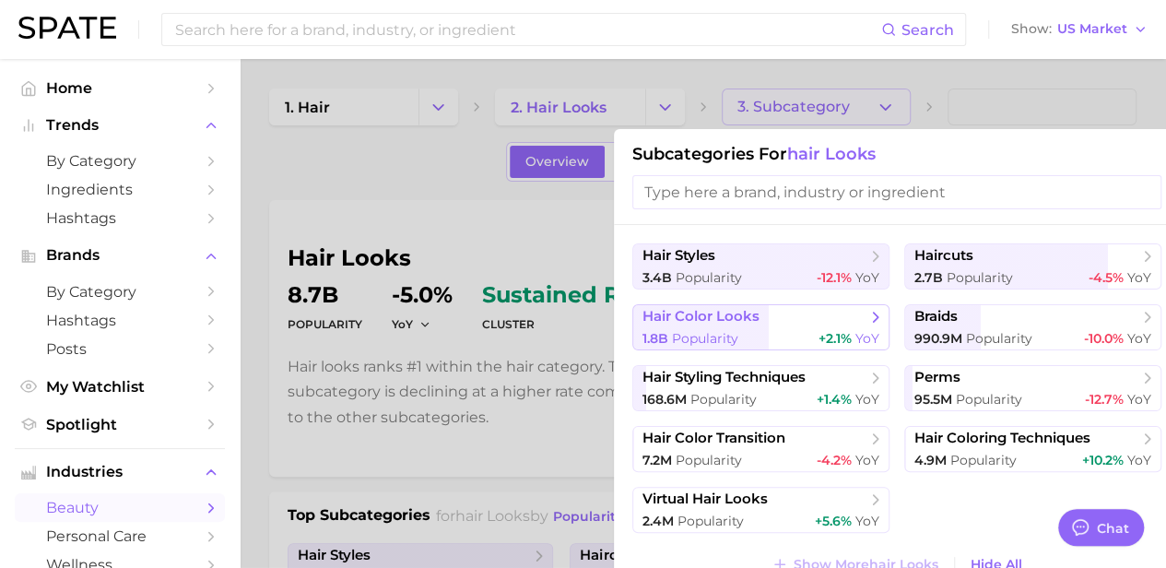
click at [691, 334] on span "Popularity" at bounding box center [705, 338] width 66 height 17
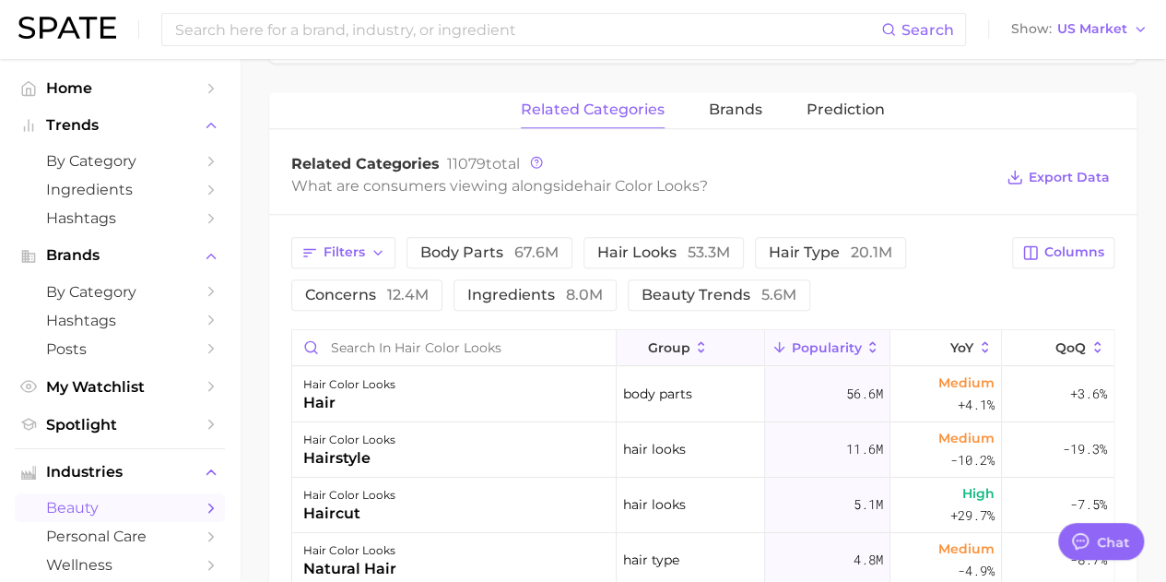
scroll to position [737, 0]
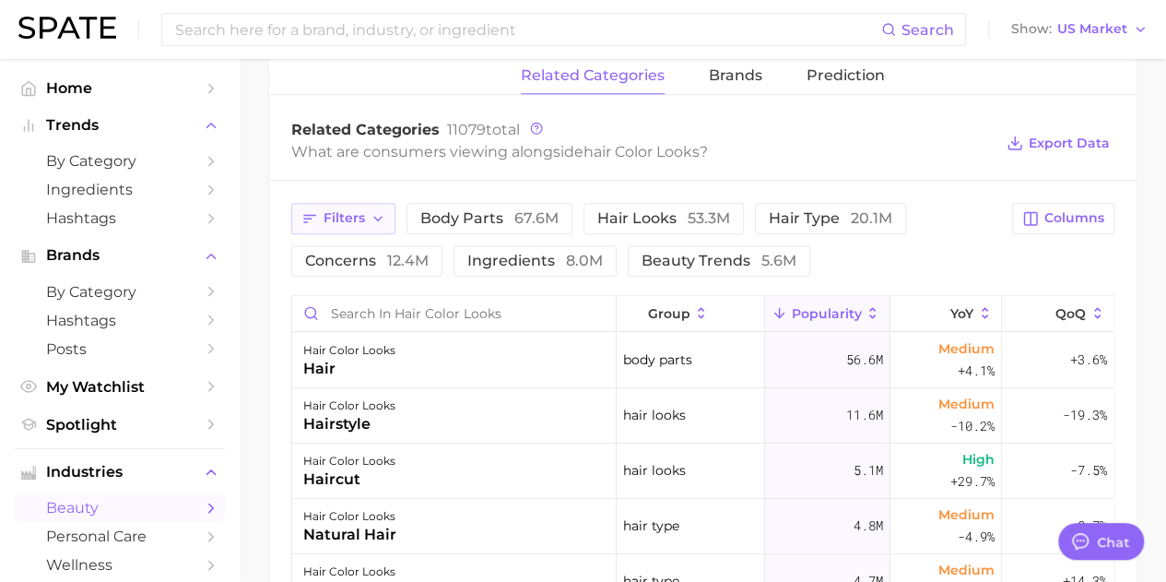
click at [372, 214] on icon "button" at bounding box center [378, 218] width 15 height 15
click at [986, 226] on div "Filters body parts 67.6m hair looks 53.3m hair type 20.1m concerns 12.4m ingred…" at bounding box center [646, 240] width 710 height 74
click at [1075, 210] on span "Columns" at bounding box center [1074, 218] width 60 height 16
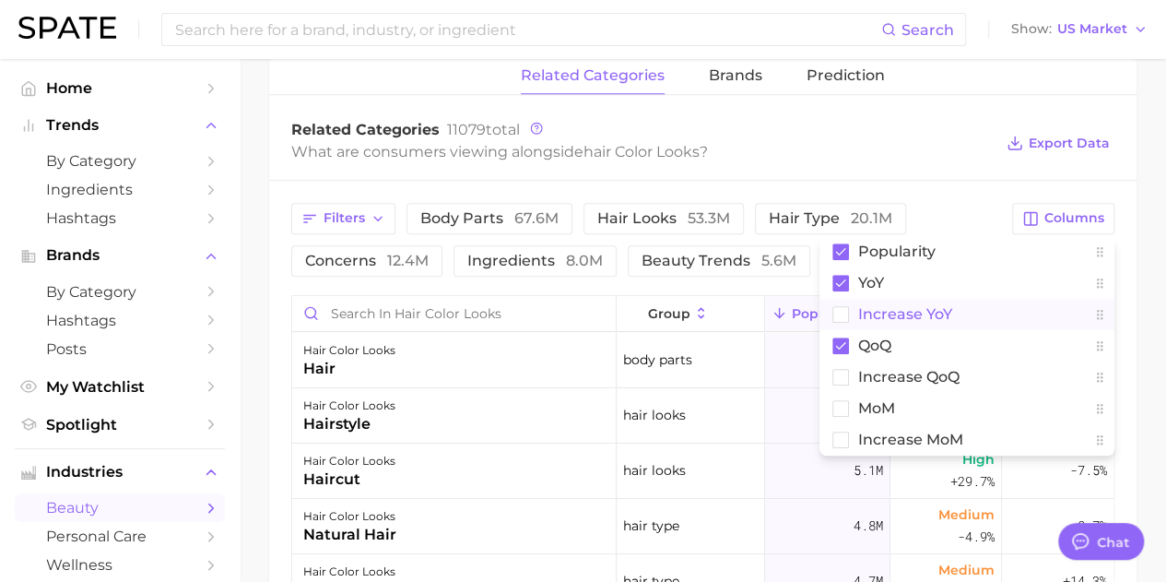
click at [859, 311] on span "Increase YoY" at bounding box center [905, 314] width 94 height 16
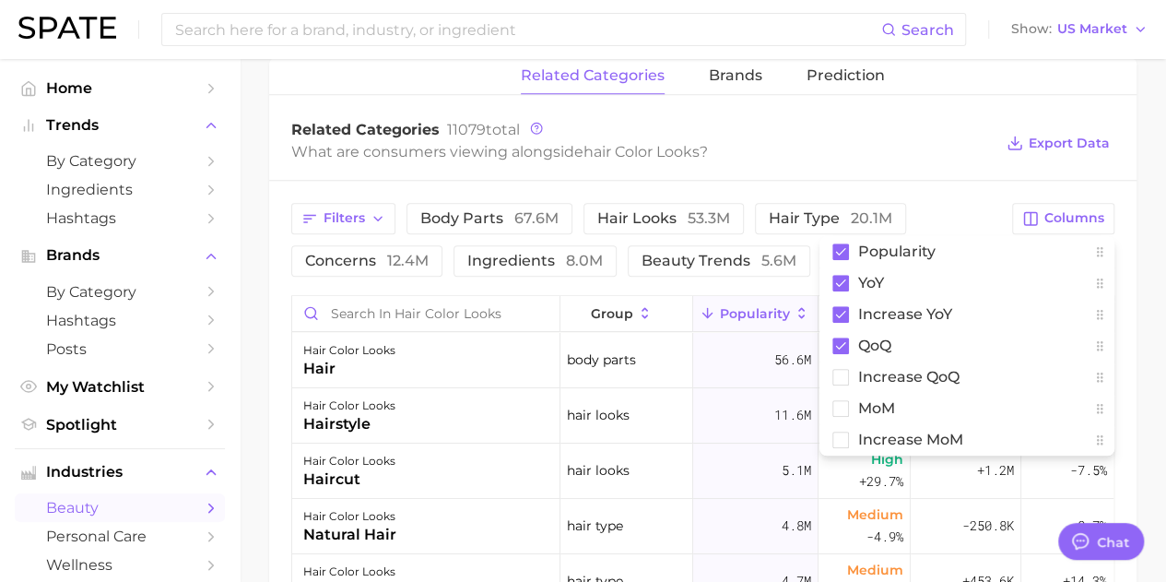
click at [975, 208] on div "Filters body parts 67.6m hair looks 53.3m hair type 20.1m concerns 12.4m ingred…" at bounding box center [646, 240] width 710 height 74
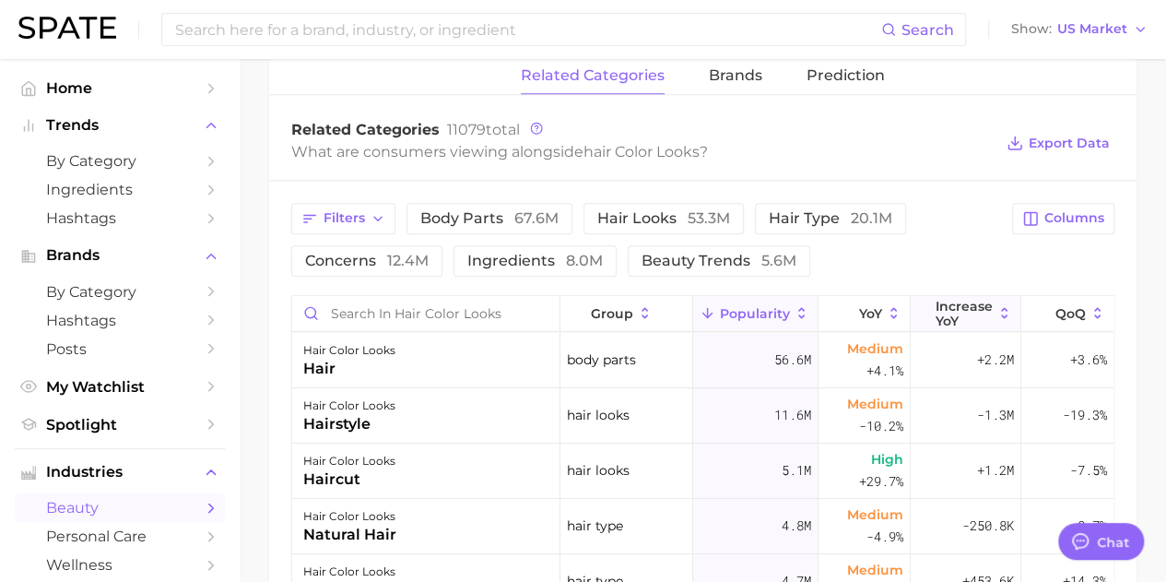
click at [996, 310] on icon at bounding box center [1004, 313] width 17 height 17
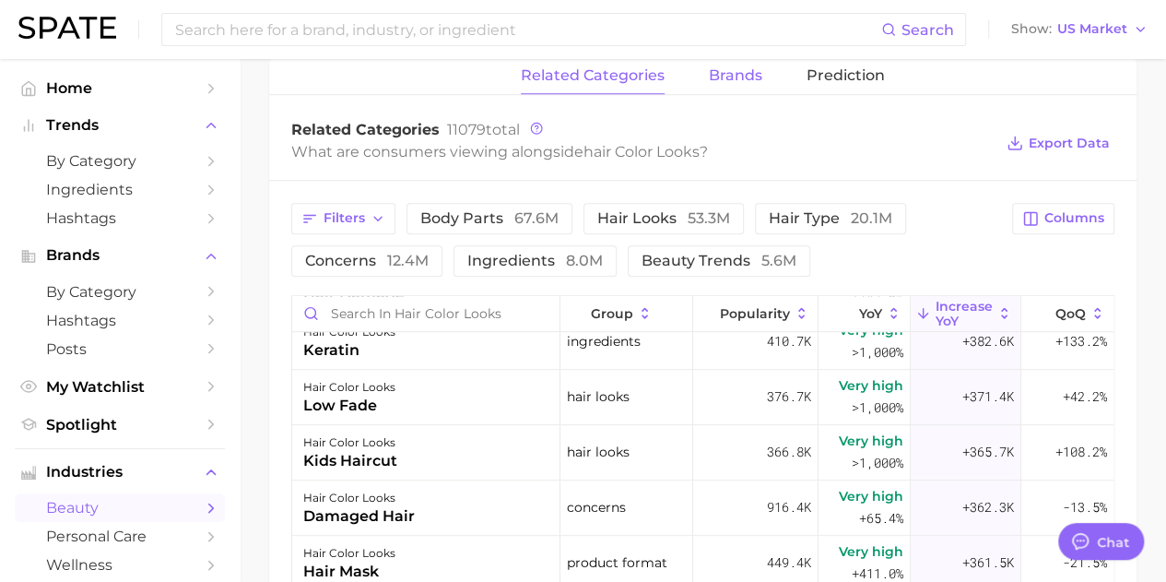
click at [755, 77] on span "brands" at bounding box center [735, 75] width 53 height 17
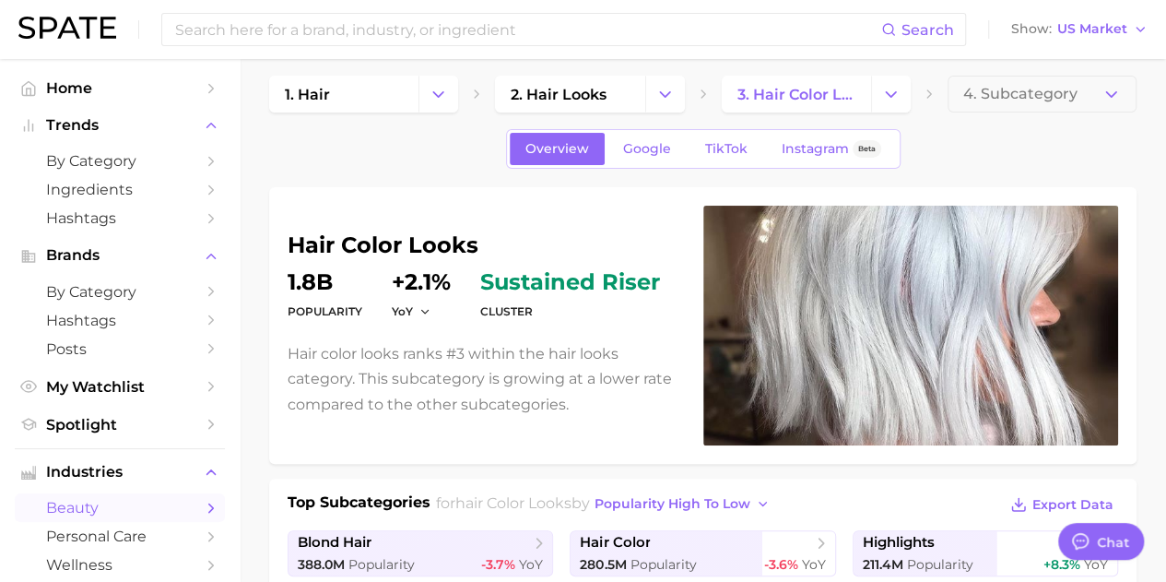
scroll to position [0, 0]
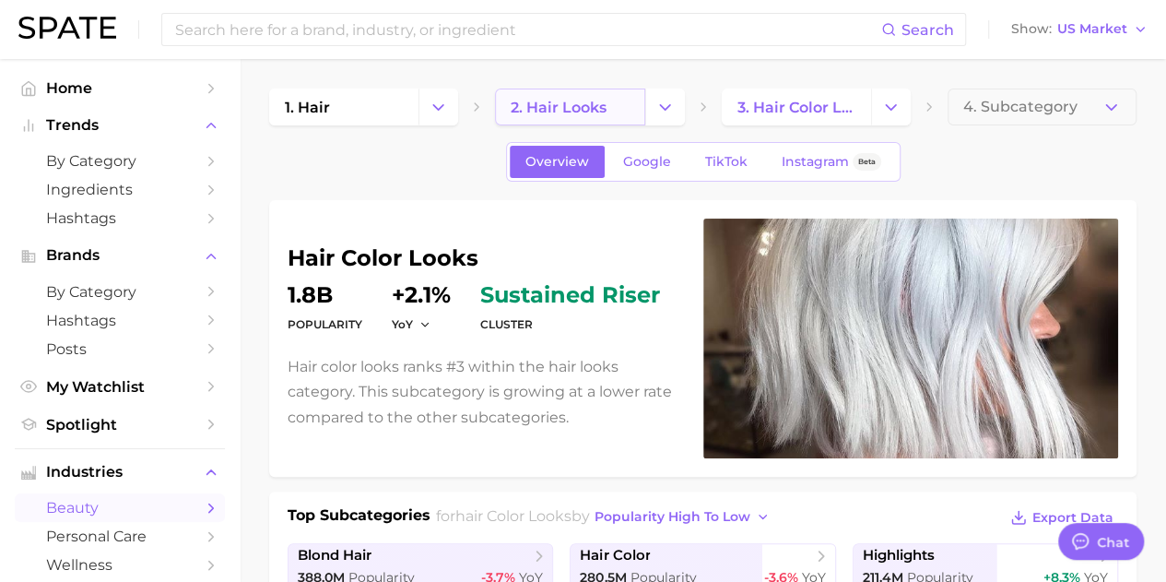
click at [590, 106] on span "2. hair looks" at bounding box center [559, 108] width 96 height 18
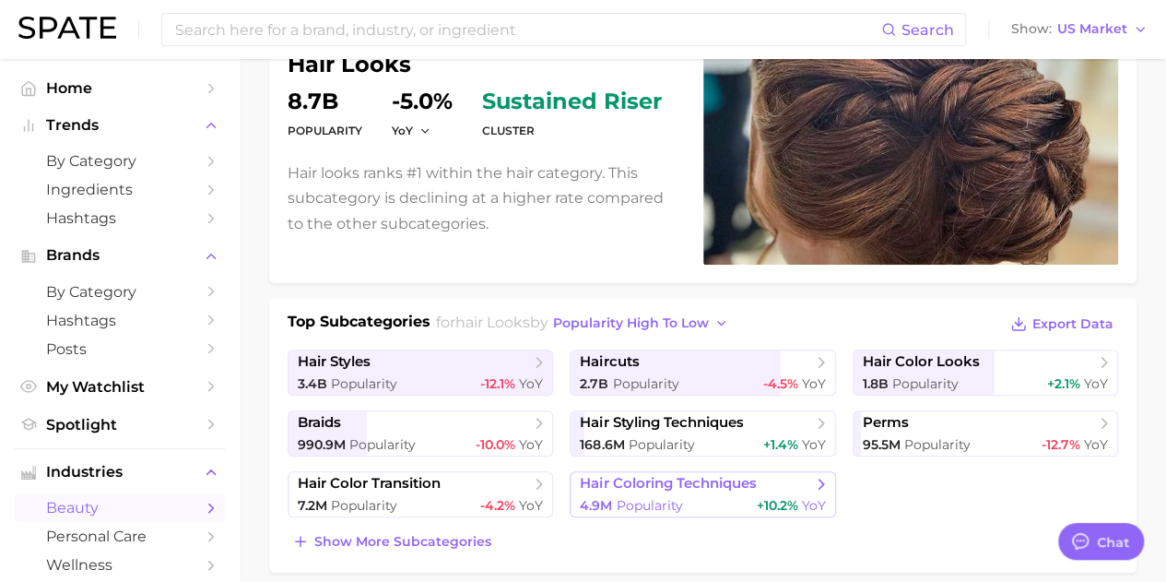
scroll to position [369, 0]
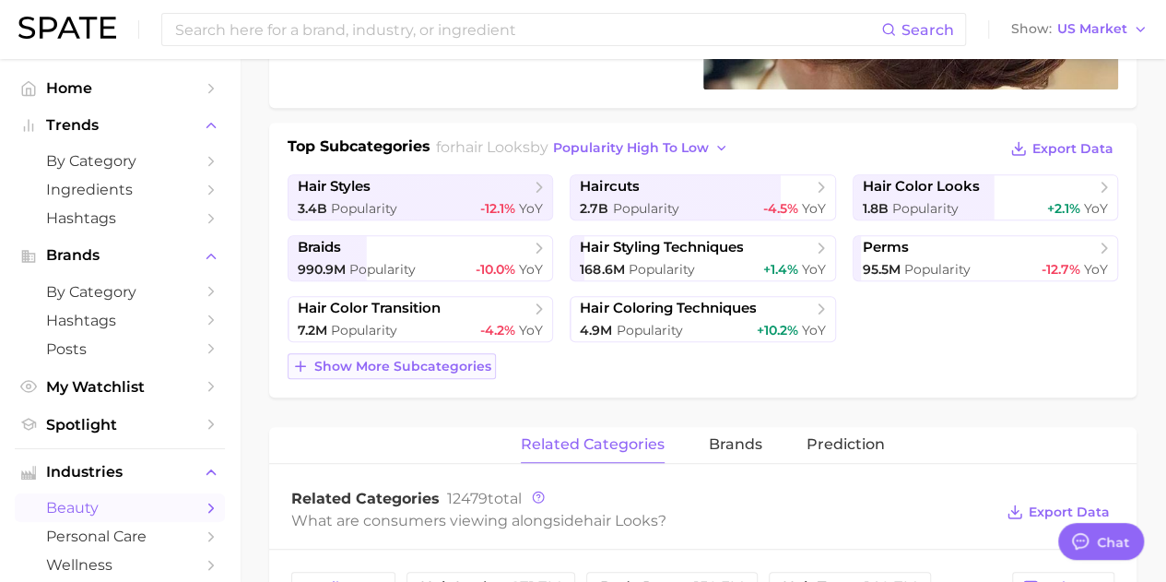
click at [455, 371] on button "Show more subcategories" at bounding box center [392, 366] width 208 height 26
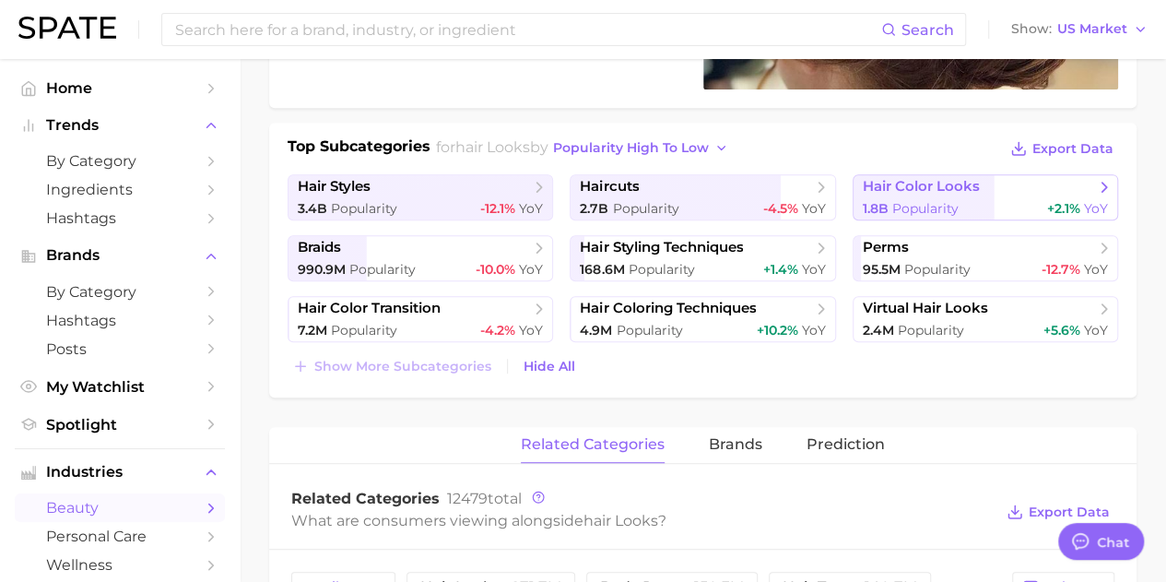
click at [931, 202] on span "Popularity" at bounding box center [925, 208] width 66 height 17
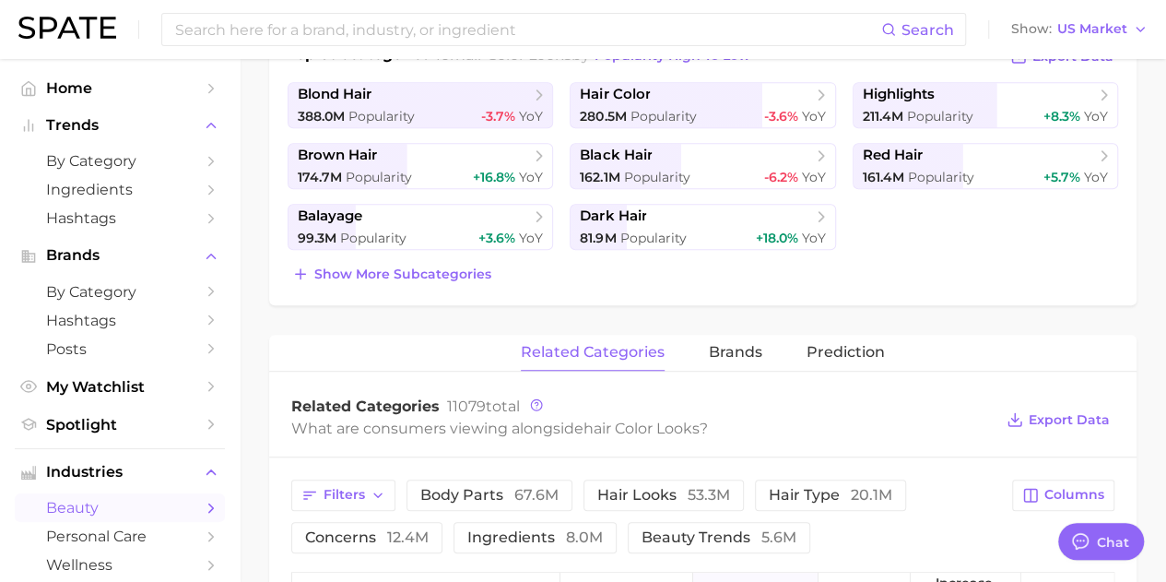
scroll to position [92, 0]
